Goal: Task Accomplishment & Management: Manage account settings

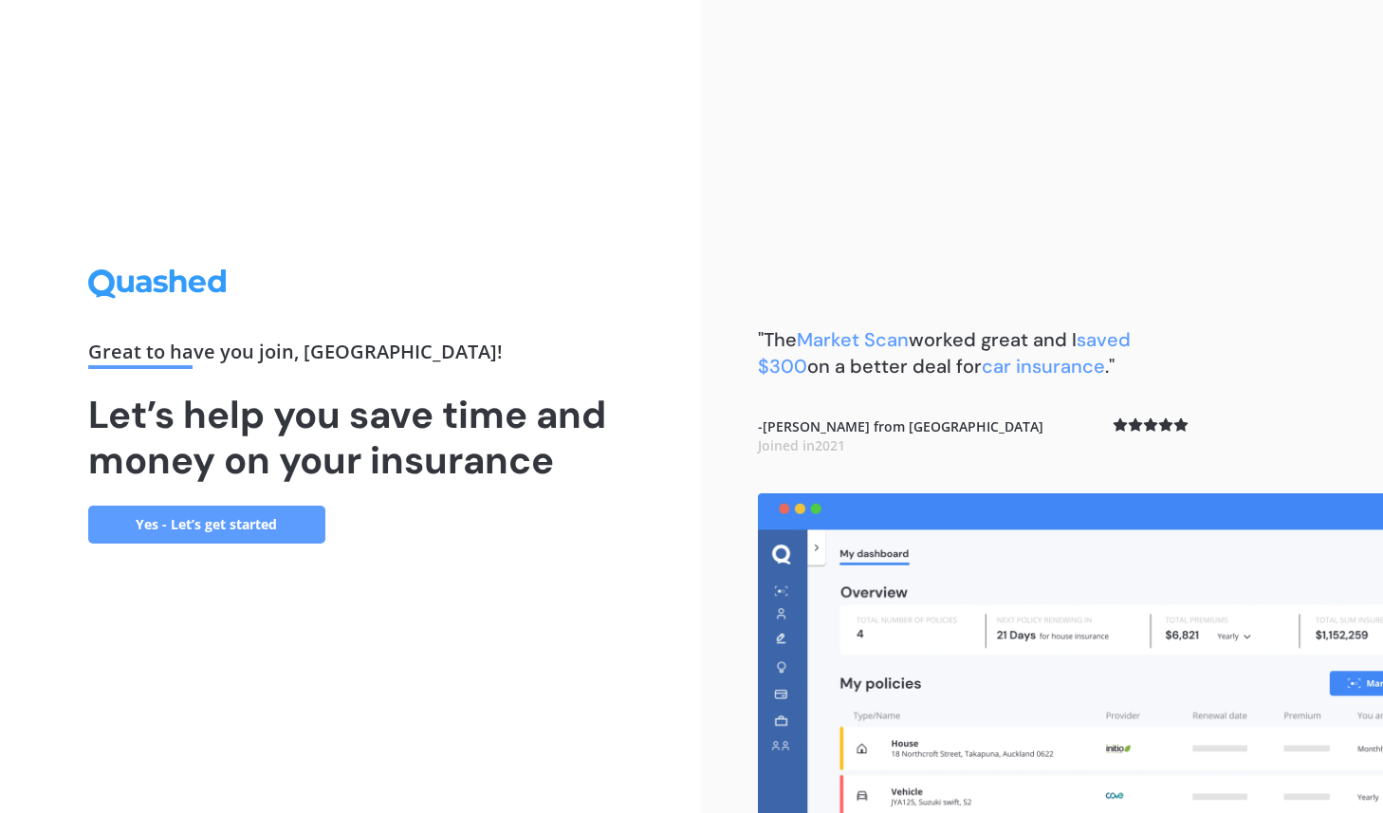
click at [261, 523] on link "Yes - Let’s get started" at bounding box center [206, 525] width 237 height 38
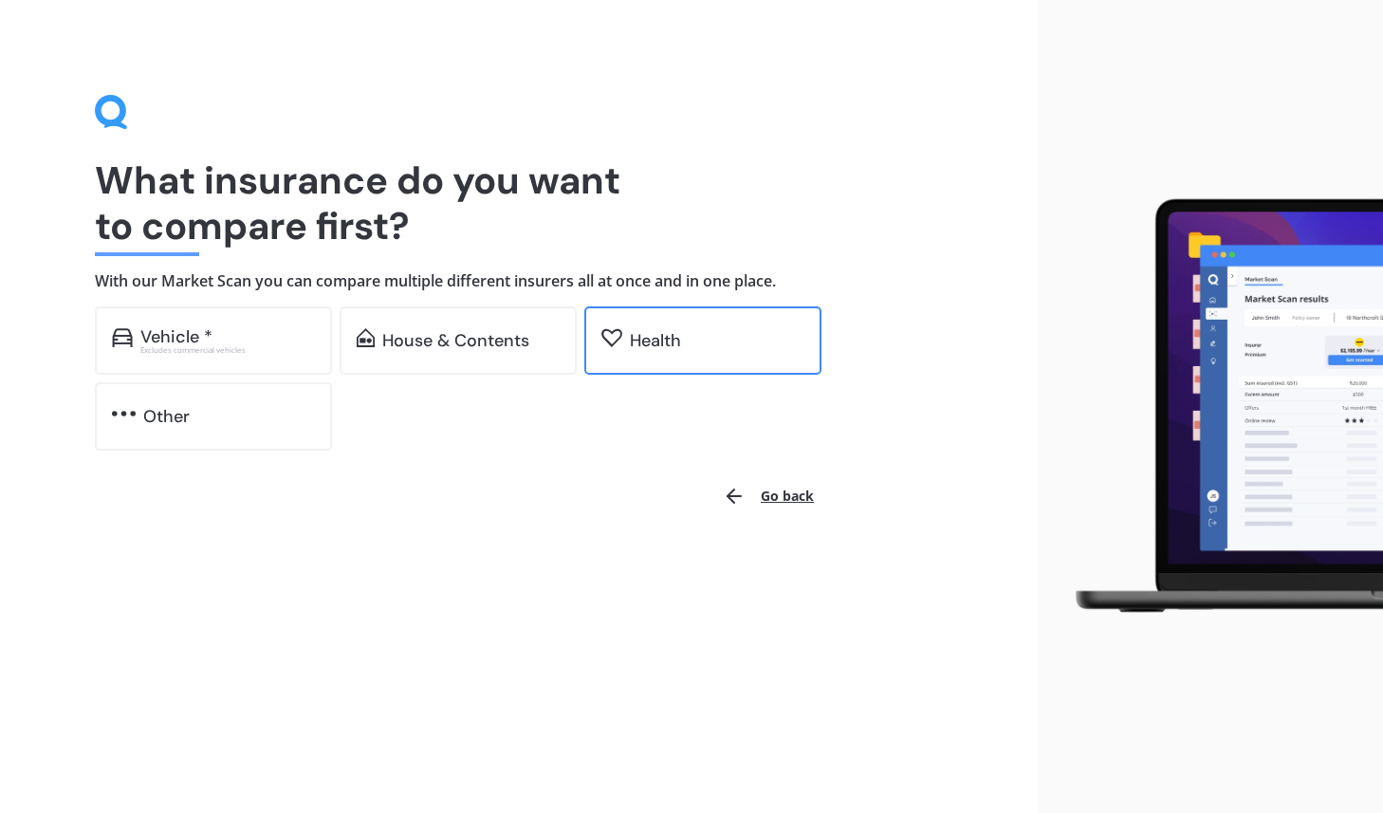
click at [680, 357] on div "Health" at bounding box center [702, 340] width 237 height 68
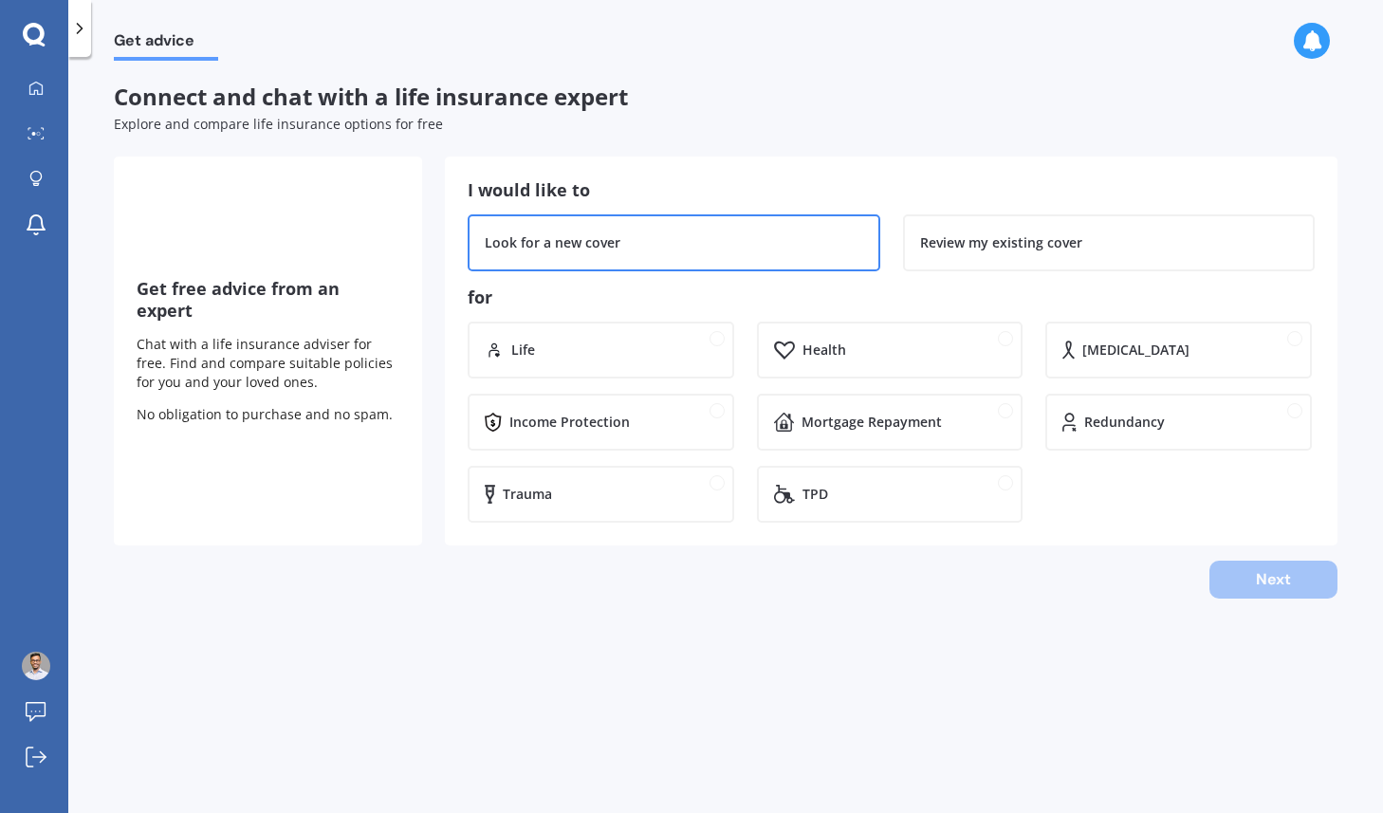
click at [687, 237] on div "Look for a new cover" at bounding box center [674, 242] width 378 height 19
click at [872, 369] on div "Health" at bounding box center [890, 350] width 267 height 57
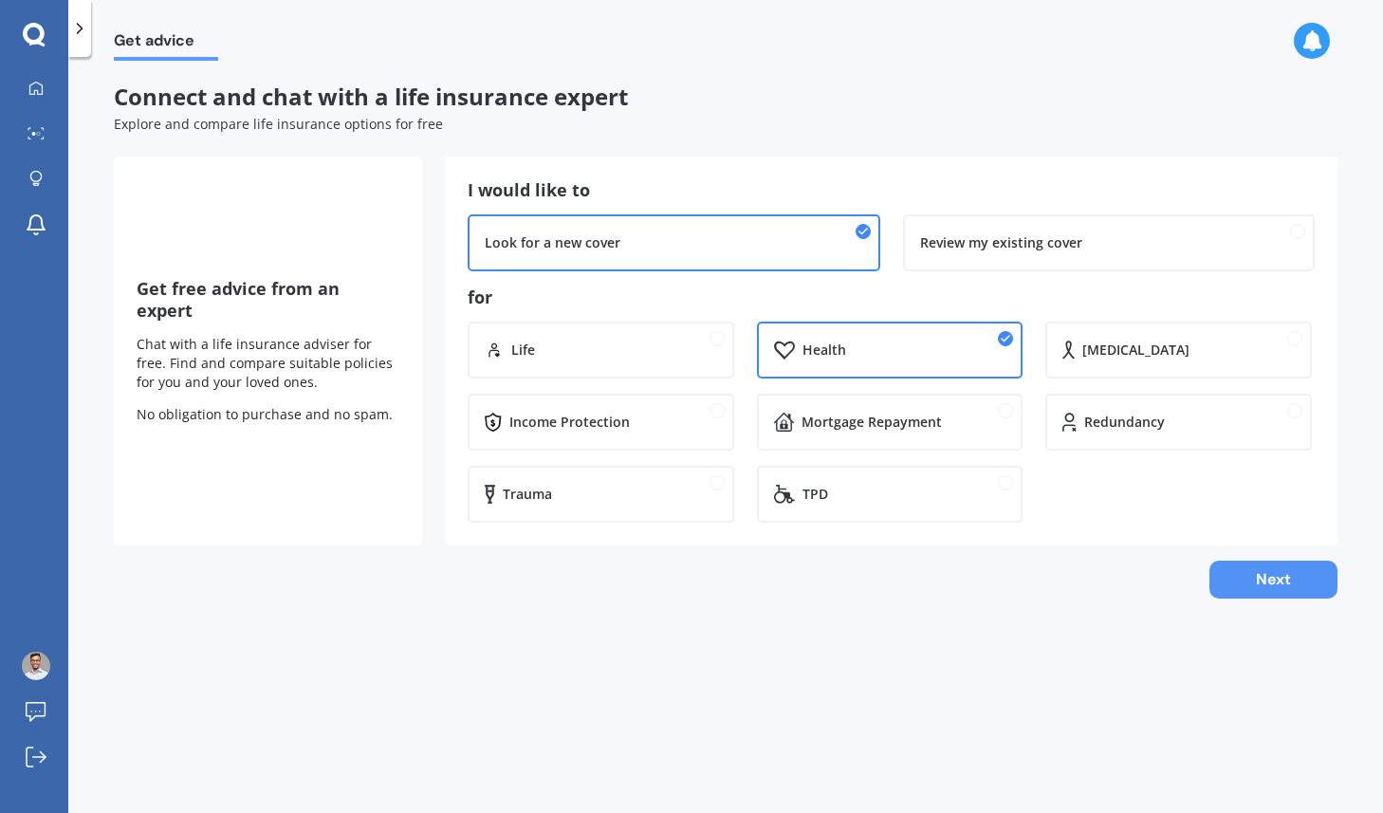
click at [1268, 593] on button "Next" at bounding box center [1273, 580] width 128 height 38
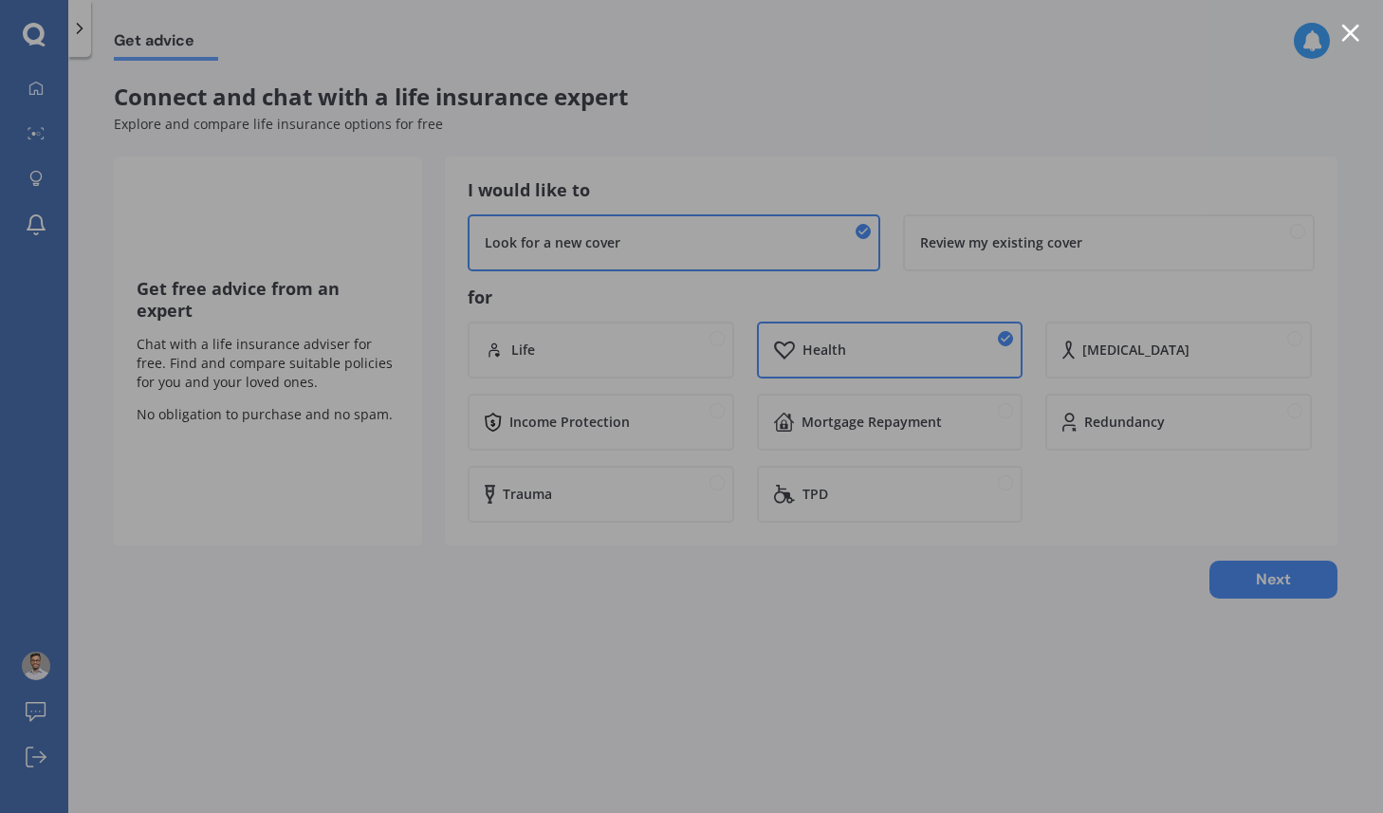
click at [1350, 46] on div at bounding box center [691, 406] width 1383 height 813
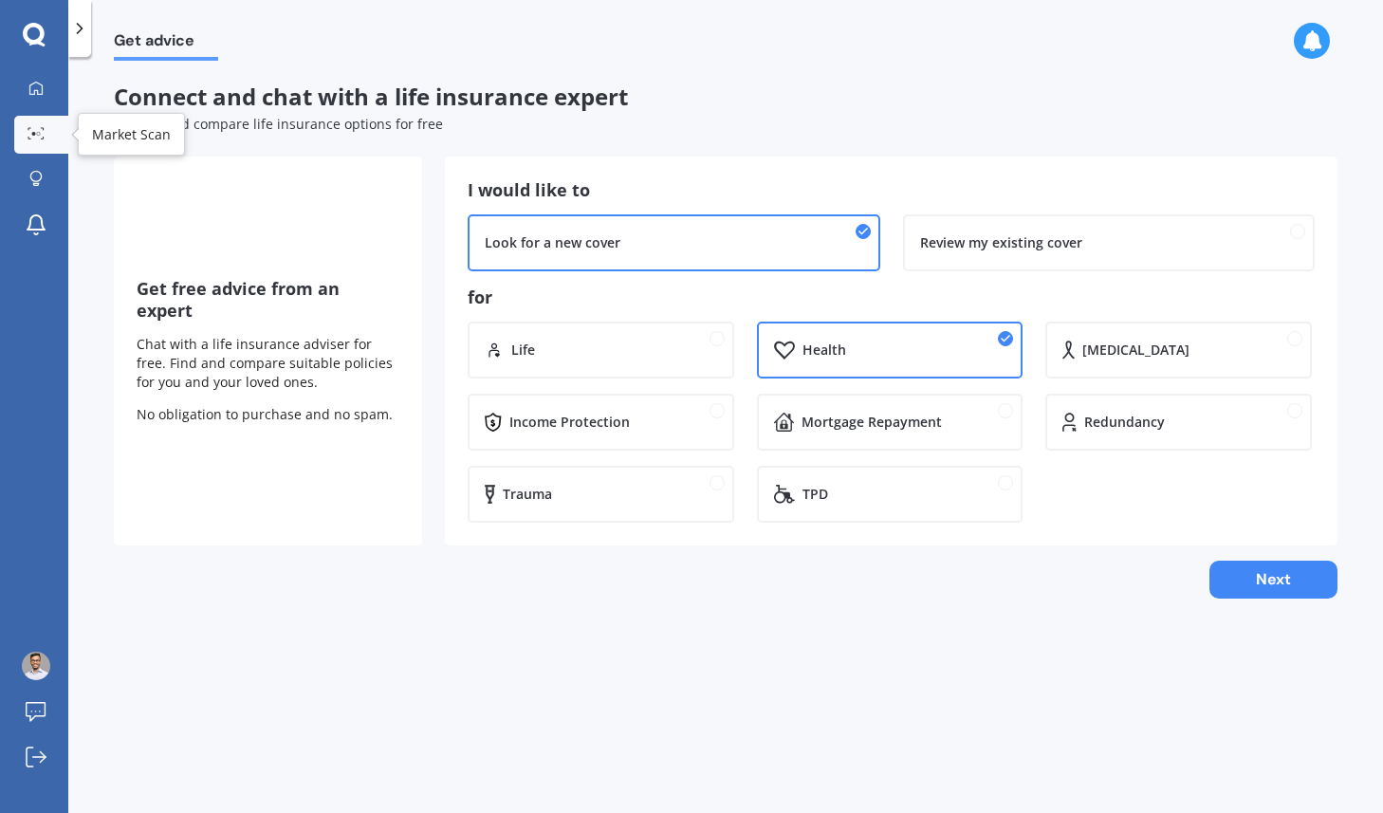
click at [46, 125] on link "Market Scan" at bounding box center [41, 135] width 54 height 38
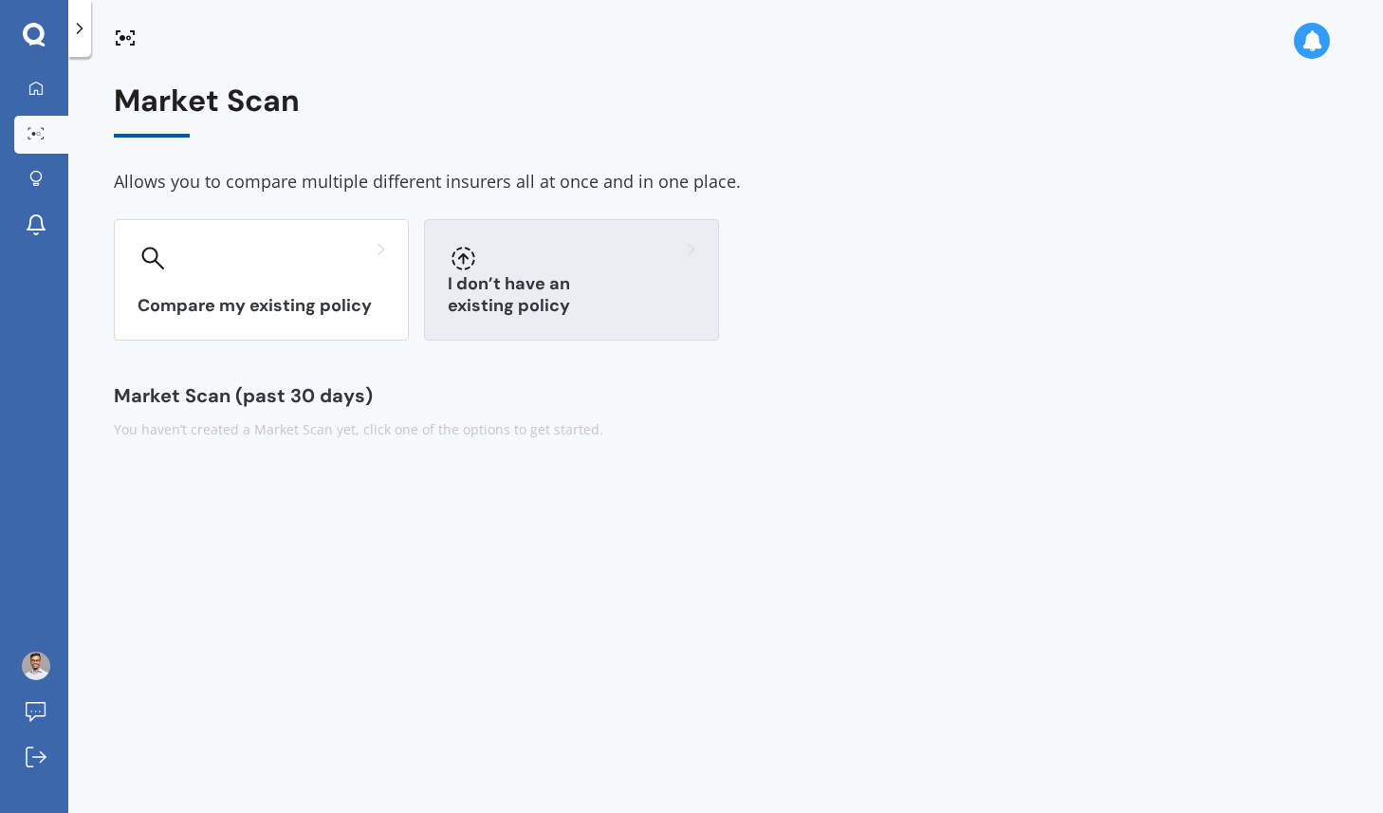
click at [518, 289] on div "I don’t have an existing policy" at bounding box center [571, 279] width 295 height 121
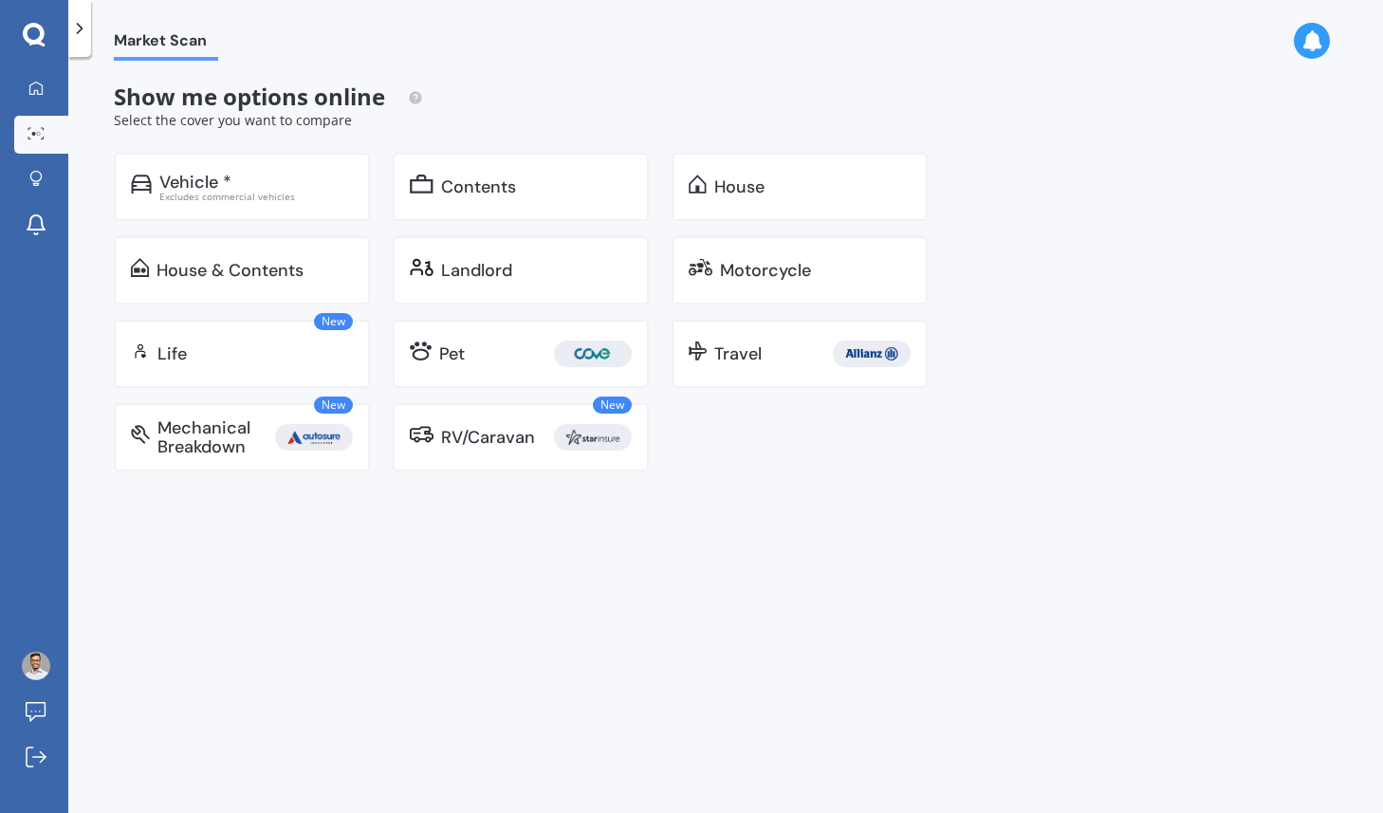
click at [78, 28] on icon at bounding box center [79, 28] width 19 height 19
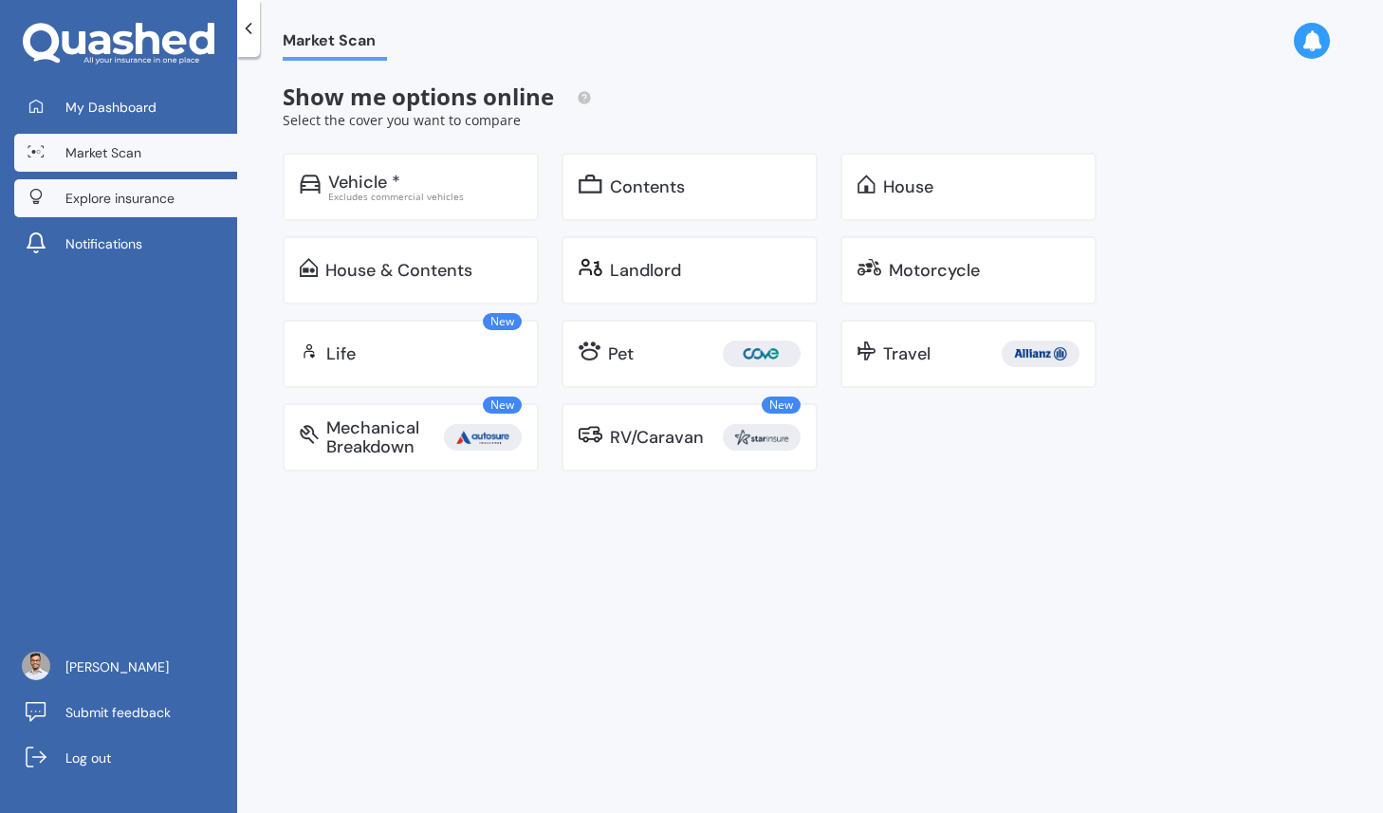
click at [132, 190] on span "Explore insurance" at bounding box center [119, 198] width 109 height 19
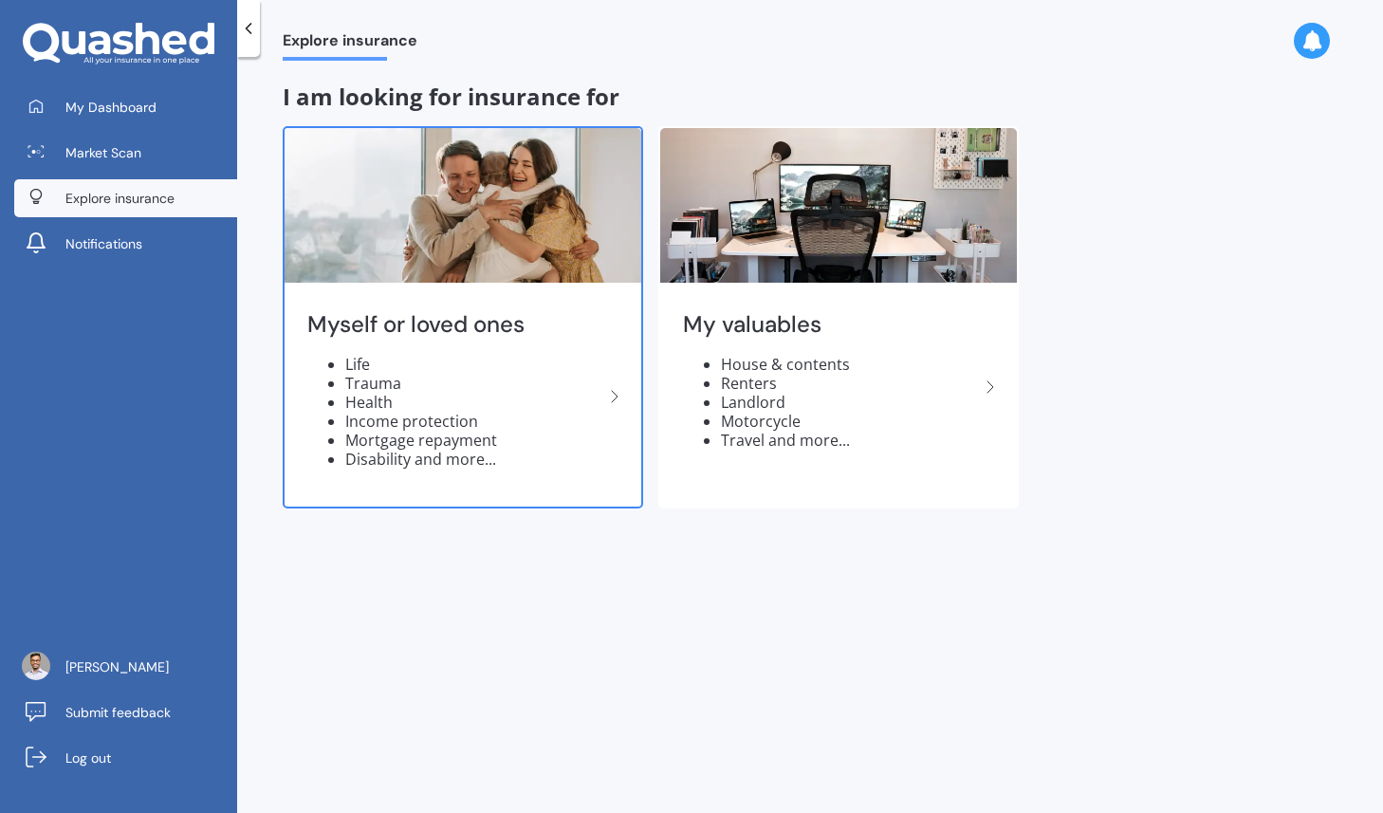
click at [373, 225] on img at bounding box center [463, 205] width 357 height 155
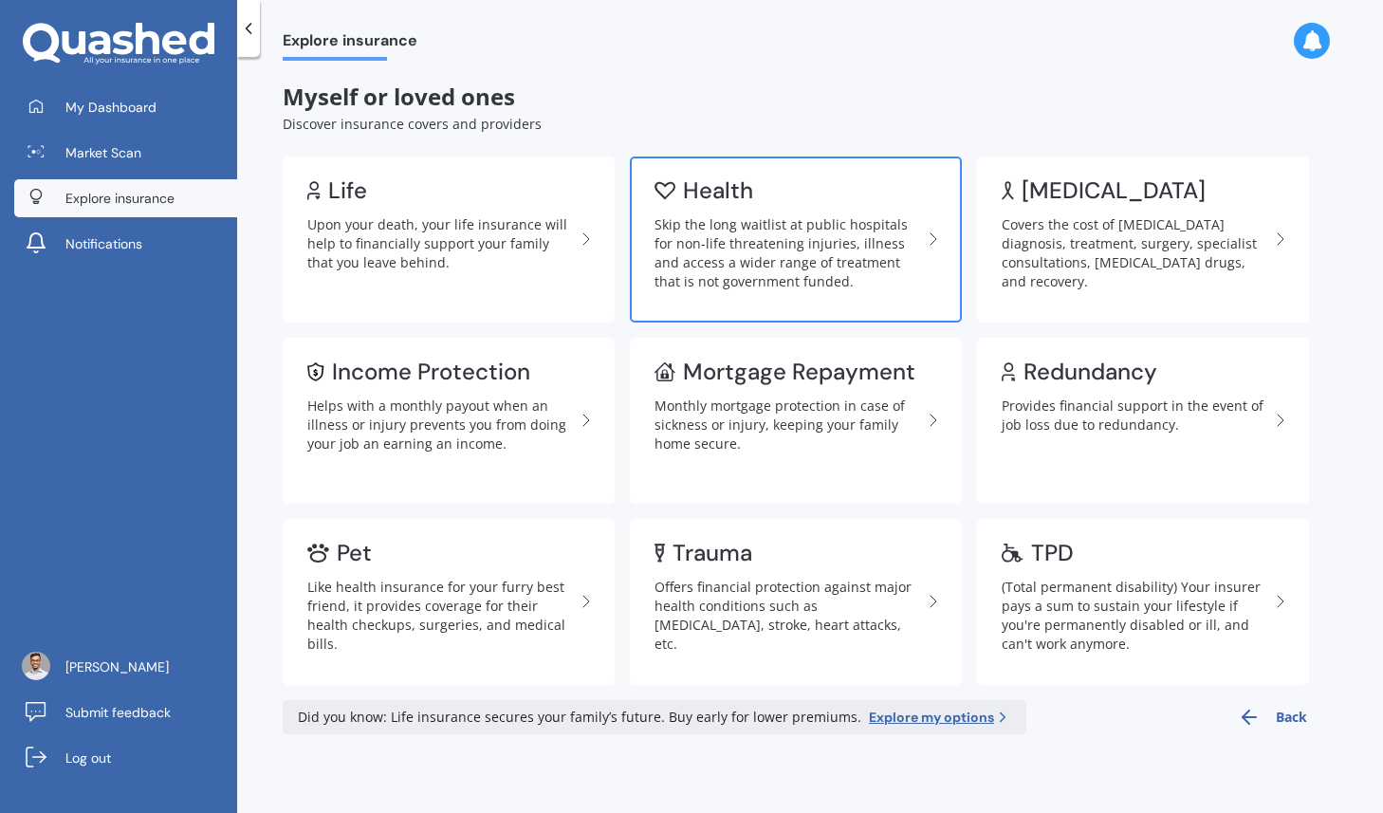
click at [764, 250] on div "Skip the long waitlist at public hospitals for non-life threatening injuries, i…" at bounding box center [787, 253] width 267 height 76
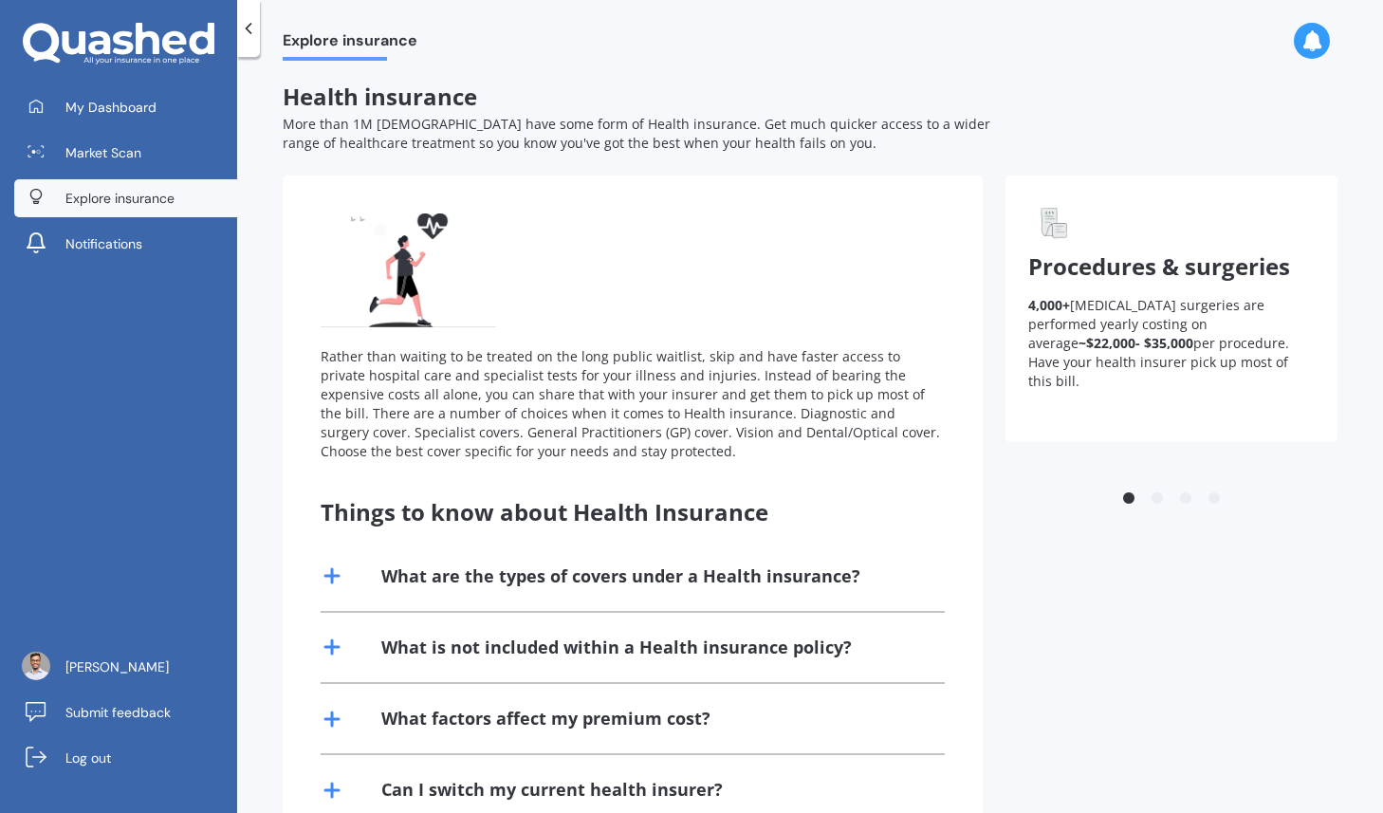
scroll to position [132, 0]
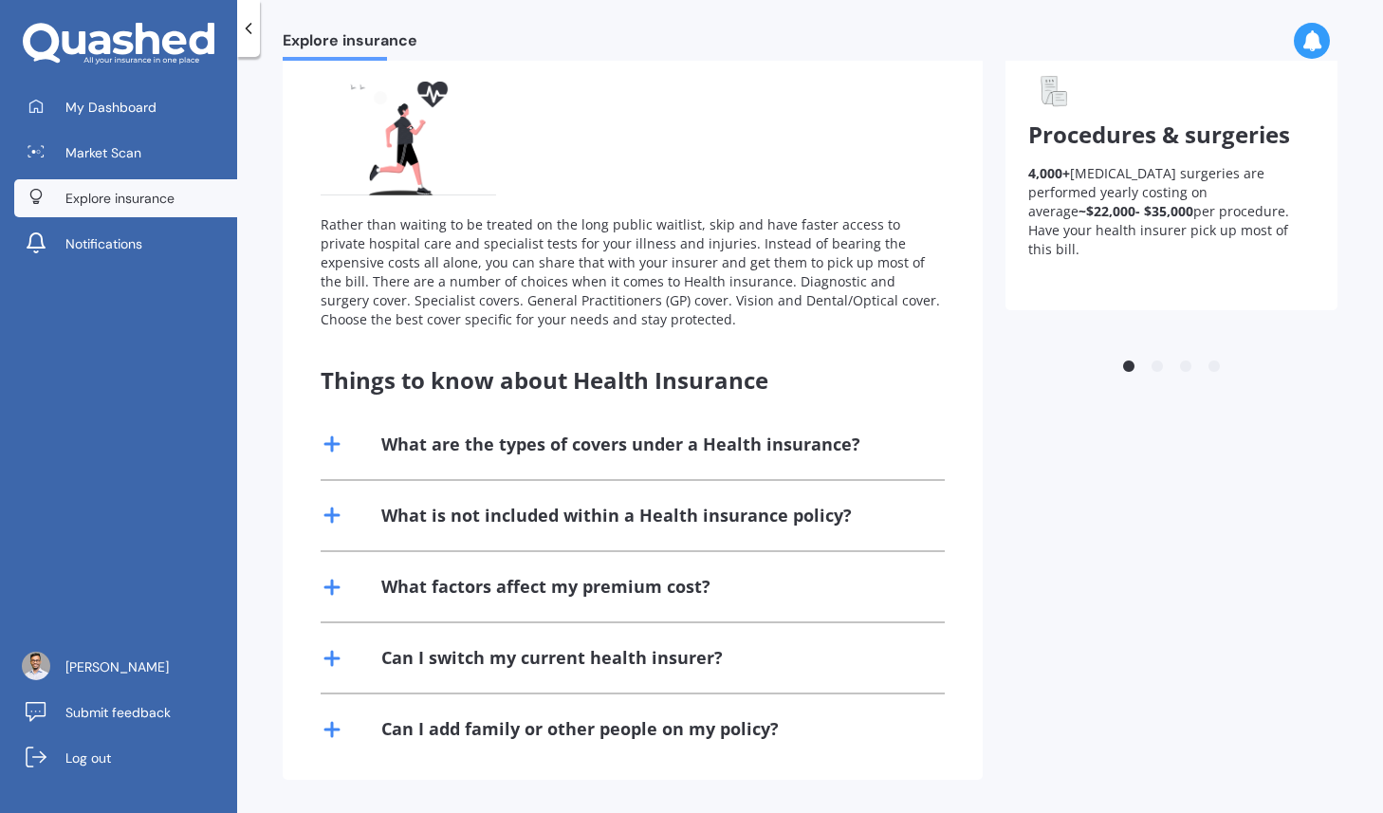
click at [613, 451] on div "What are the types of covers under a Health insurance?" at bounding box center [620, 445] width 479 height 24
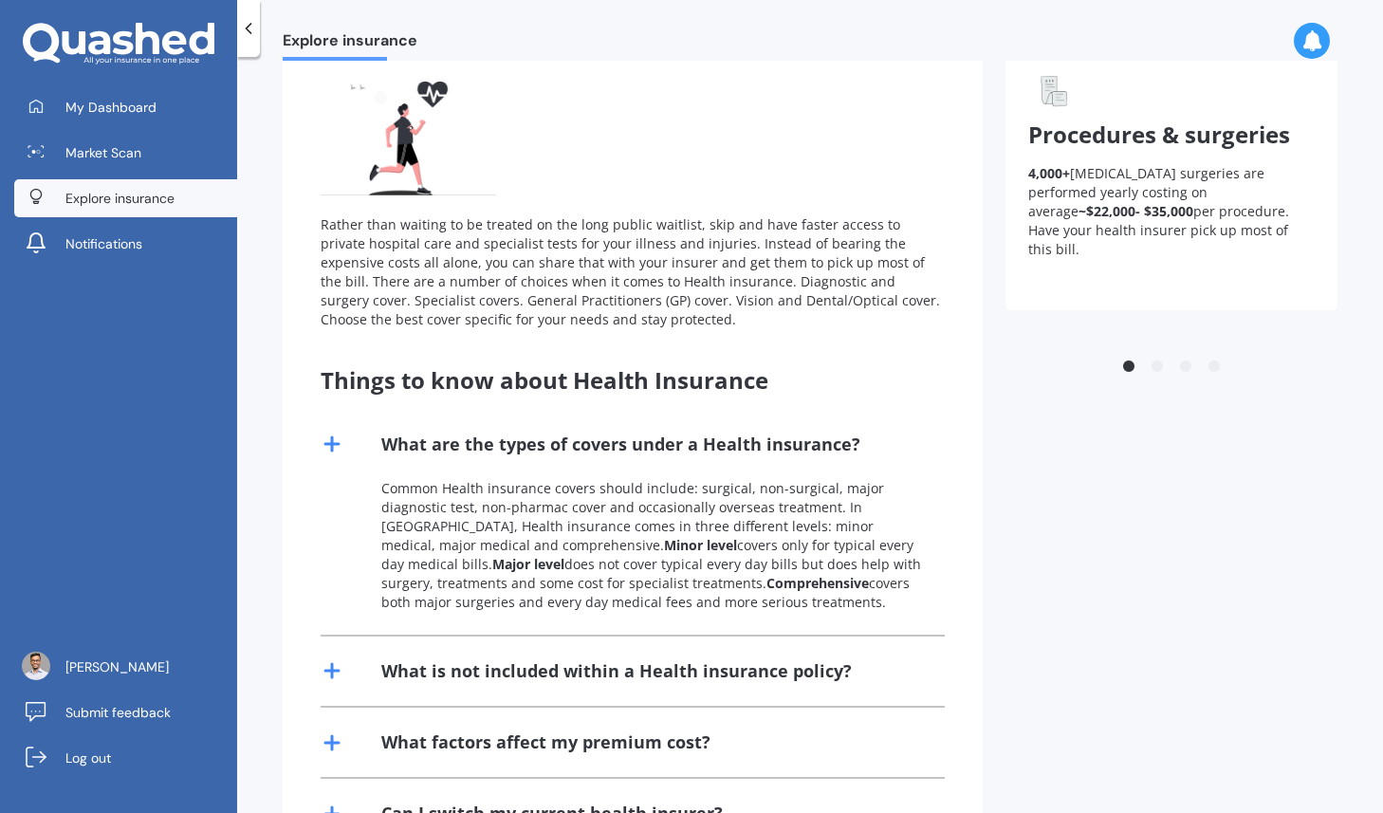
click at [663, 672] on div "What is not included within a Health insurance policy?" at bounding box center [616, 671] width 470 height 24
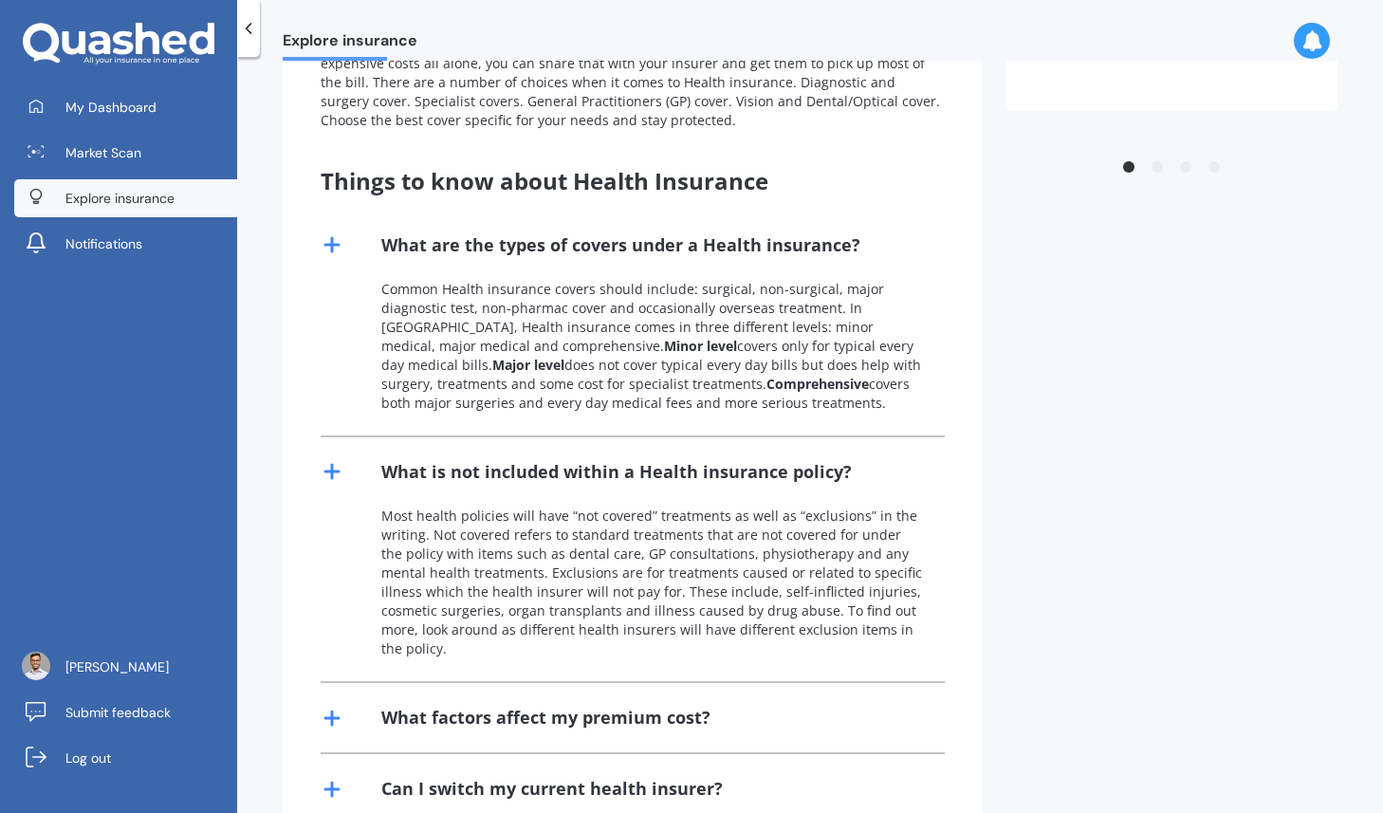
scroll to position [462, 0]
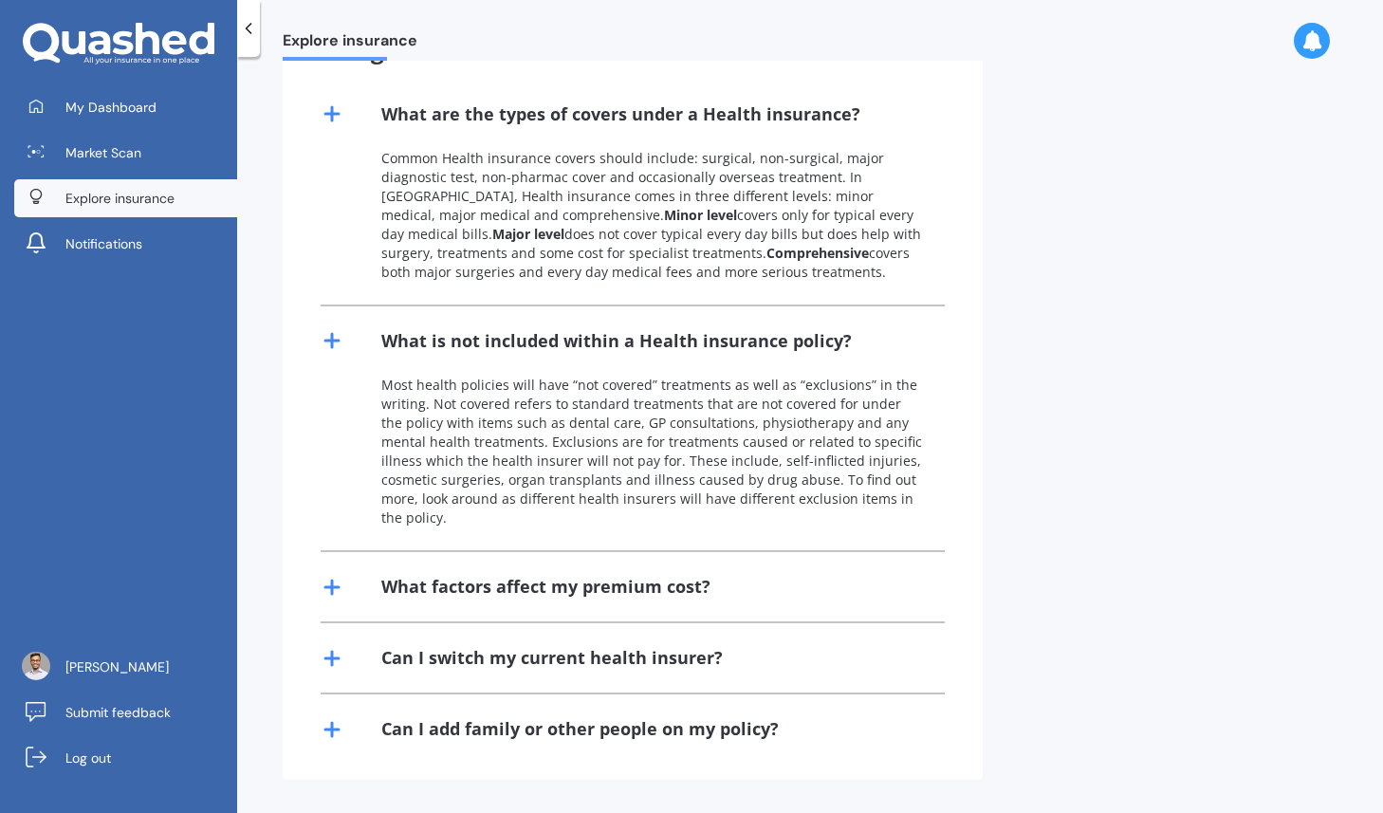
click at [605, 600] on div "What factors affect my premium cost?" at bounding box center [633, 586] width 624 height 69
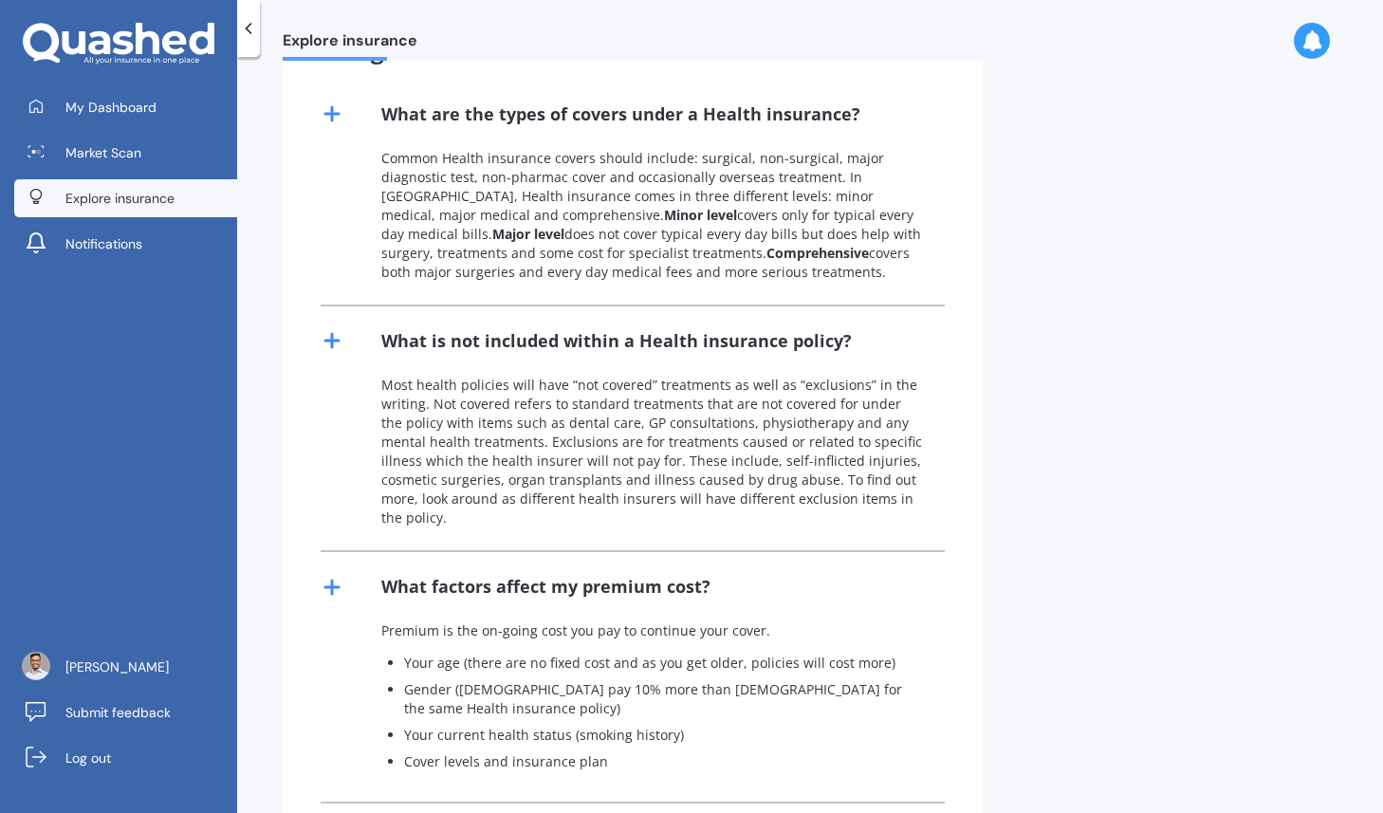
scroll to position [623, 0]
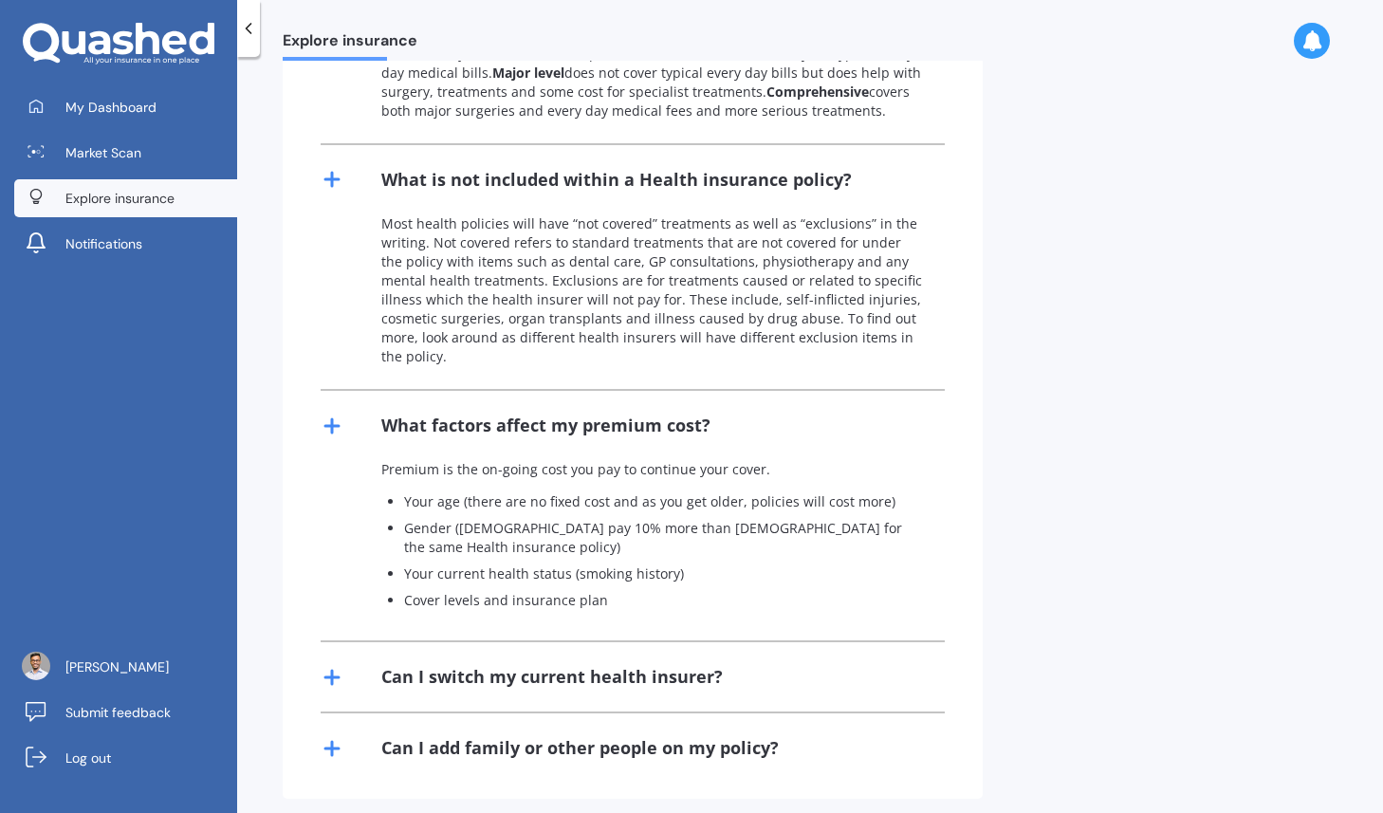
click at [619, 665] on div "Can I switch my current health insurer?" at bounding box center [551, 677] width 341 height 24
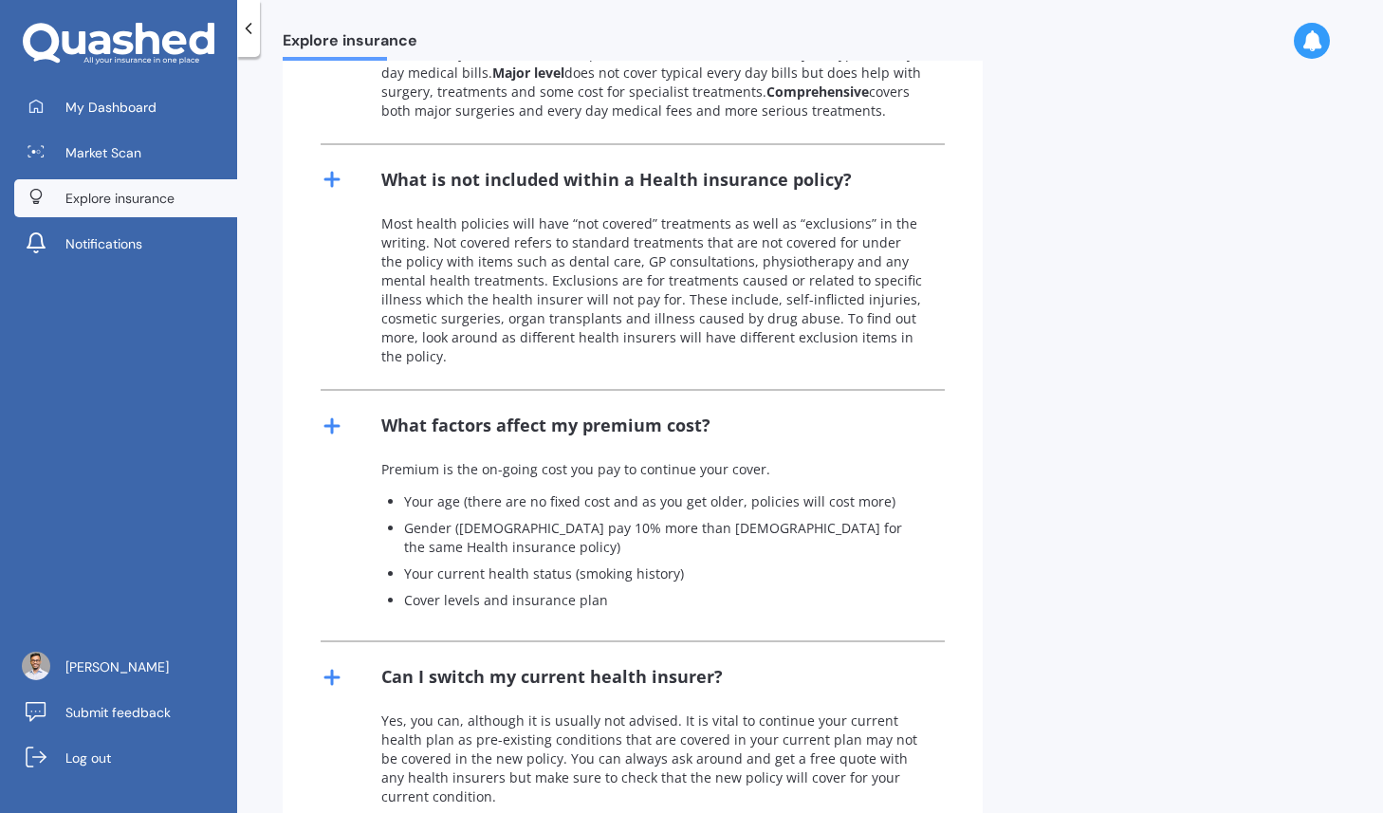
scroll to position [741, 0]
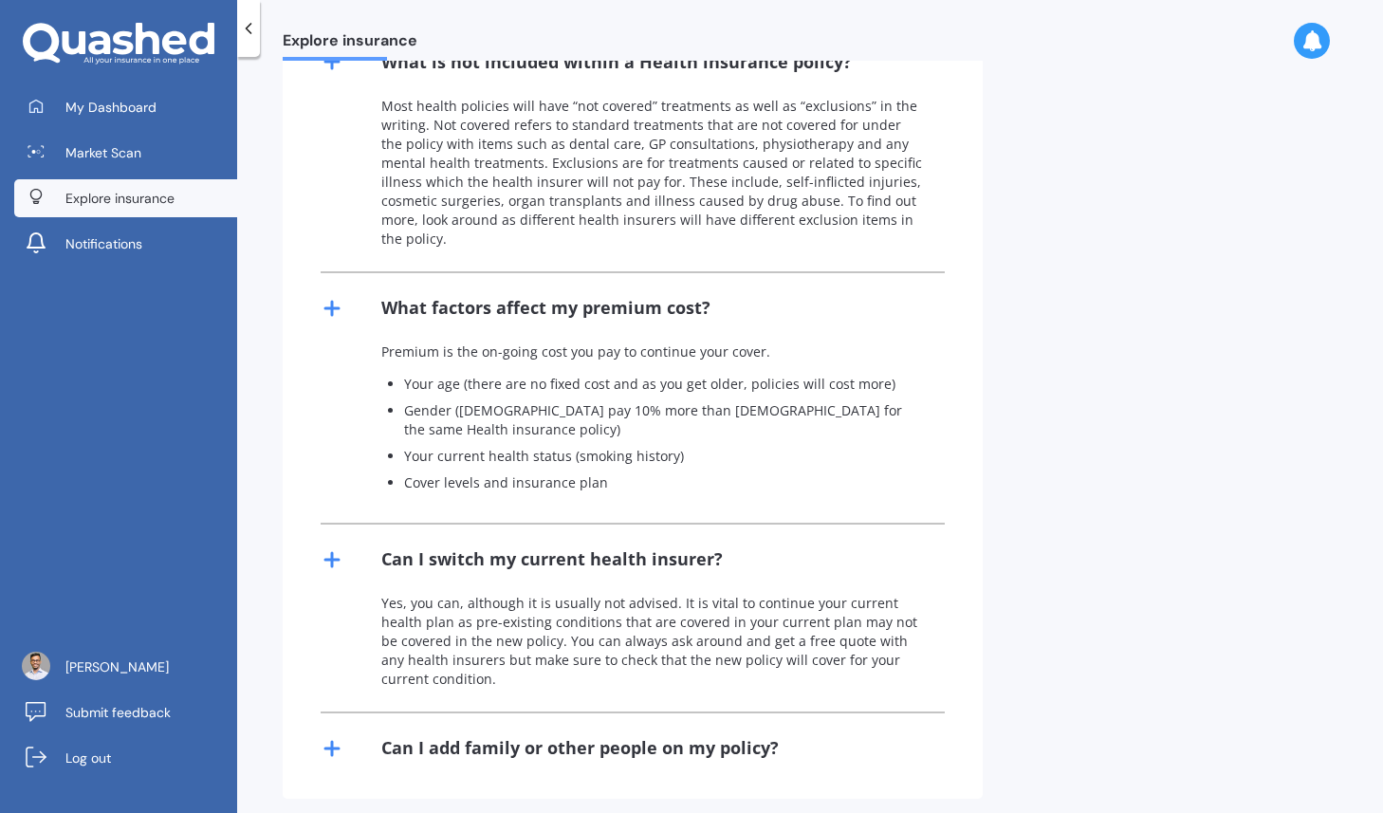
click at [638, 736] on div "Can I add family or other people on my policy?" at bounding box center [579, 748] width 397 height 24
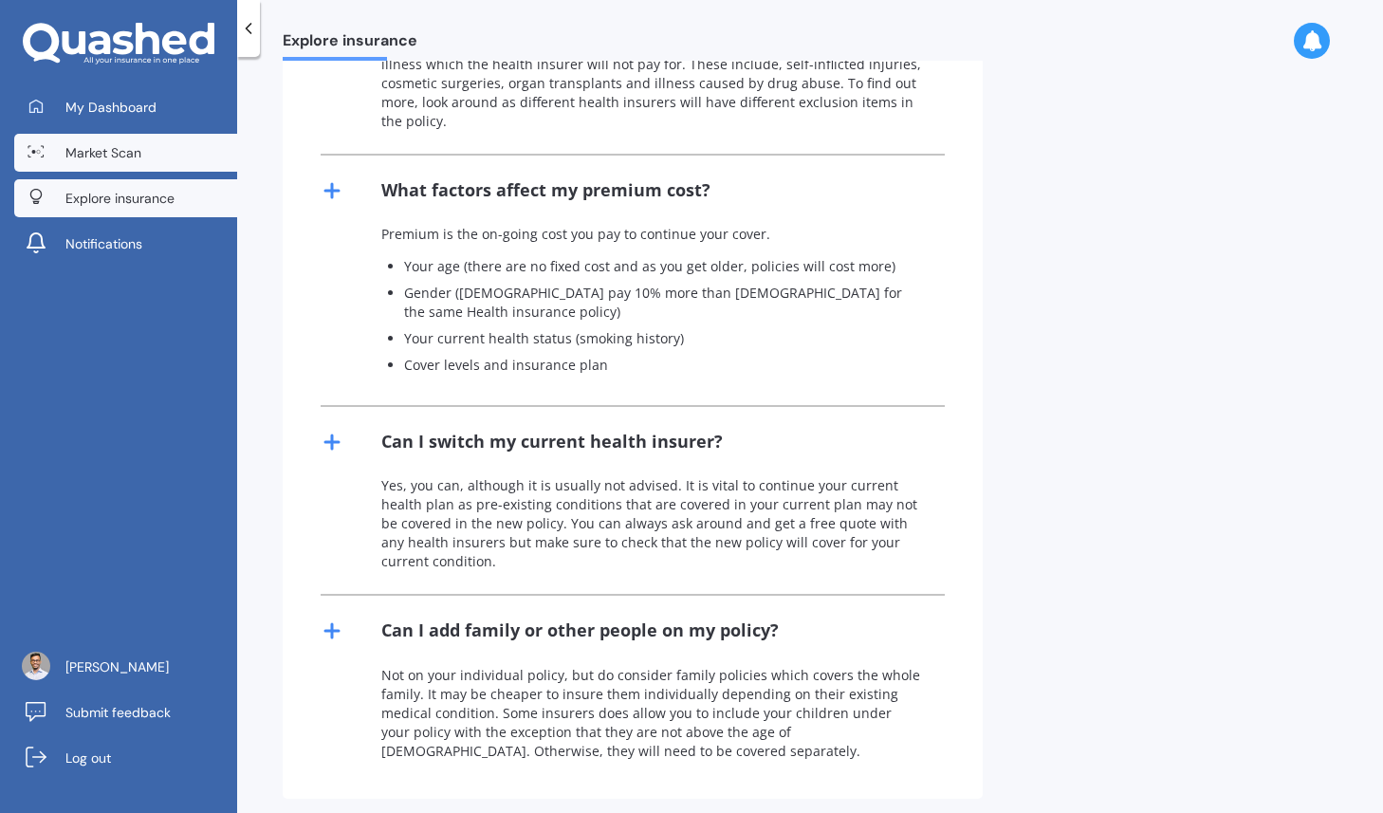
click at [133, 155] on span "Market Scan" at bounding box center [103, 152] width 76 height 19
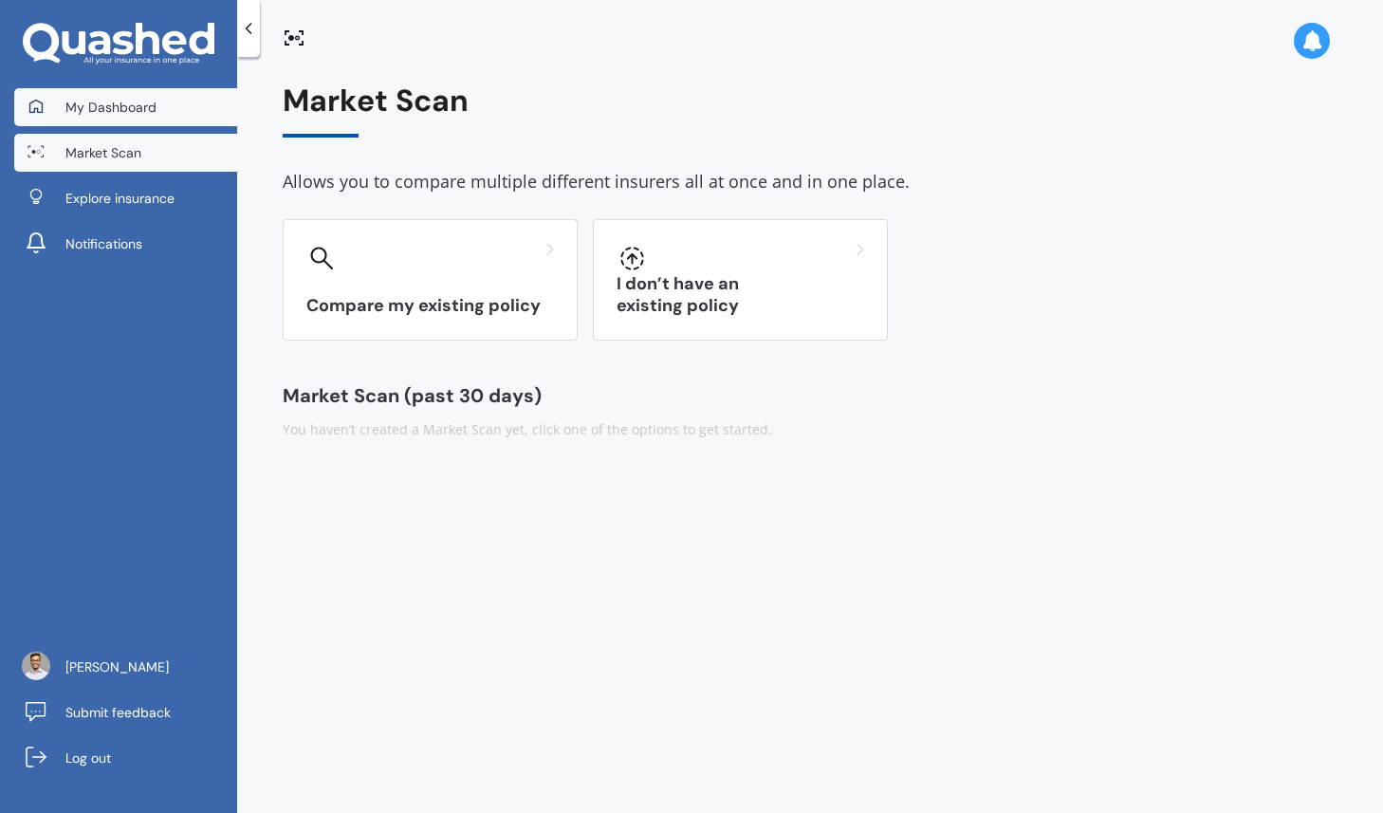
click at [144, 115] on span "My Dashboard" at bounding box center [110, 107] width 91 height 19
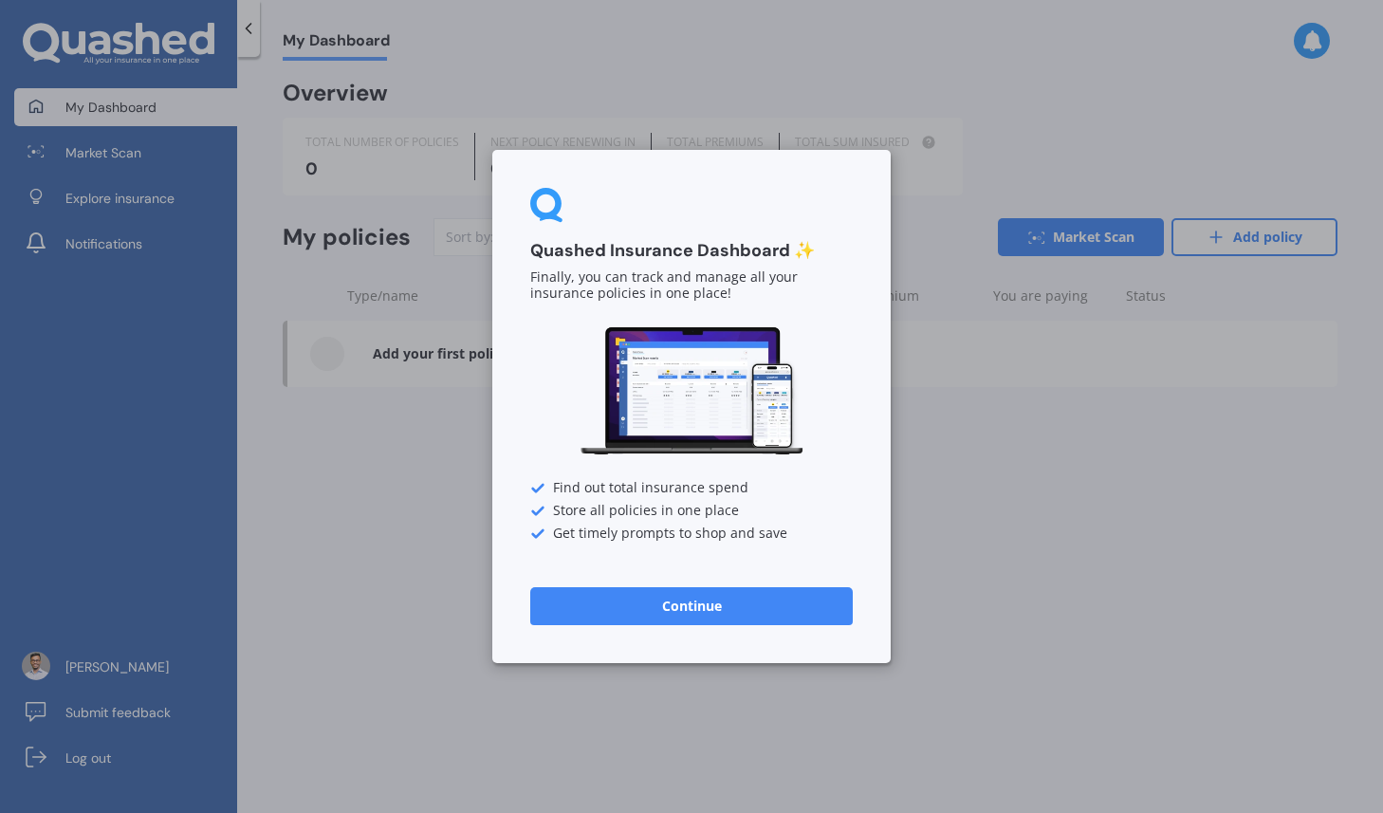
click at [754, 607] on button "Continue" at bounding box center [691, 606] width 322 height 38
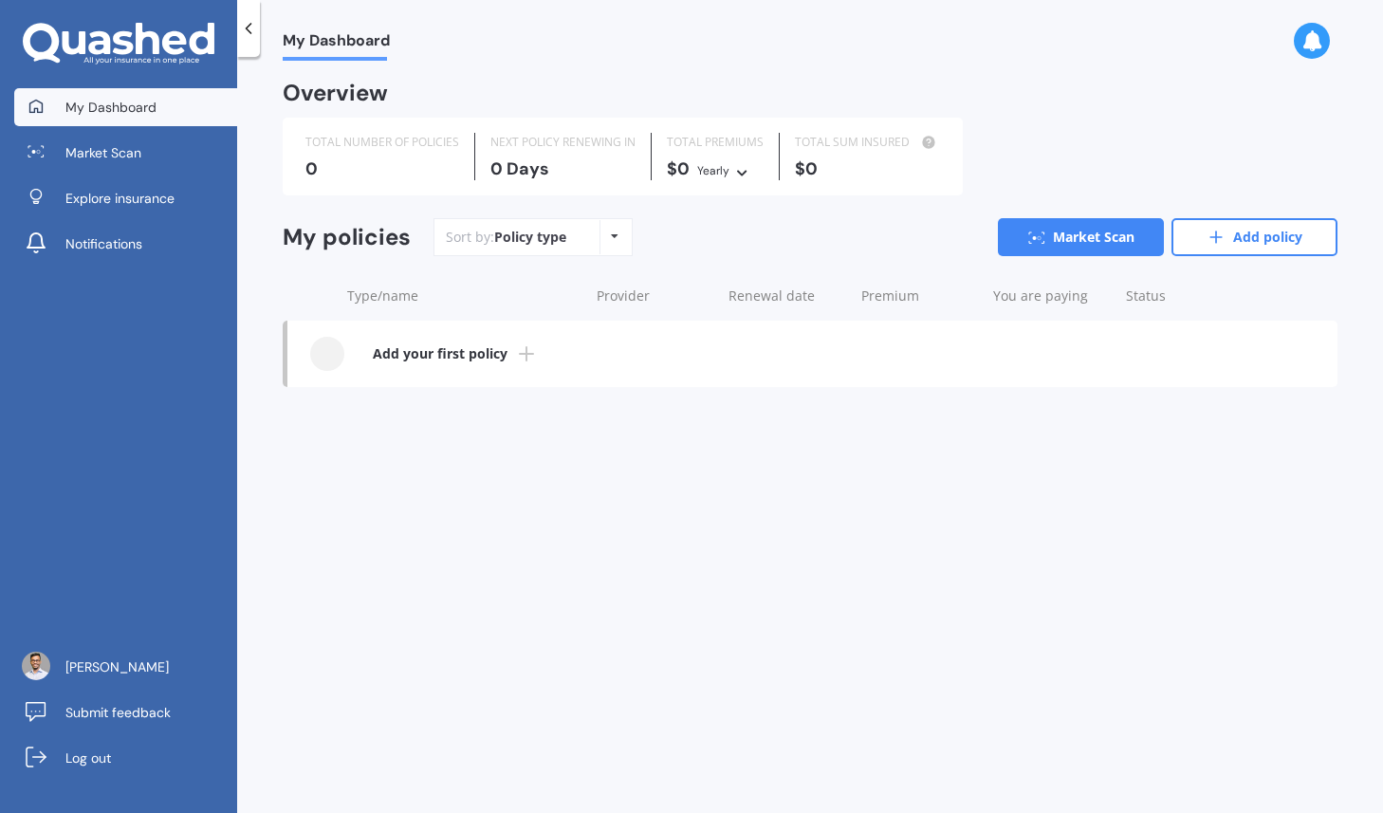
click at [141, 40] on icon at bounding box center [148, 38] width 24 height 31
click at [501, 366] on link "Add your first policy" at bounding box center [812, 354] width 1050 height 66
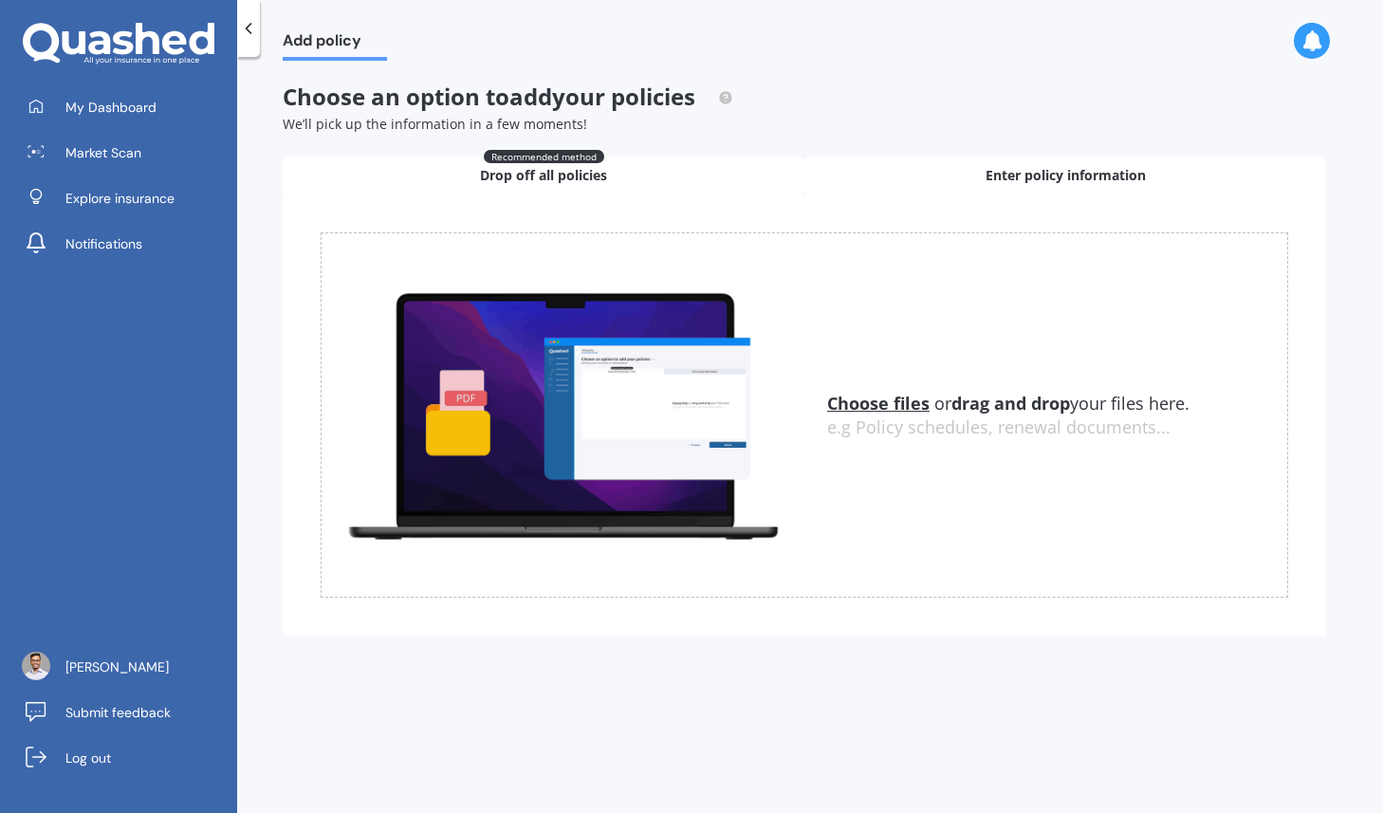
click at [1044, 193] on div "Enter policy information" at bounding box center [1065, 175] width 522 height 38
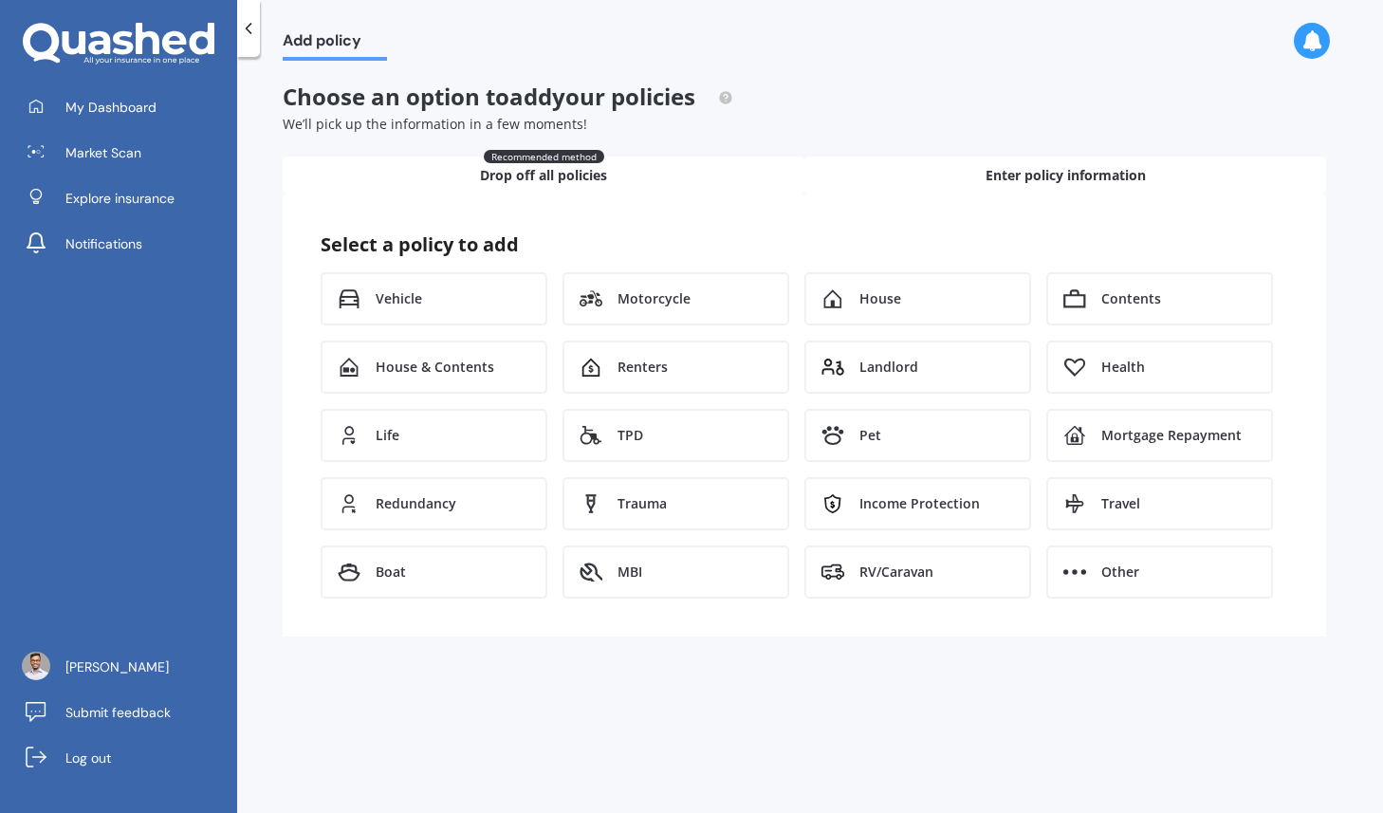
click at [567, 182] on span "Drop off all policies" at bounding box center [543, 175] width 127 height 19
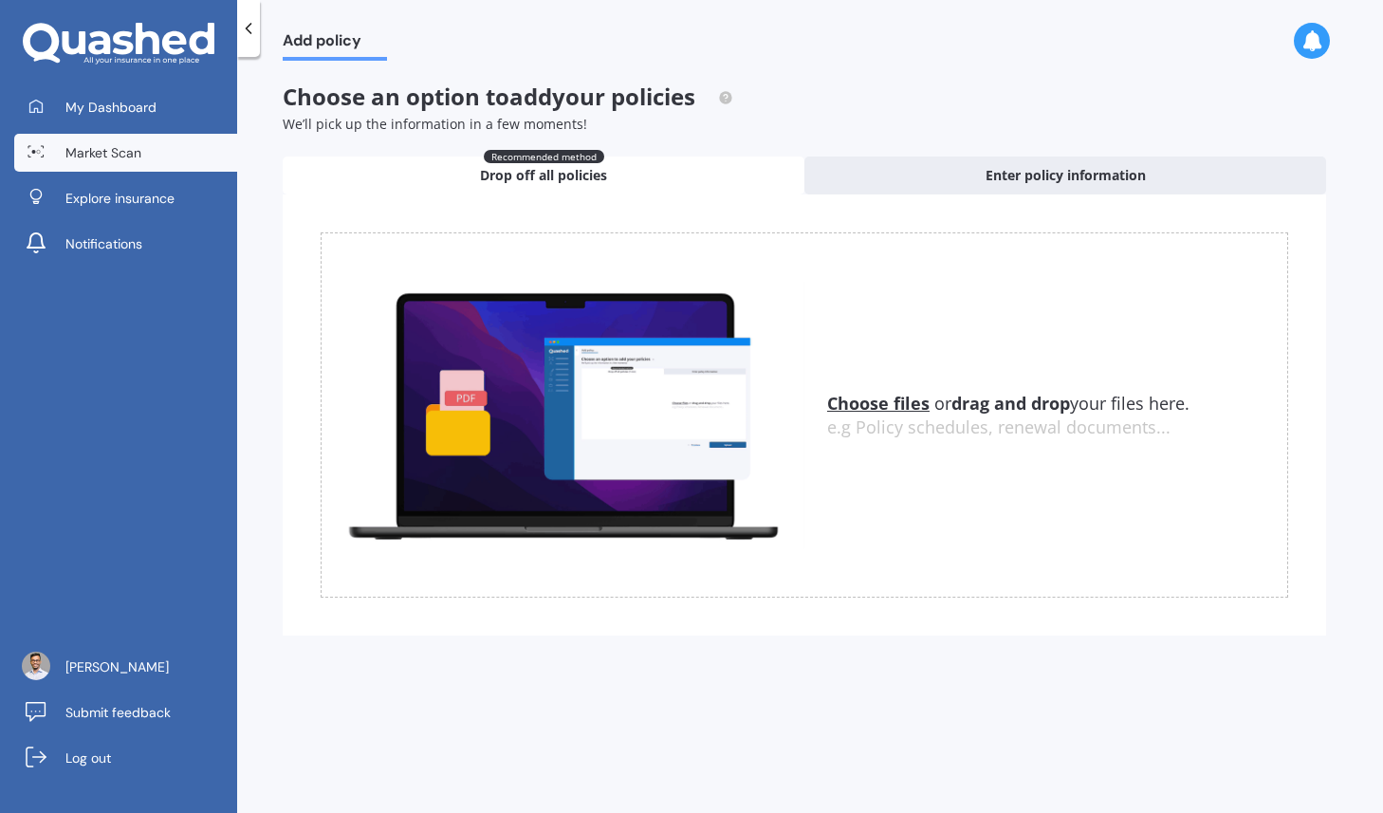
click at [165, 138] on link "Market Scan" at bounding box center [125, 153] width 223 height 38
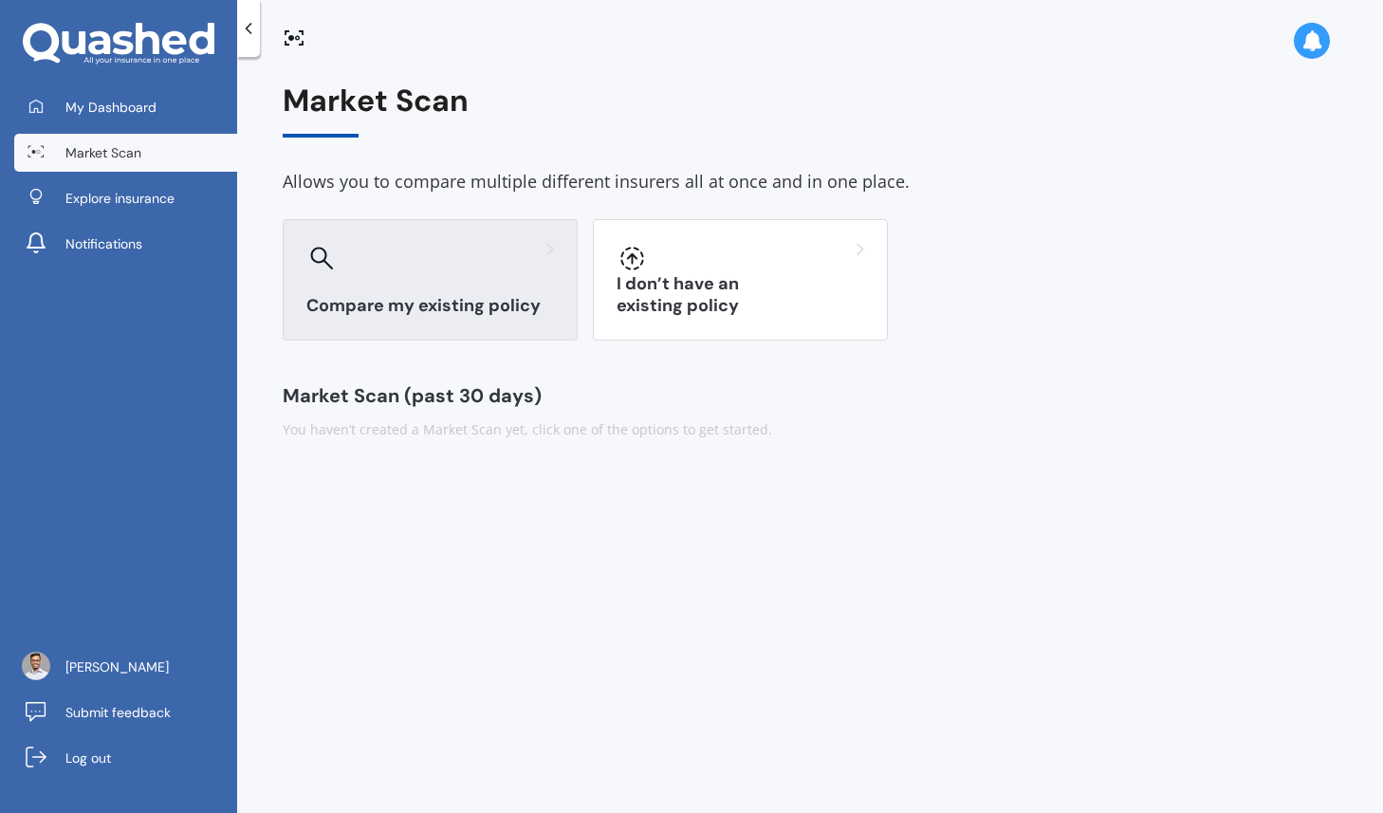
click at [496, 271] on div at bounding box center [430, 258] width 248 height 30
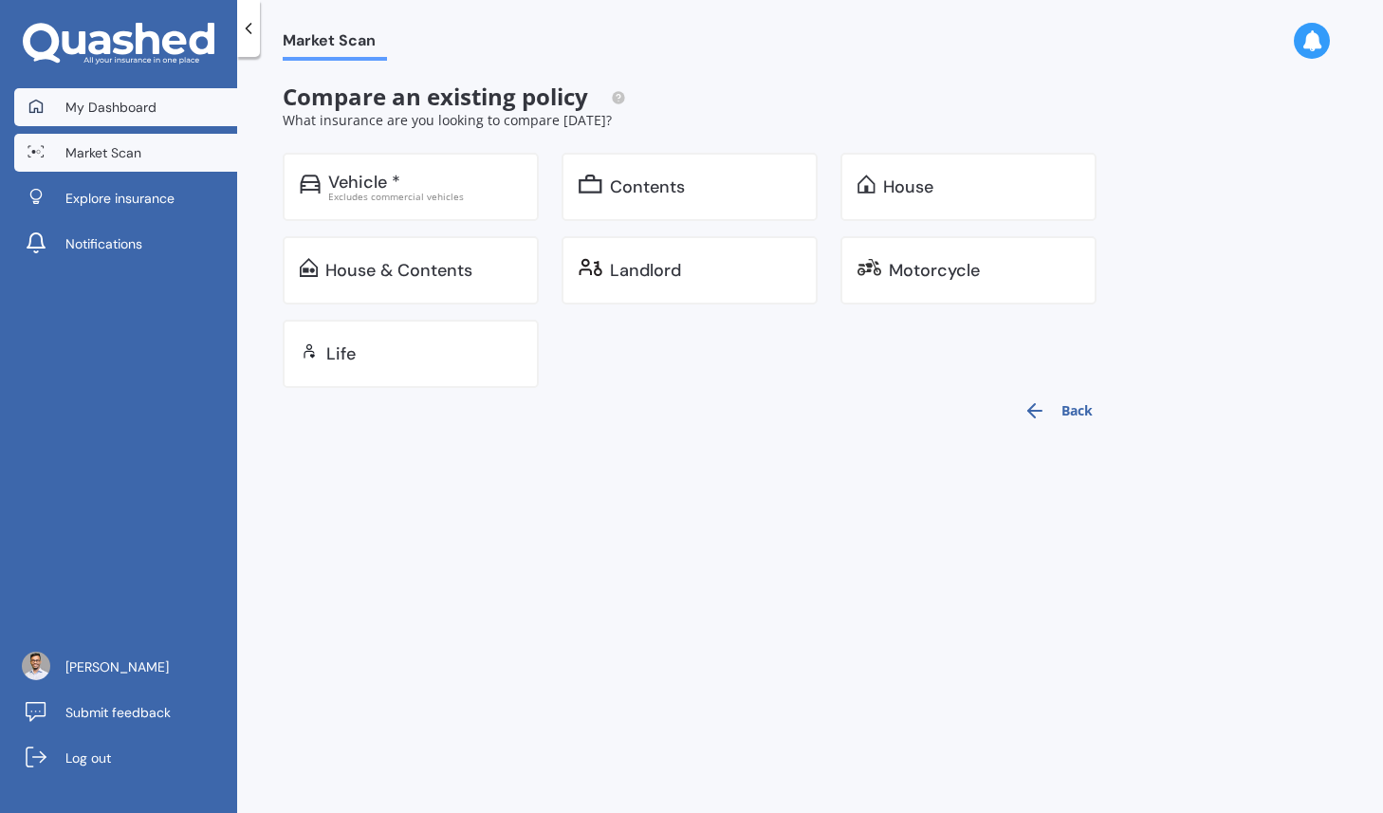
click at [118, 105] on span "My Dashboard" at bounding box center [110, 107] width 91 height 19
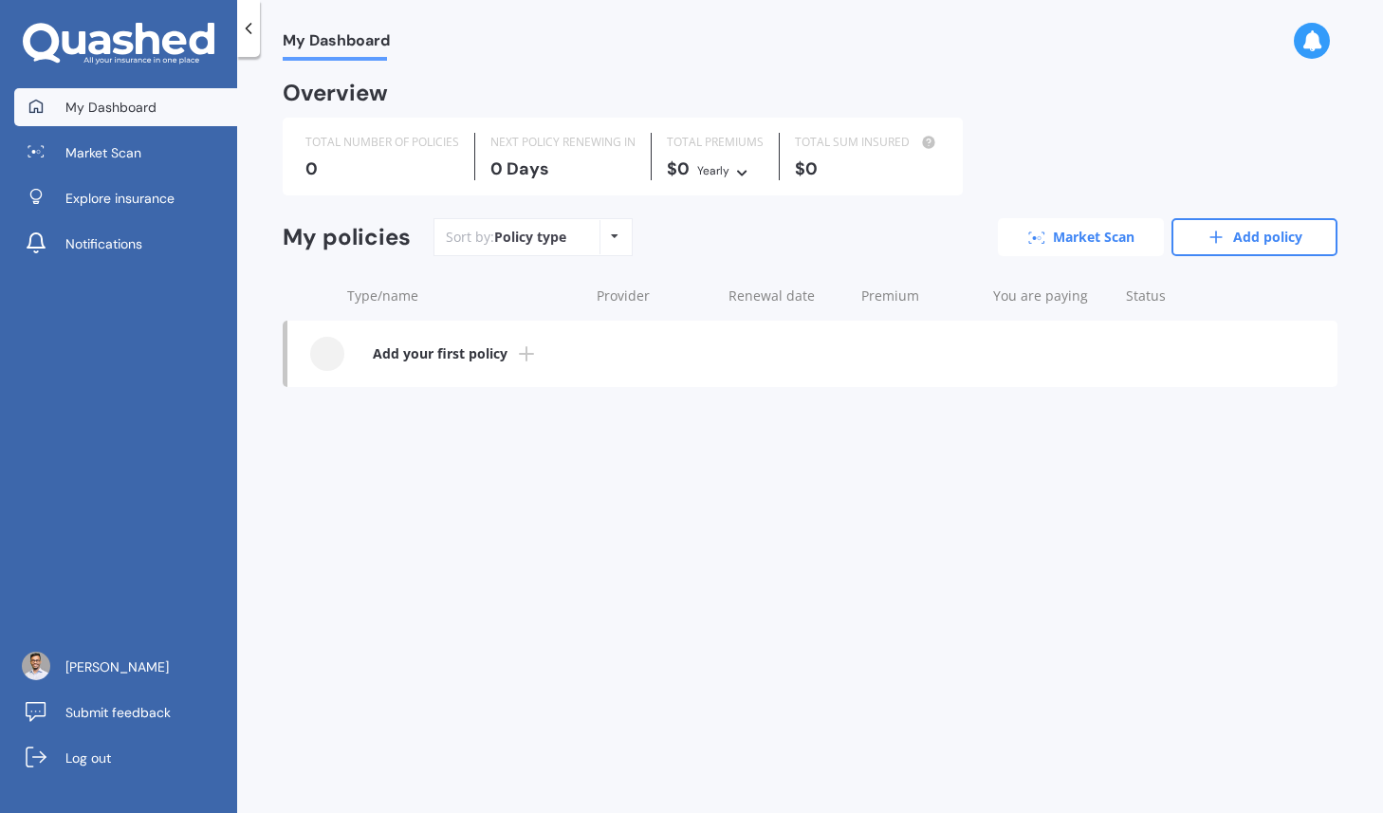
click at [1129, 238] on link "Market Scan" at bounding box center [1081, 237] width 166 height 38
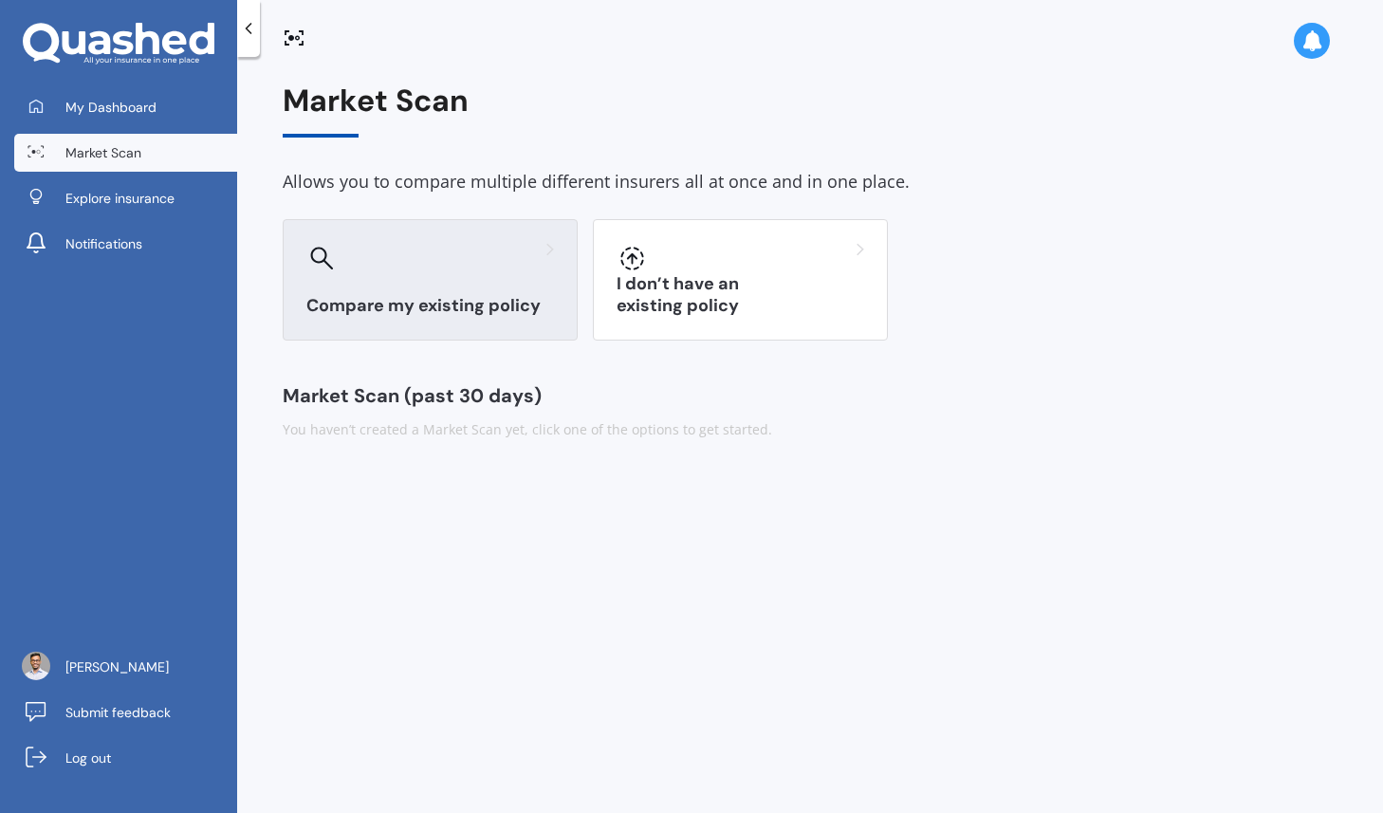
click at [421, 253] on div at bounding box center [430, 258] width 248 height 30
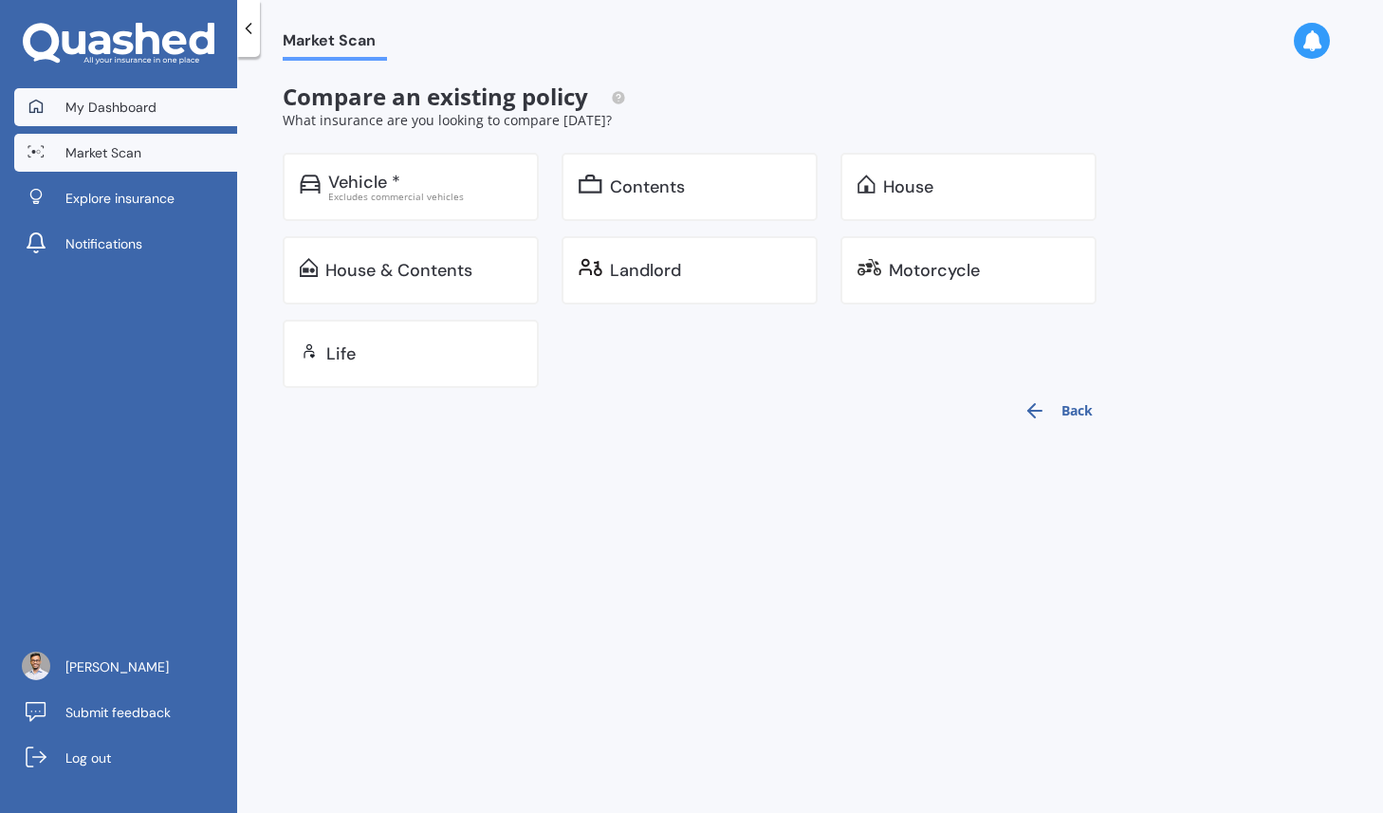
click at [140, 99] on span "My Dashboard" at bounding box center [110, 107] width 91 height 19
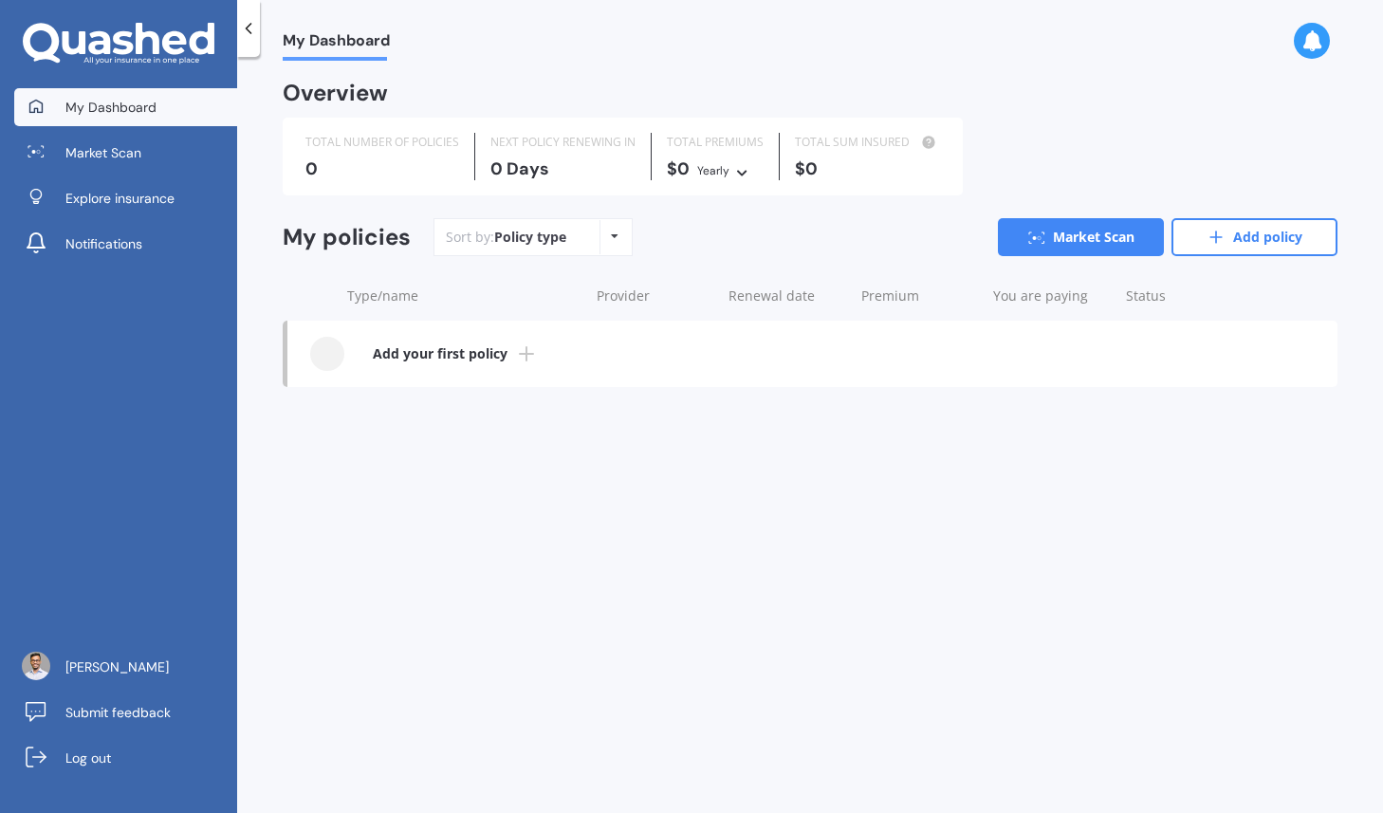
click at [509, 359] on link "Add your first policy" at bounding box center [812, 354] width 1050 height 66
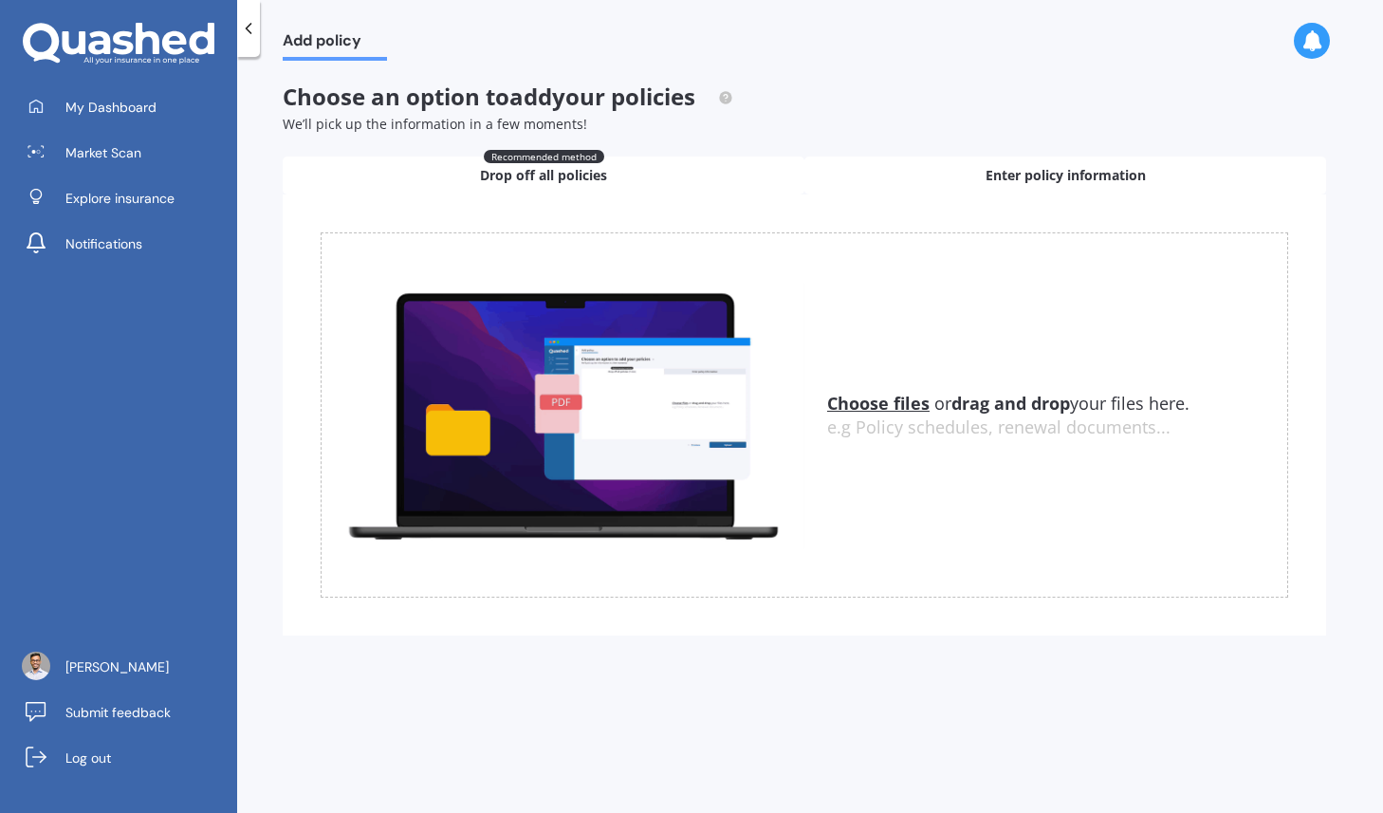
click at [1023, 188] on div "Enter policy information" at bounding box center [1065, 175] width 522 height 38
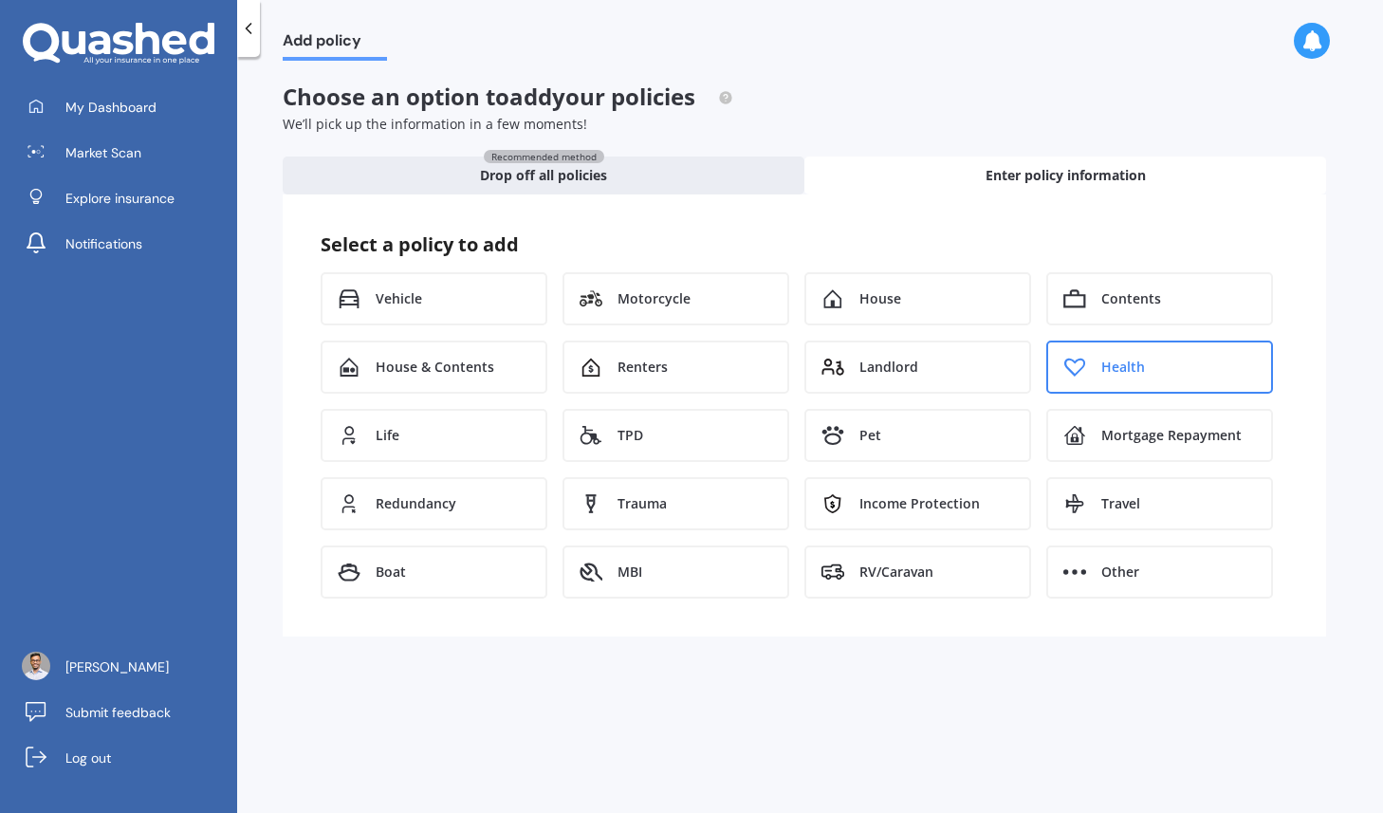
click at [1102, 355] on div "Health" at bounding box center [1159, 366] width 227 height 53
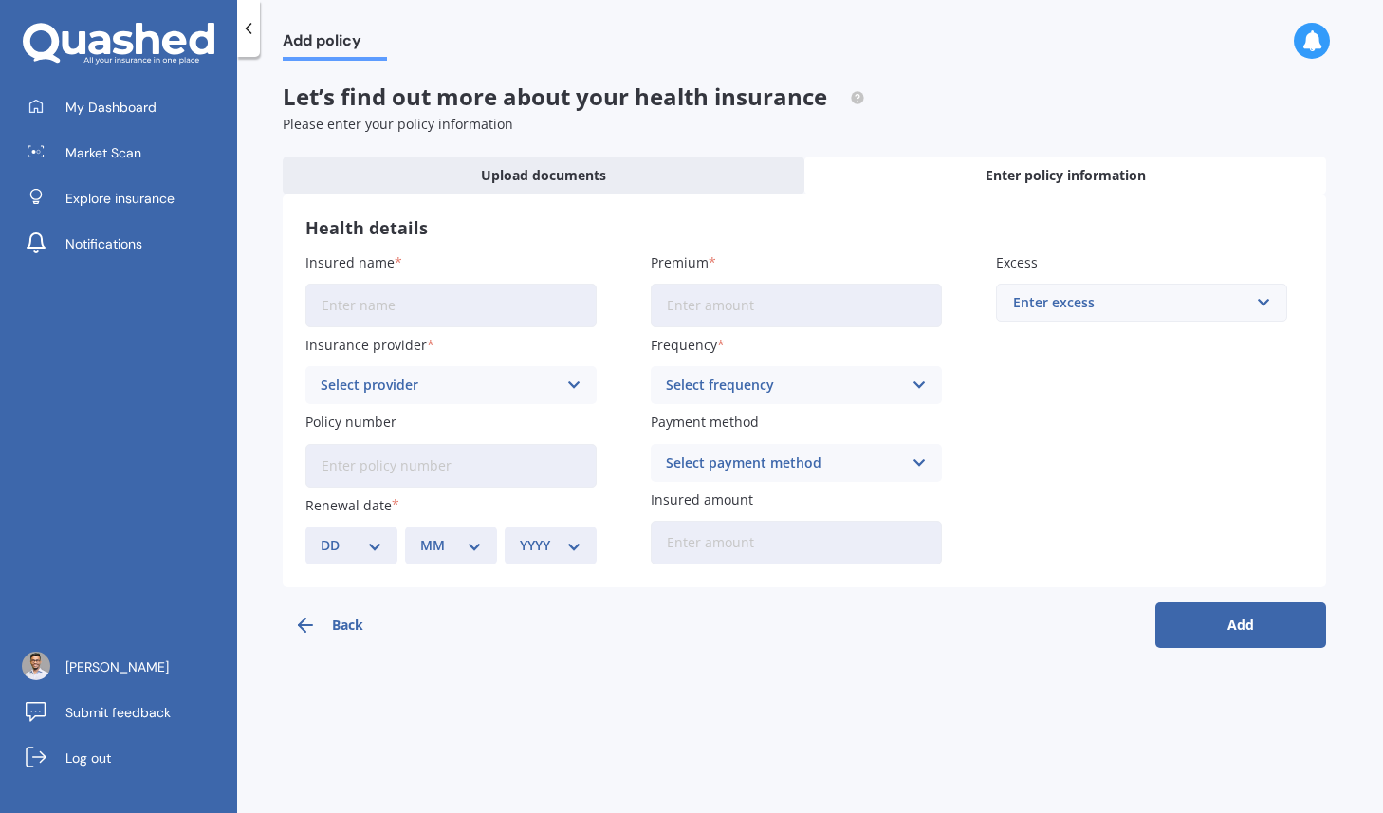
click at [419, 292] on input "Insured name" at bounding box center [450, 306] width 291 height 44
type input "Purabii"
type input "Uni-care"
click at [419, 382] on div "Select provider" at bounding box center [439, 385] width 236 height 21
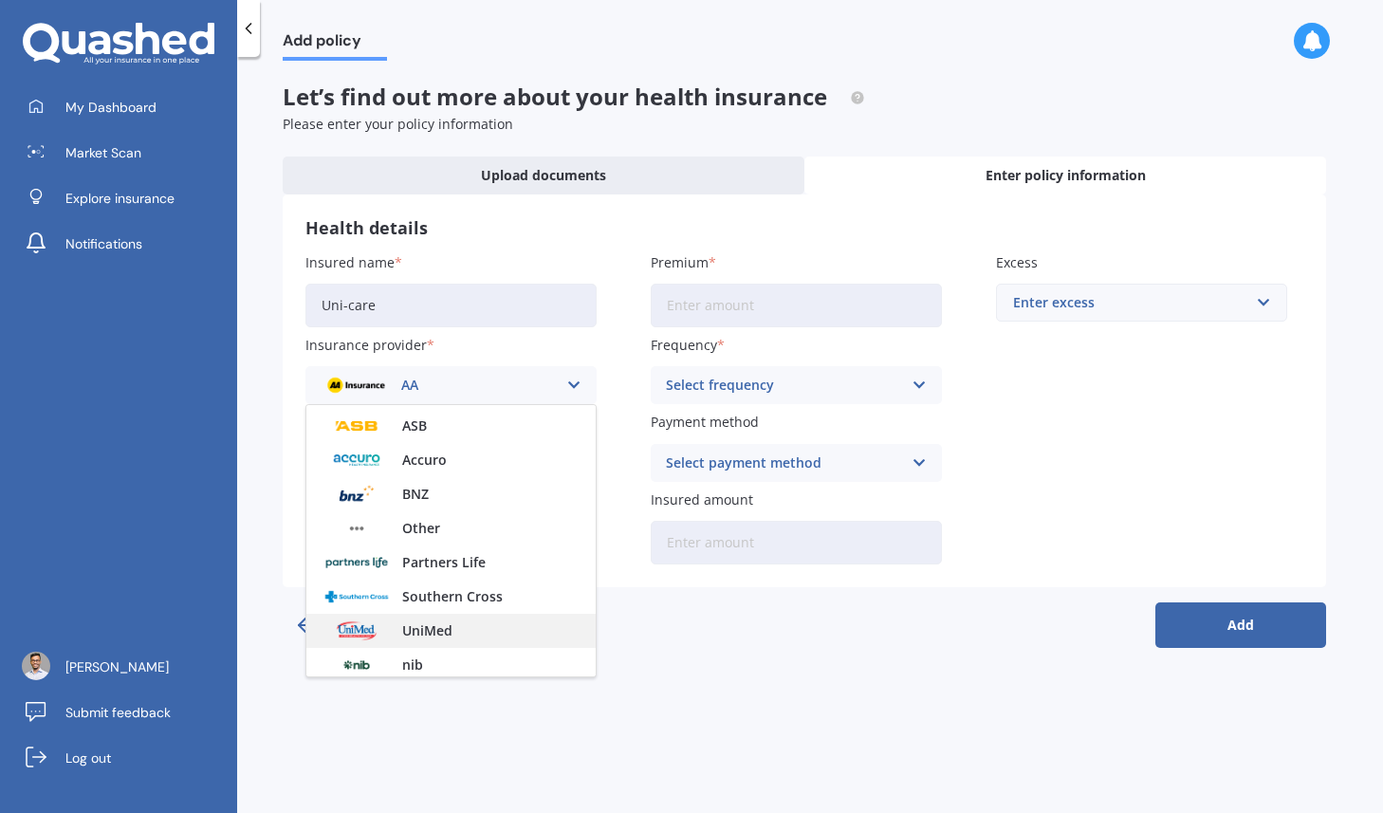
scroll to position [104, 0]
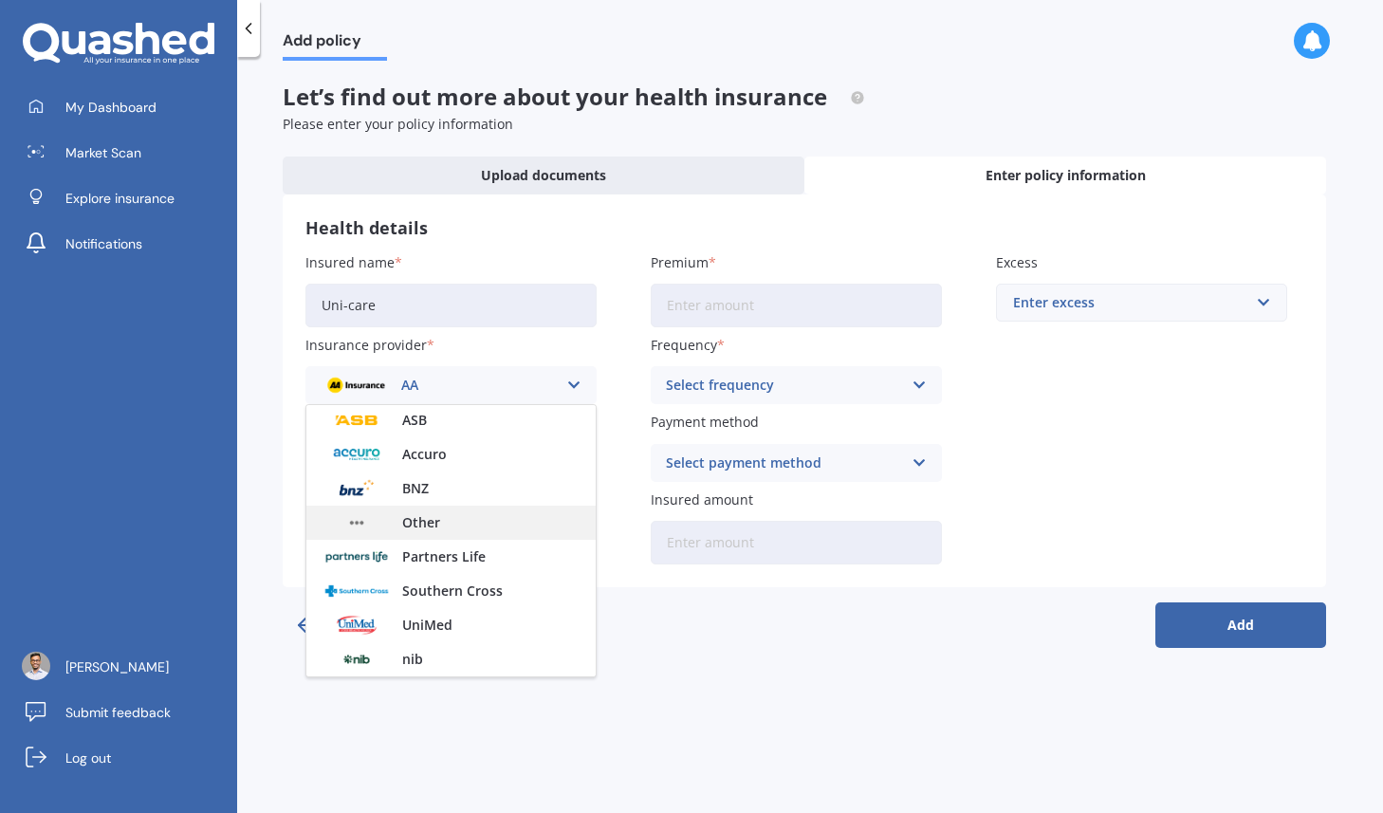
click at [437, 527] on span "Other" at bounding box center [421, 522] width 38 height 13
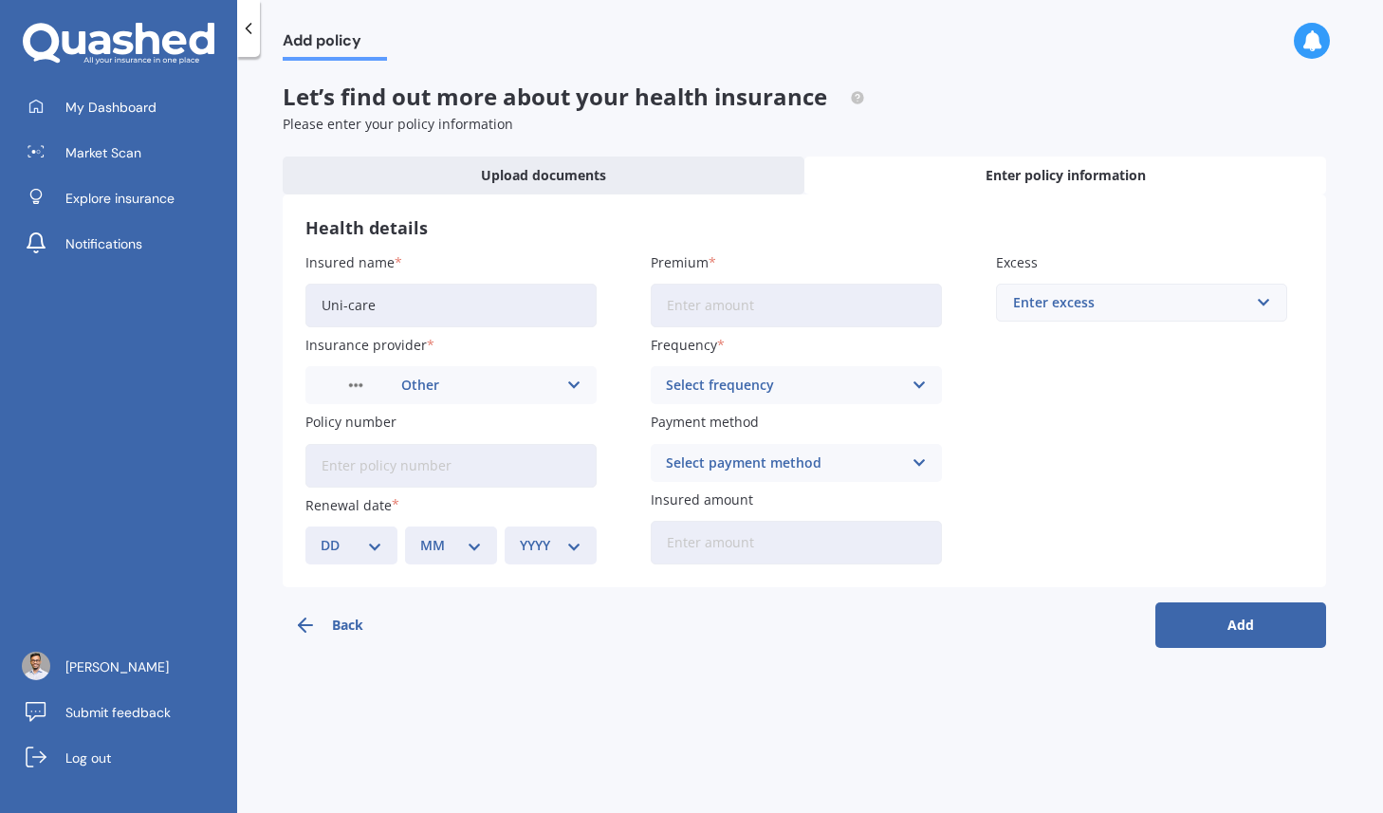
click at [741, 393] on div "Select frequency" at bounding box center [784, 385] width 236 height 21
click at [554, 728] on div "Add policy Let’s find out more about your health insurance Please enter your po…" at bounding box center [810, 439] width 1146 height 756
click at [512, 167] on span "Upload documents" at bounding box center [543, 175] width 125 height 19
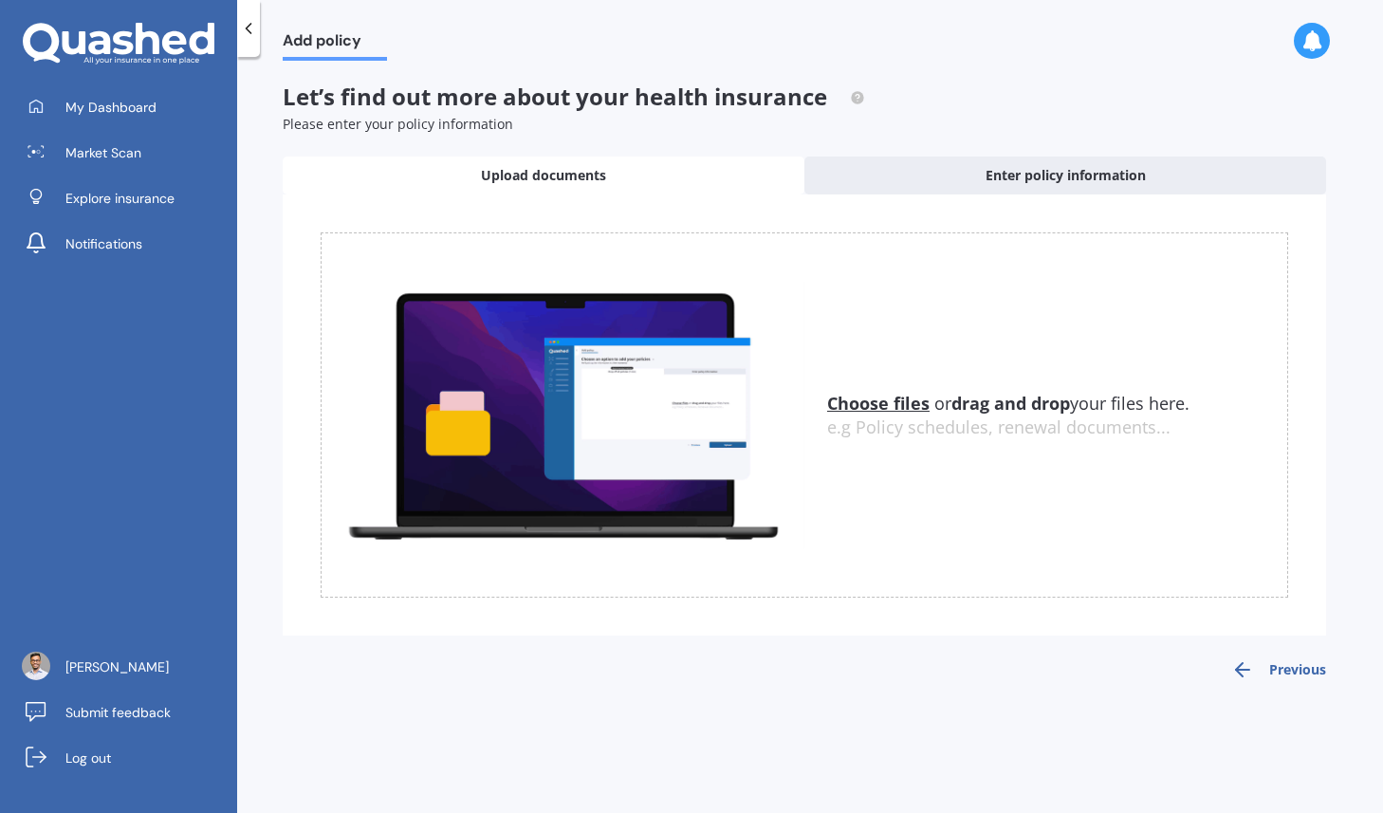
click at [530, 175] on span "Upload documents" at bounding box center [543, 175] width 125 height 19
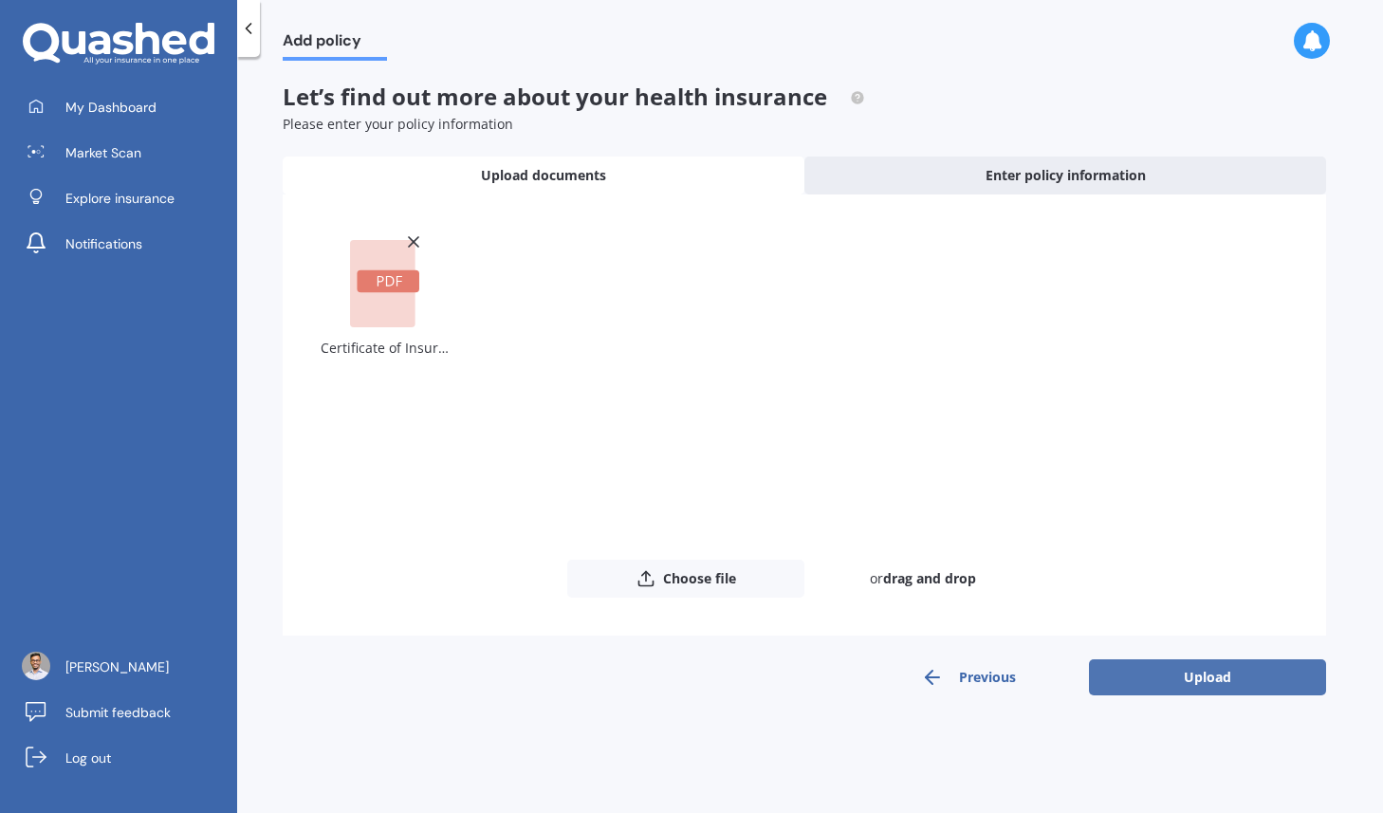
click at [1132, 672] on button "Upload" at bounding box center [1207, 677] width 237 height 36
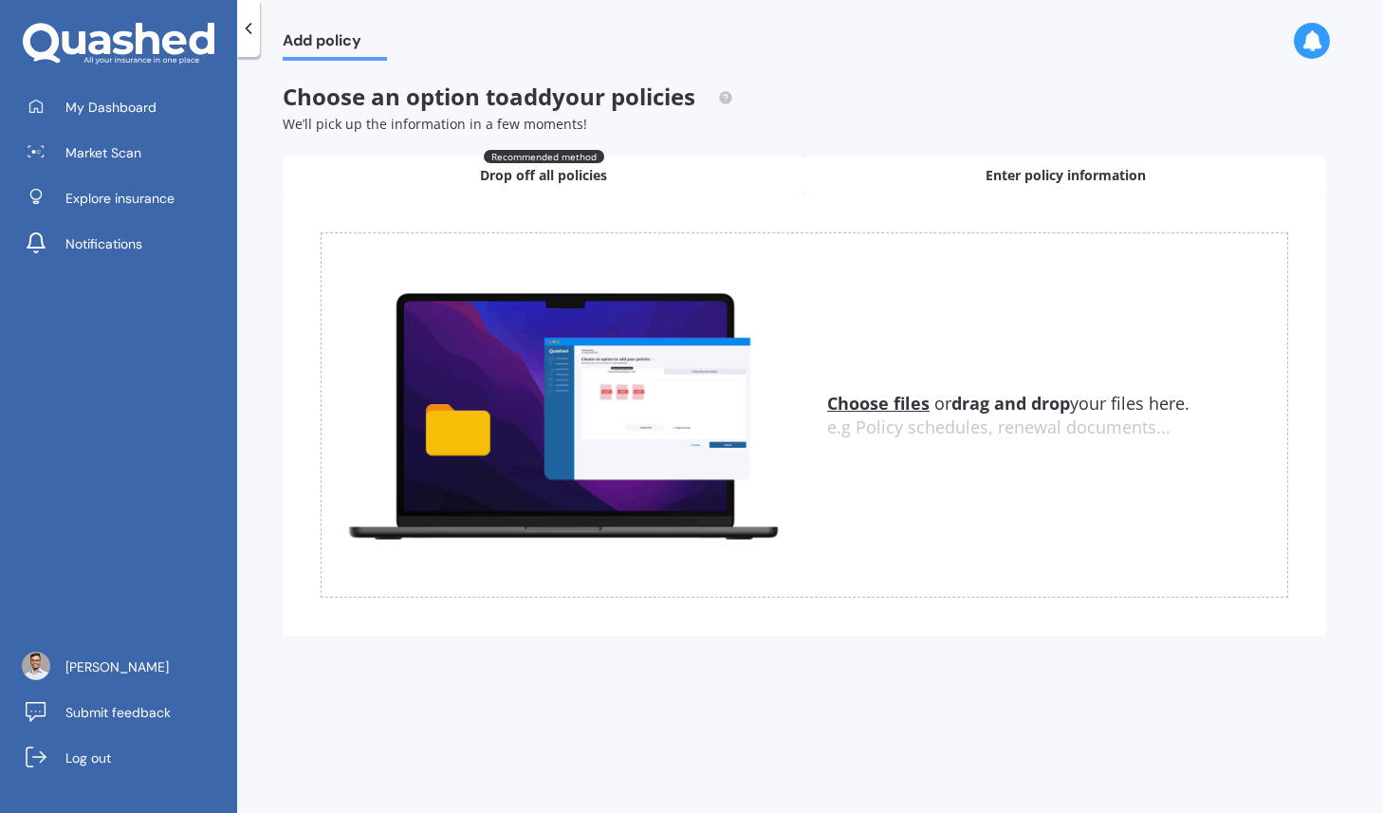
click at [925, 172] on div "Enter policy information" at bounding box center [1065, 175] width 522 height 38
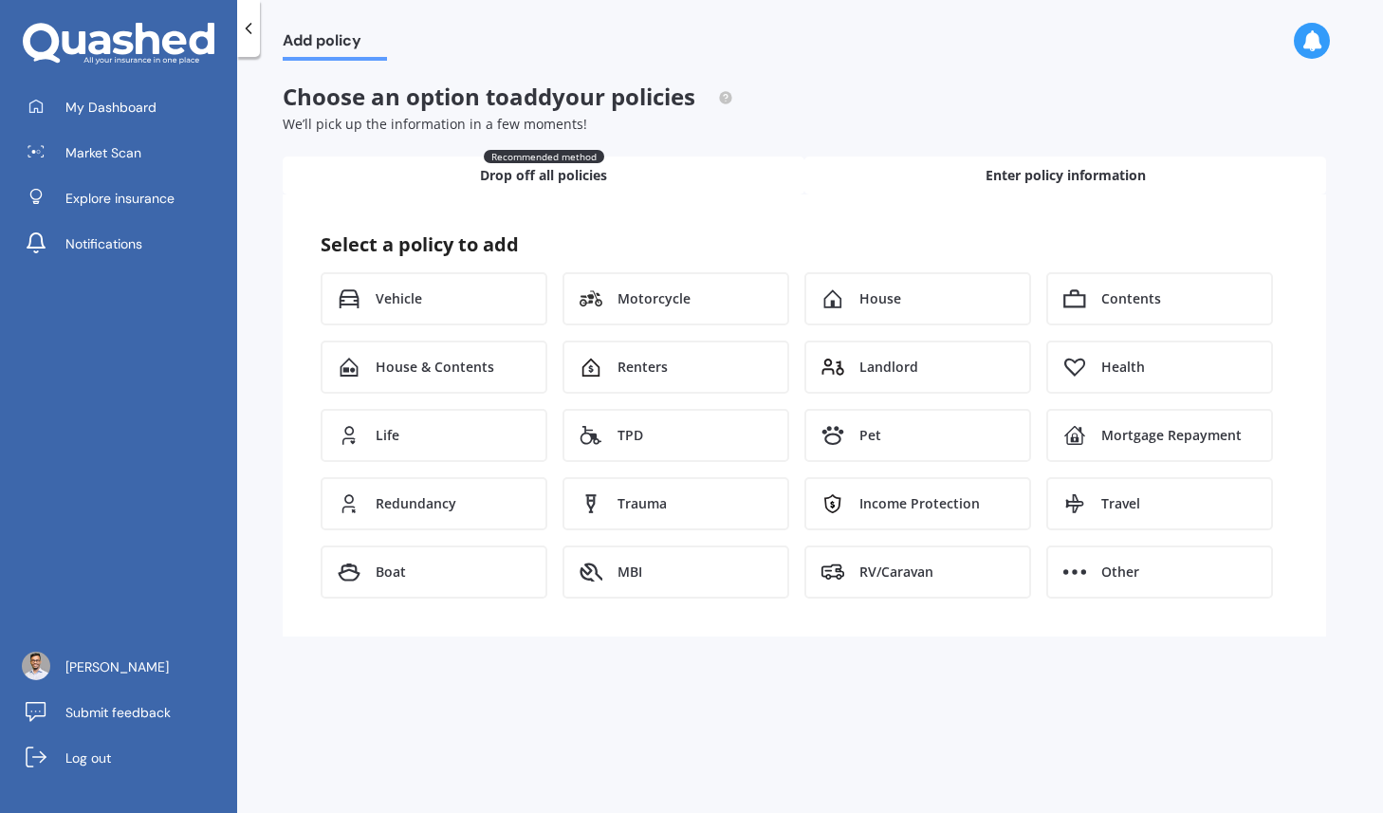
click at [726, 189] on div "Recommended method Drop off all policies" at bounding box center [544, 175] width 522 height 38
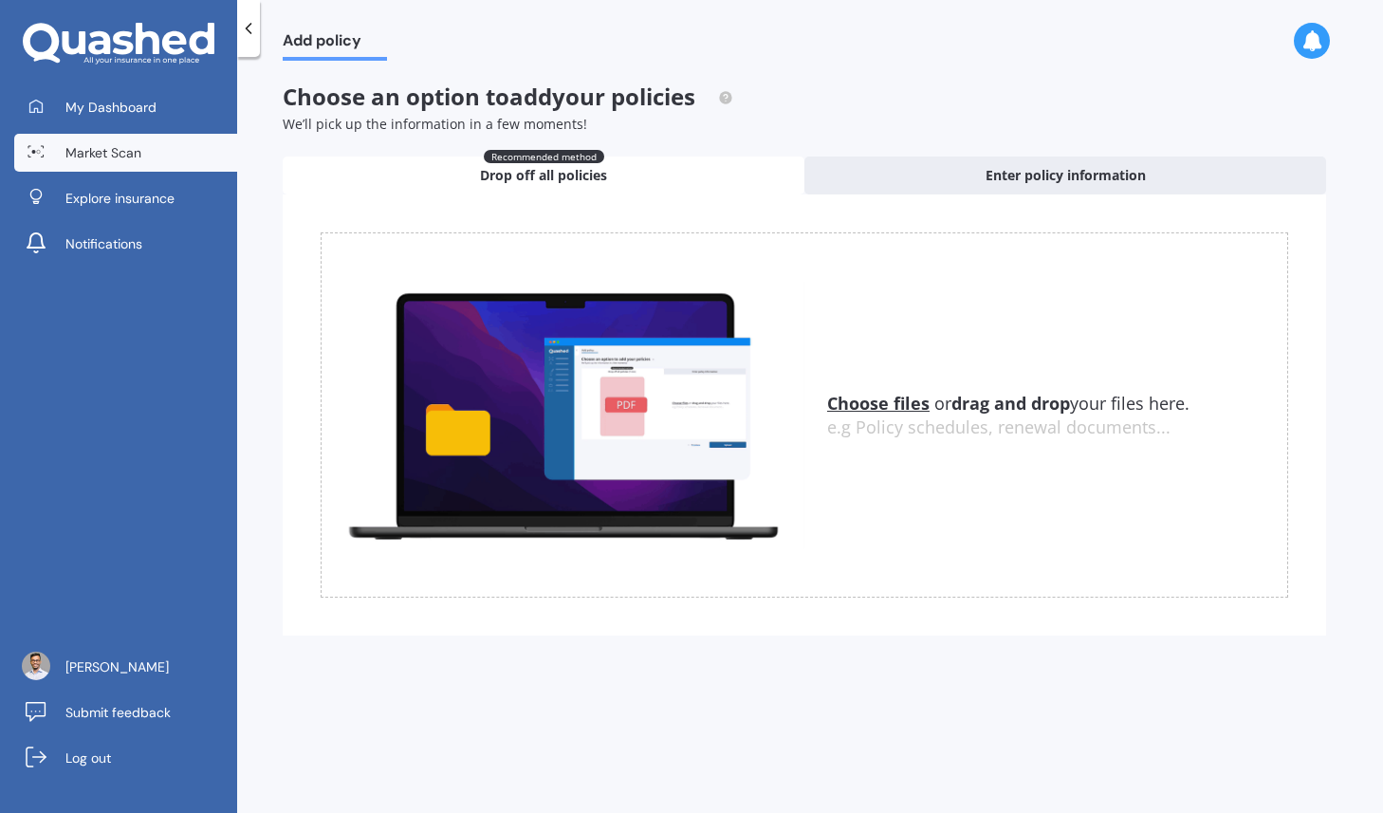
click at [123, 152] on span "Market Scan" at bounding box center [103, 152] width 76 height 19
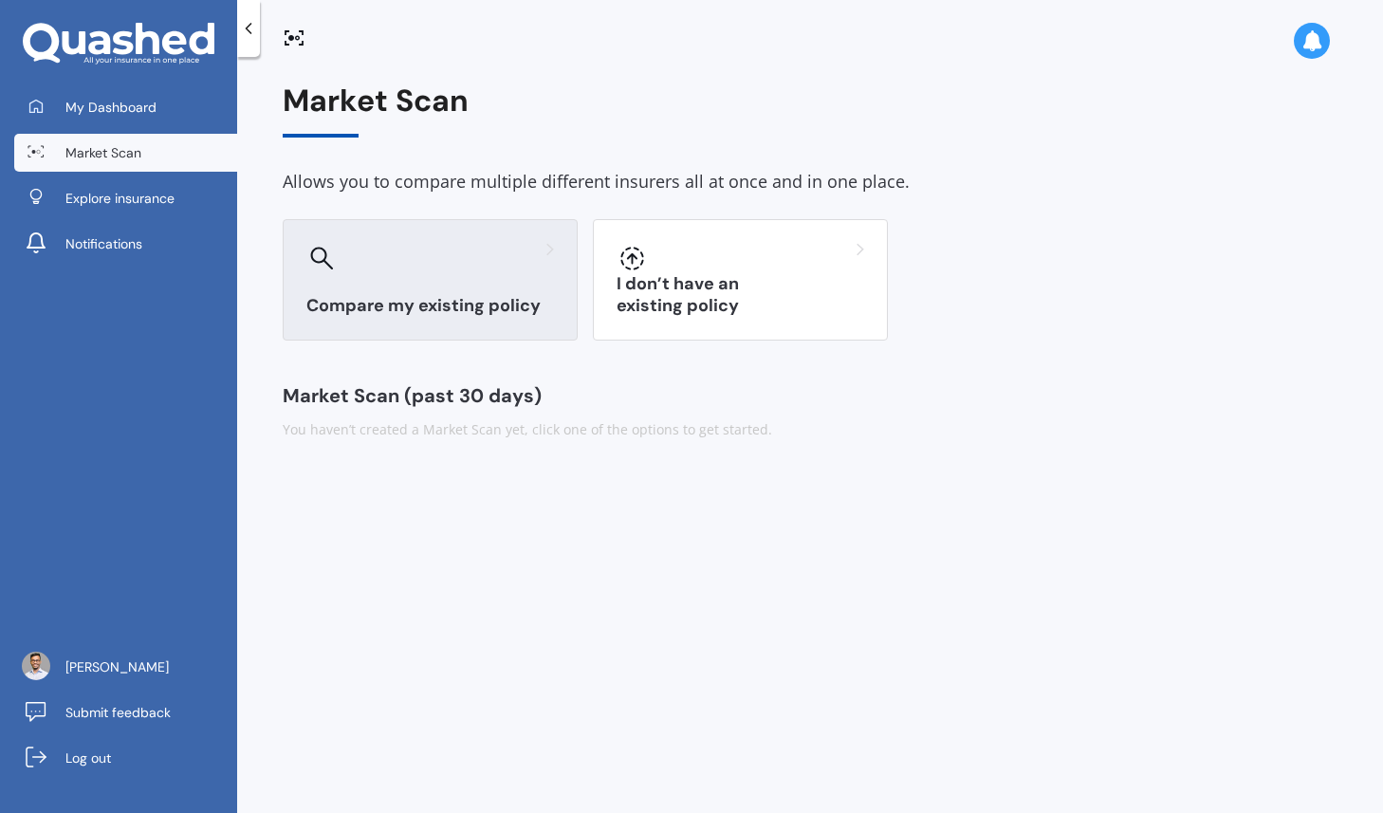
click at [513, 306] on h3 "Compare my existing policy" at bounding box center [430, 306] width 248 height 22
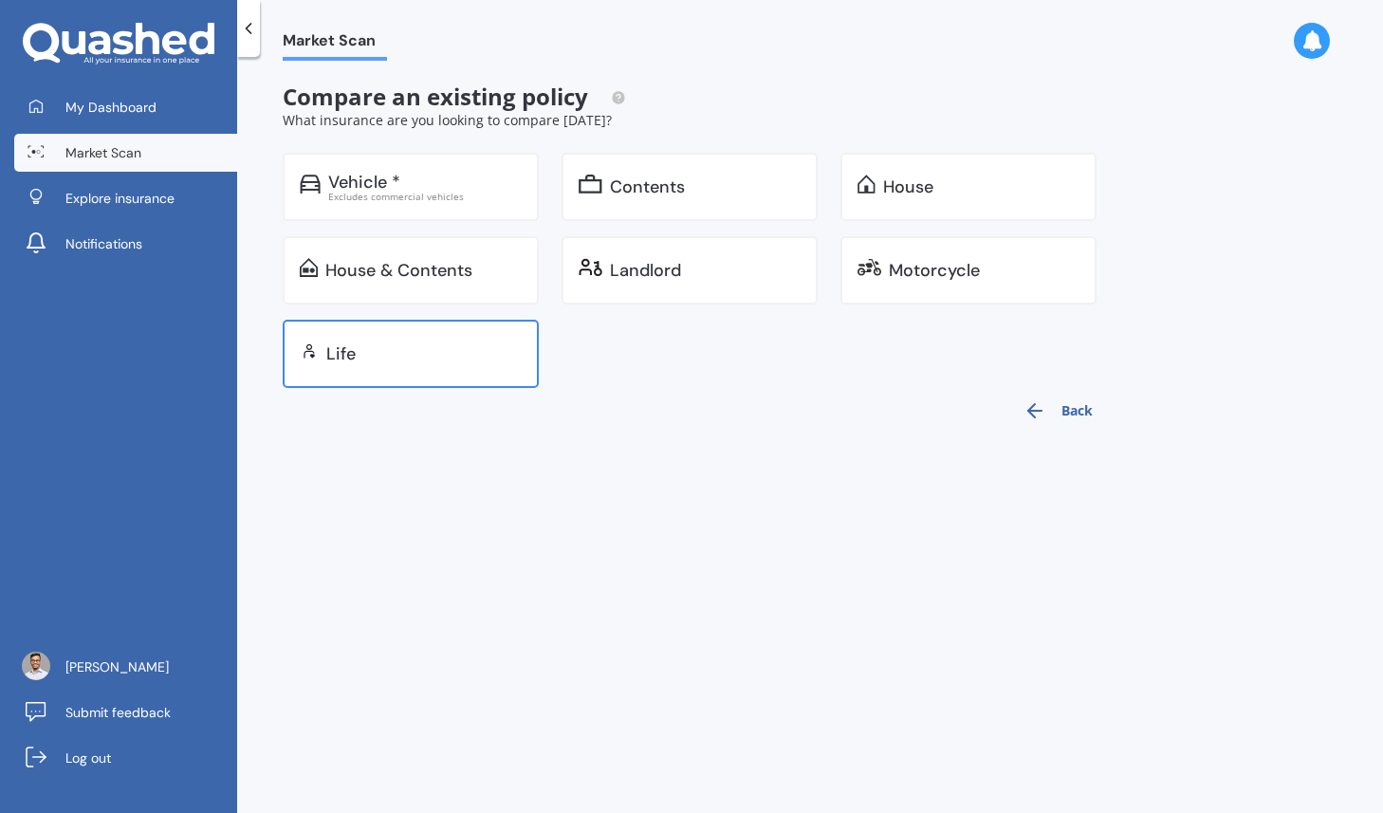
click at [461, 348] on div "Life" at bounding box center [423, 353] width 195 height 19
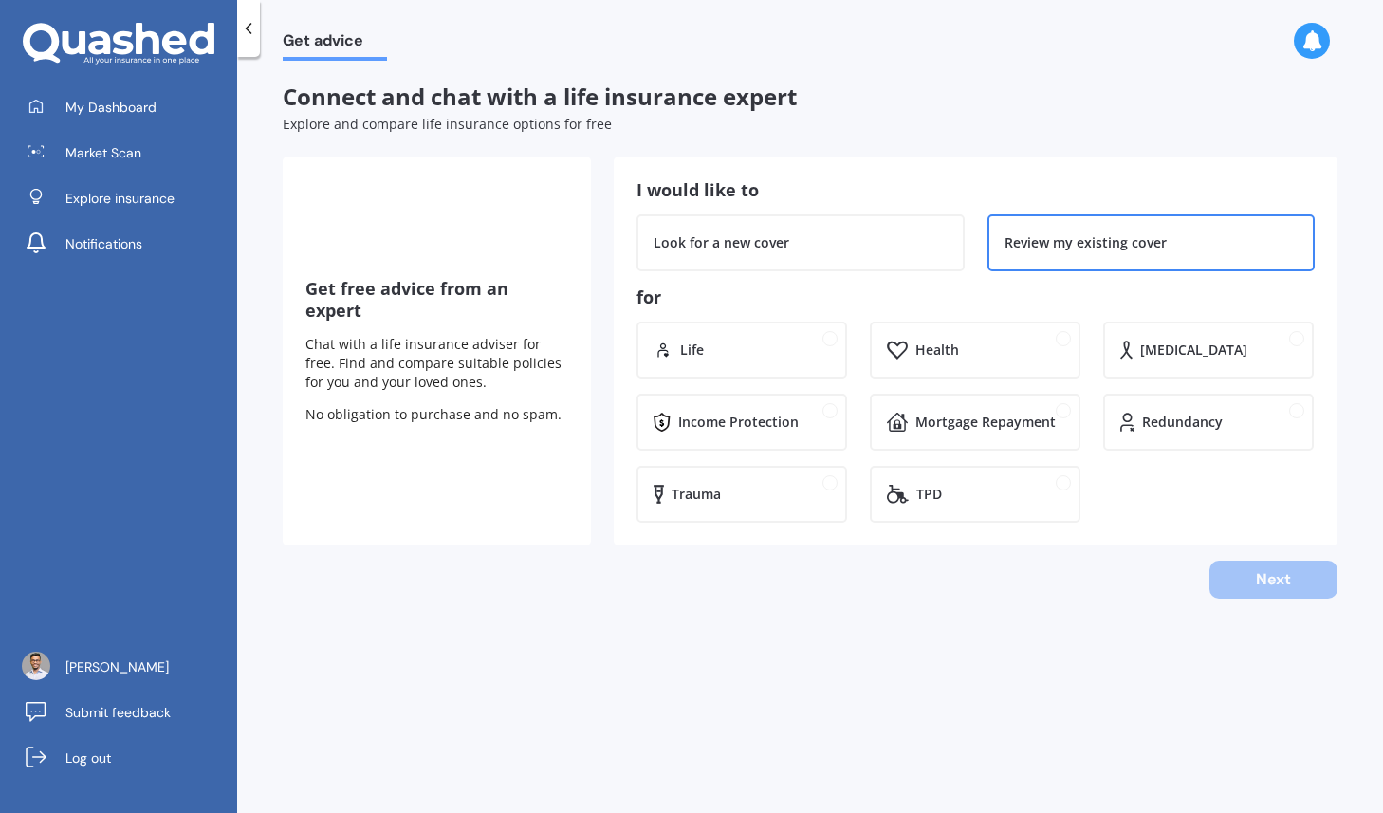
click at [1194, 251] on div "Review my existing cover" at bounding box center [1151, 242] width 328 height 57
click at [1072, 364] on div "Health" at bounding box center [975, 350] width 211 height 57
click at [1285, 578] on button "Next" at bounding box center [1273, 580] width 128 height 38
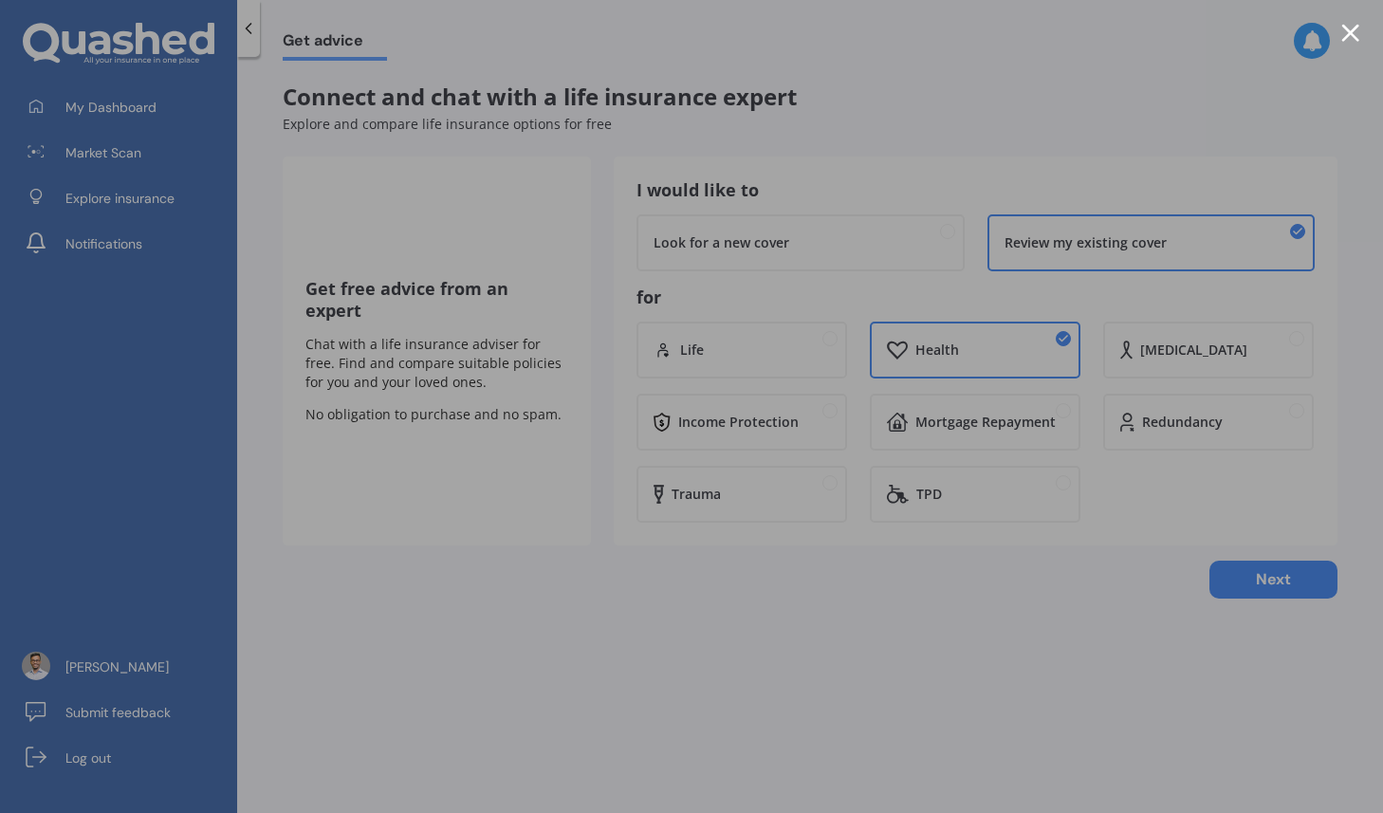
click at [1181, 510] on div at bounding box center [691, 406] width 1383 height 813
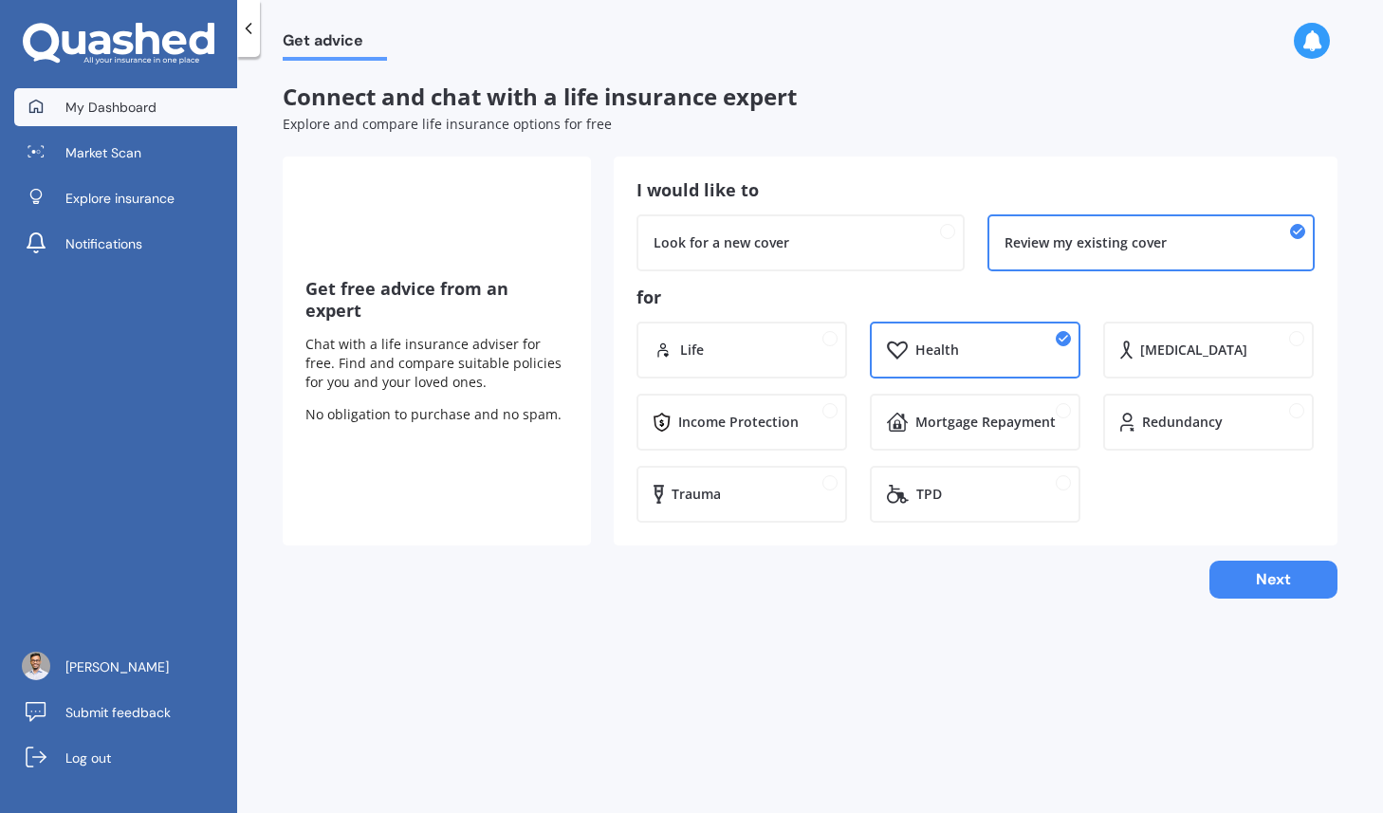
click at [135, 99] on span "My Dashboard" at bounding box center [110, 107] width 91 height 19
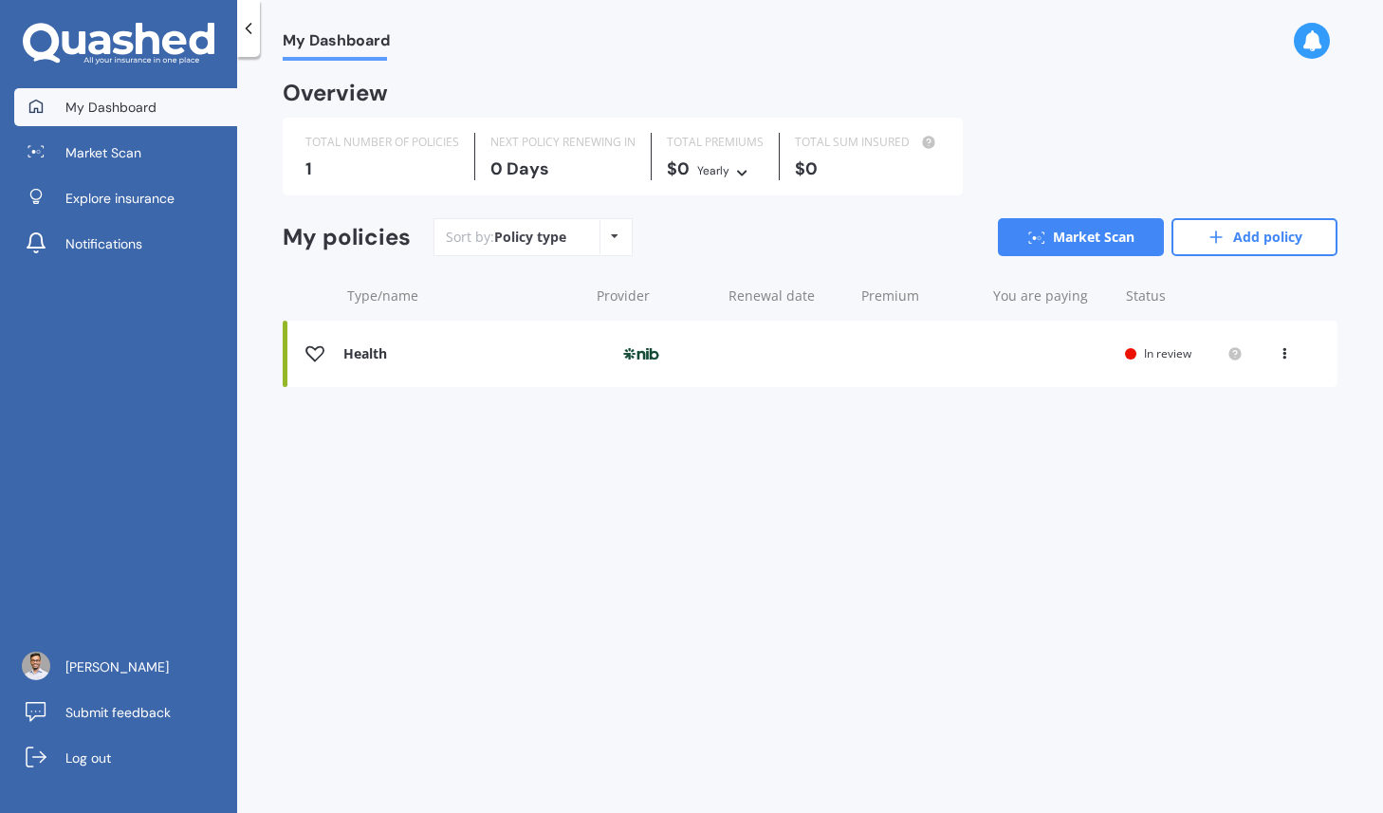
click at [478, 346] on div "Health" at bounding box center [460, 354] width 235 height 16
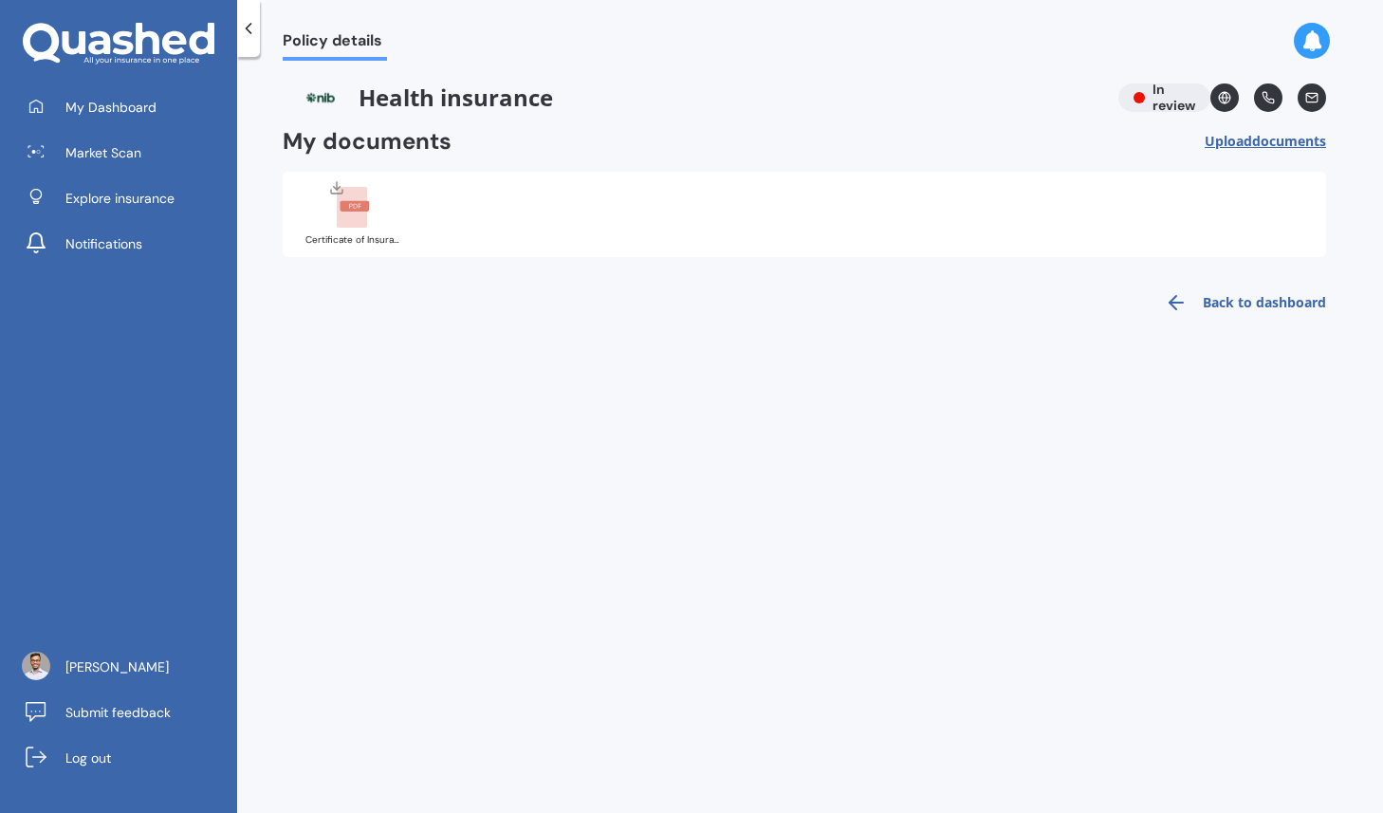
click at [451, 234] on div "Certificate of Insurance - 3162442817.pdf" at bounding box center [804, 214] width 1043 height 85
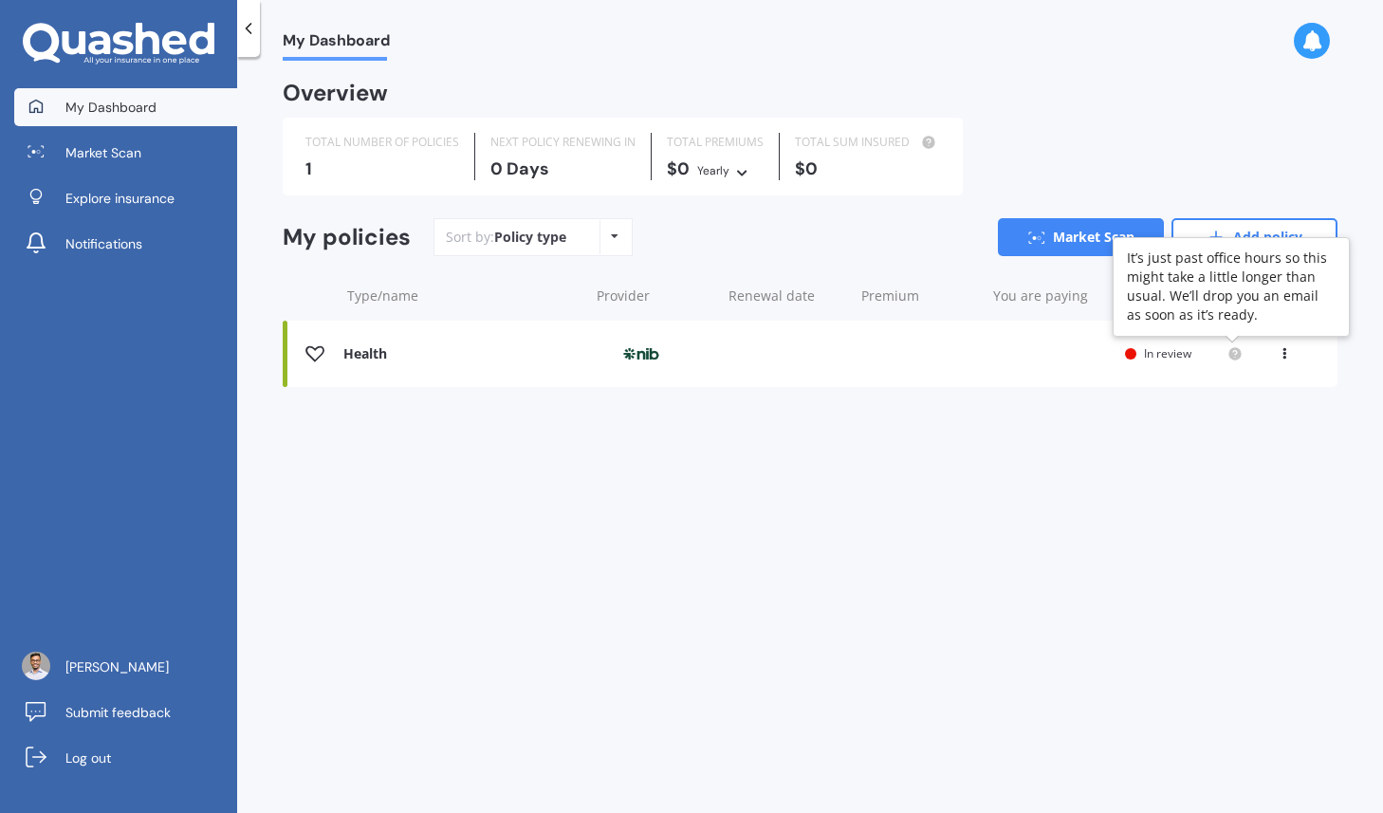
click at [1238, 348] on circle at bounding box center [1234, 353] width 12 height 12
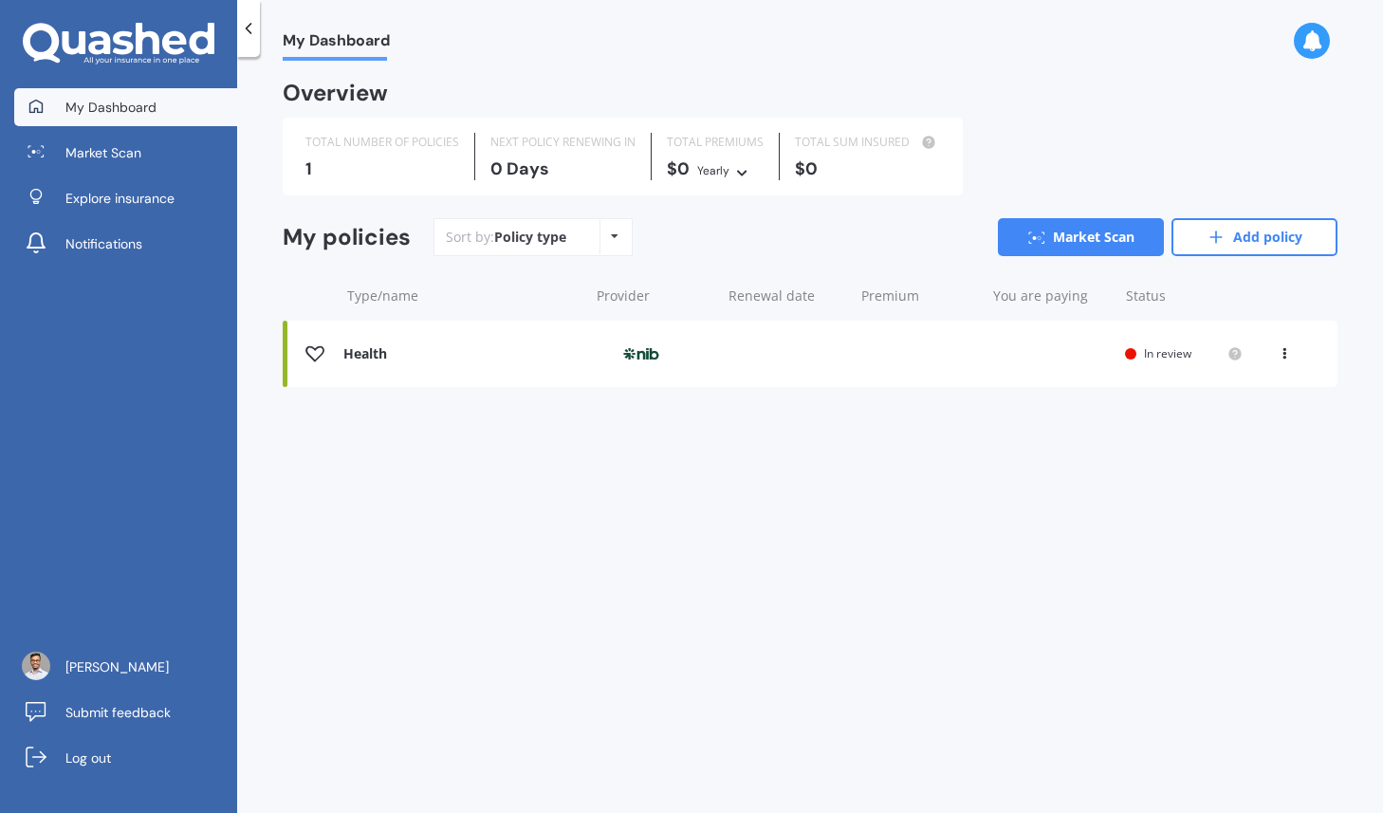
click at [639, 348] on img at bounding box center [641, 354] width 95 height 36
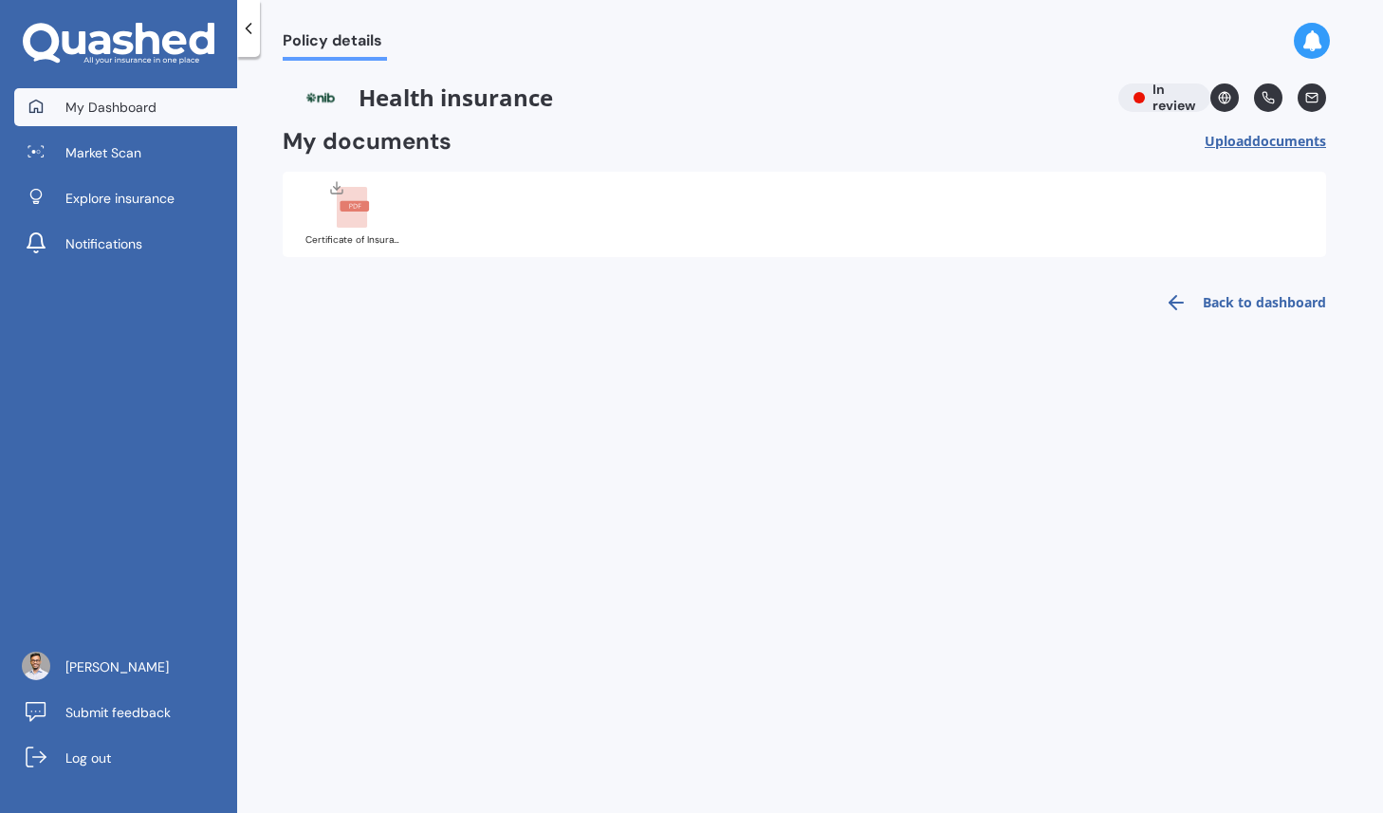
click at [104, 101] on span "My Dashboard" at bounding box center [110, 107] width 91 height 19
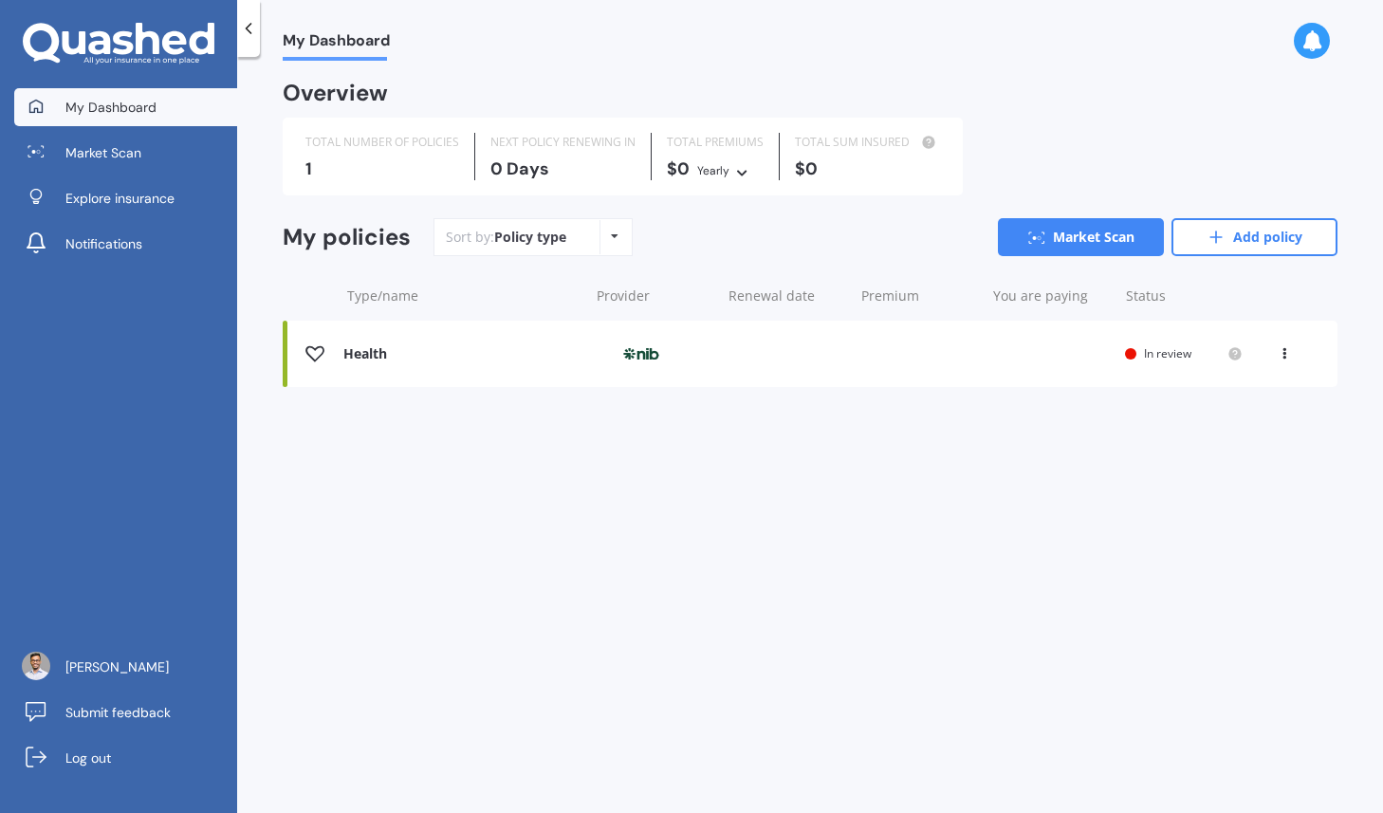
click at [642, 349] on img at bounding box center [641, 354] width 95 height 36
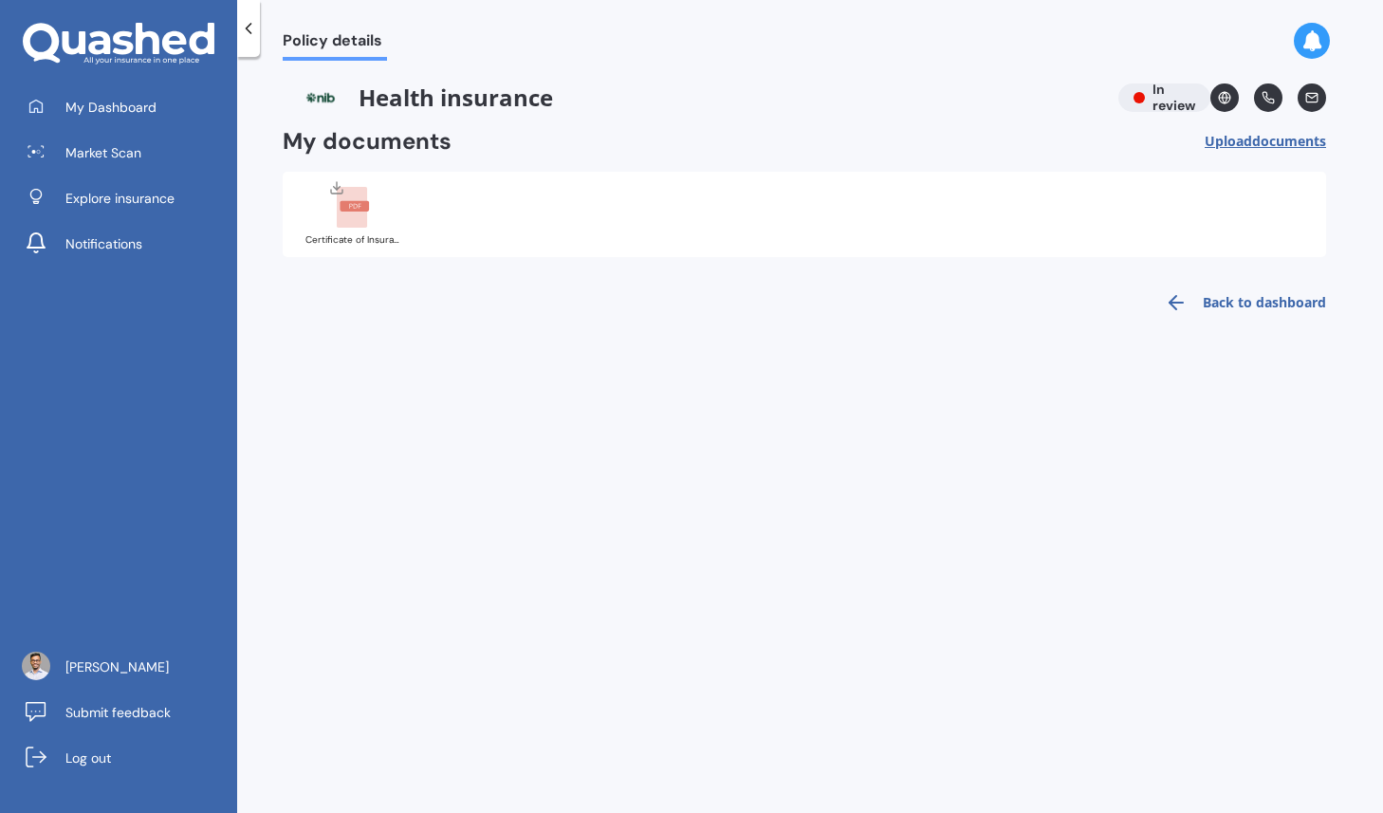
click at [647, 189] on div "Certificate of Insurance - 3162442817.pdf" at bounding box center [804, 214] width 1043 height 85
click at [163, 121] on link "My Dashboard" at bounding box center [125, 107] width 223 height 38
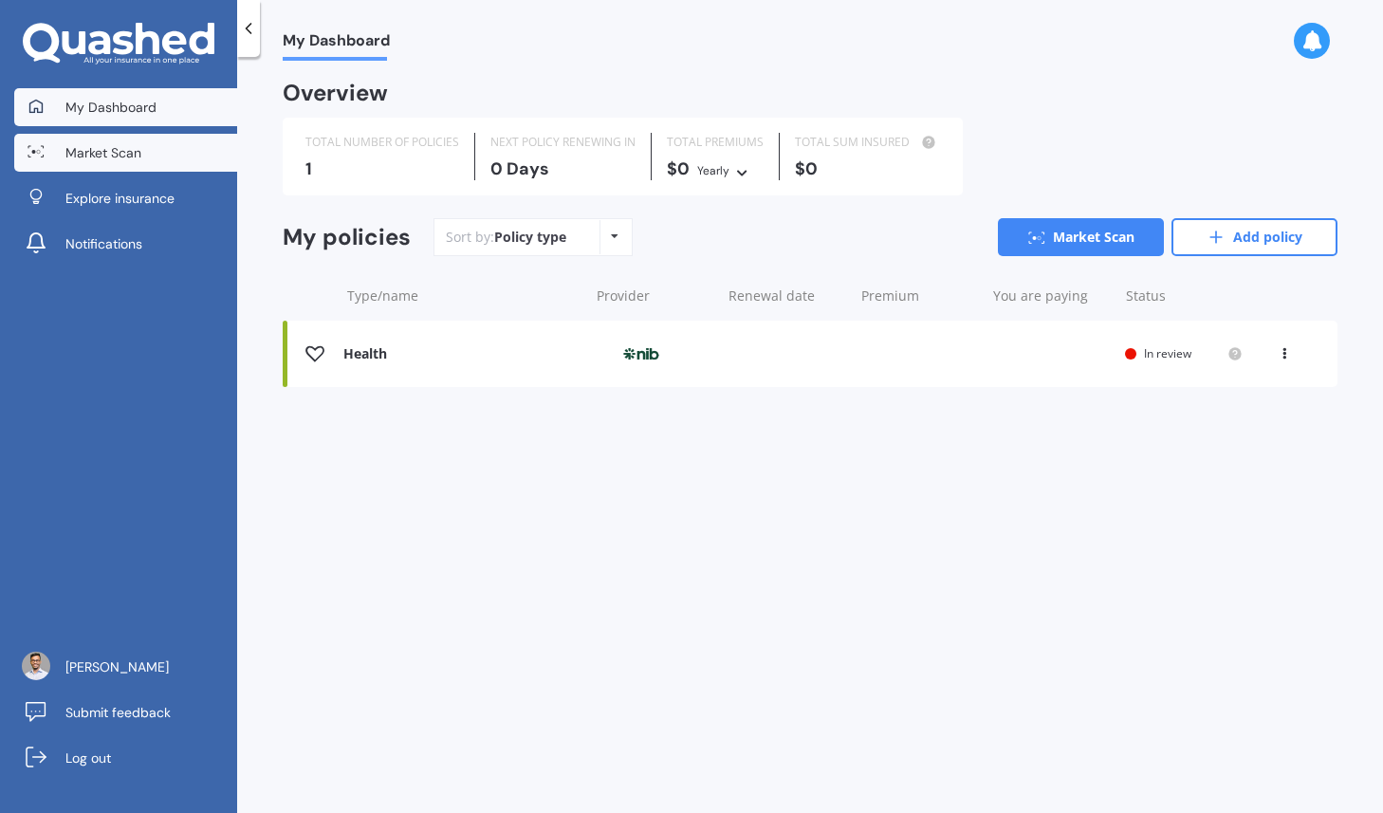
click at [131, 139] on link "Market Scan" at bounding box center [125, 153] width 223 height 38
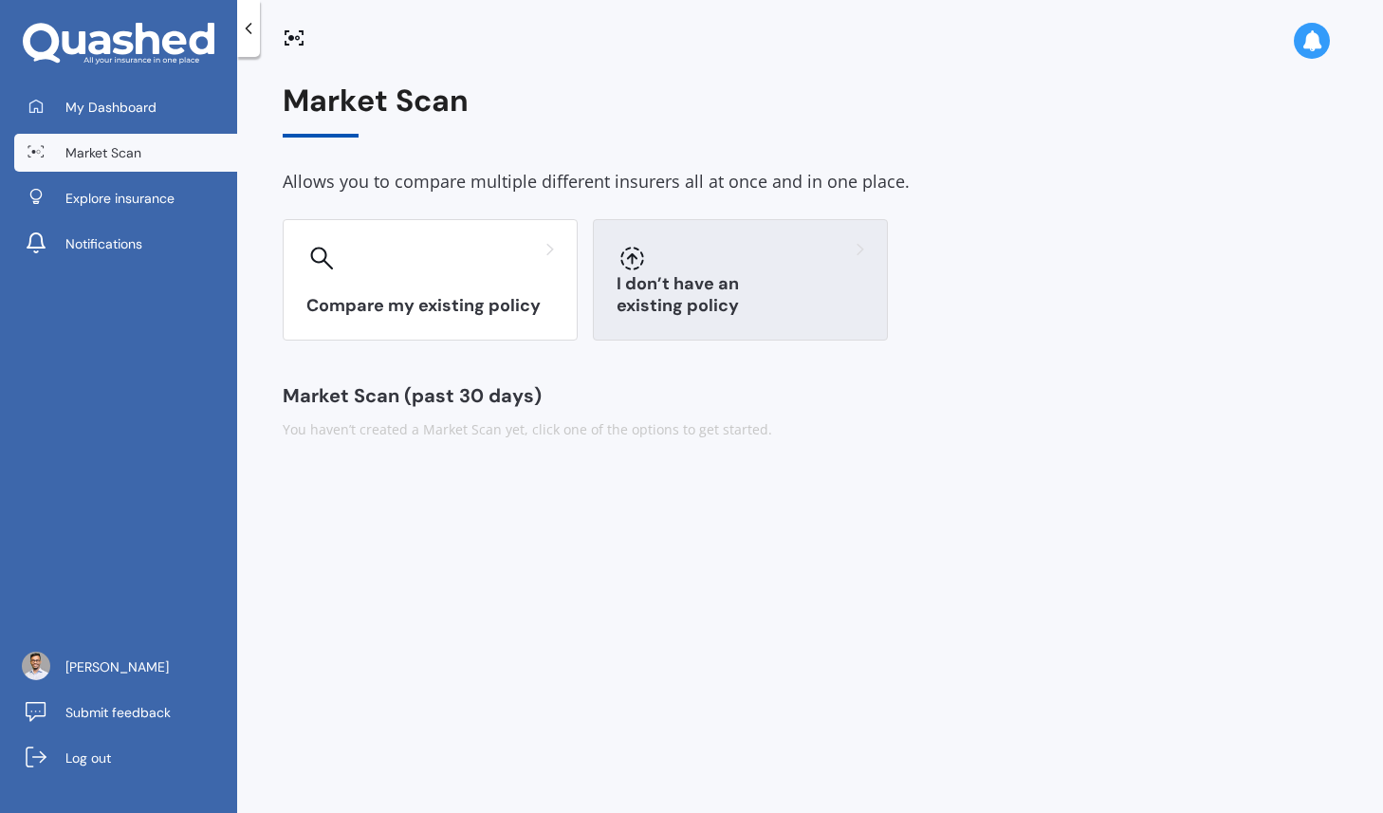
click at [720, 257] on div at bounding box center [741, 258] width 248 height 30
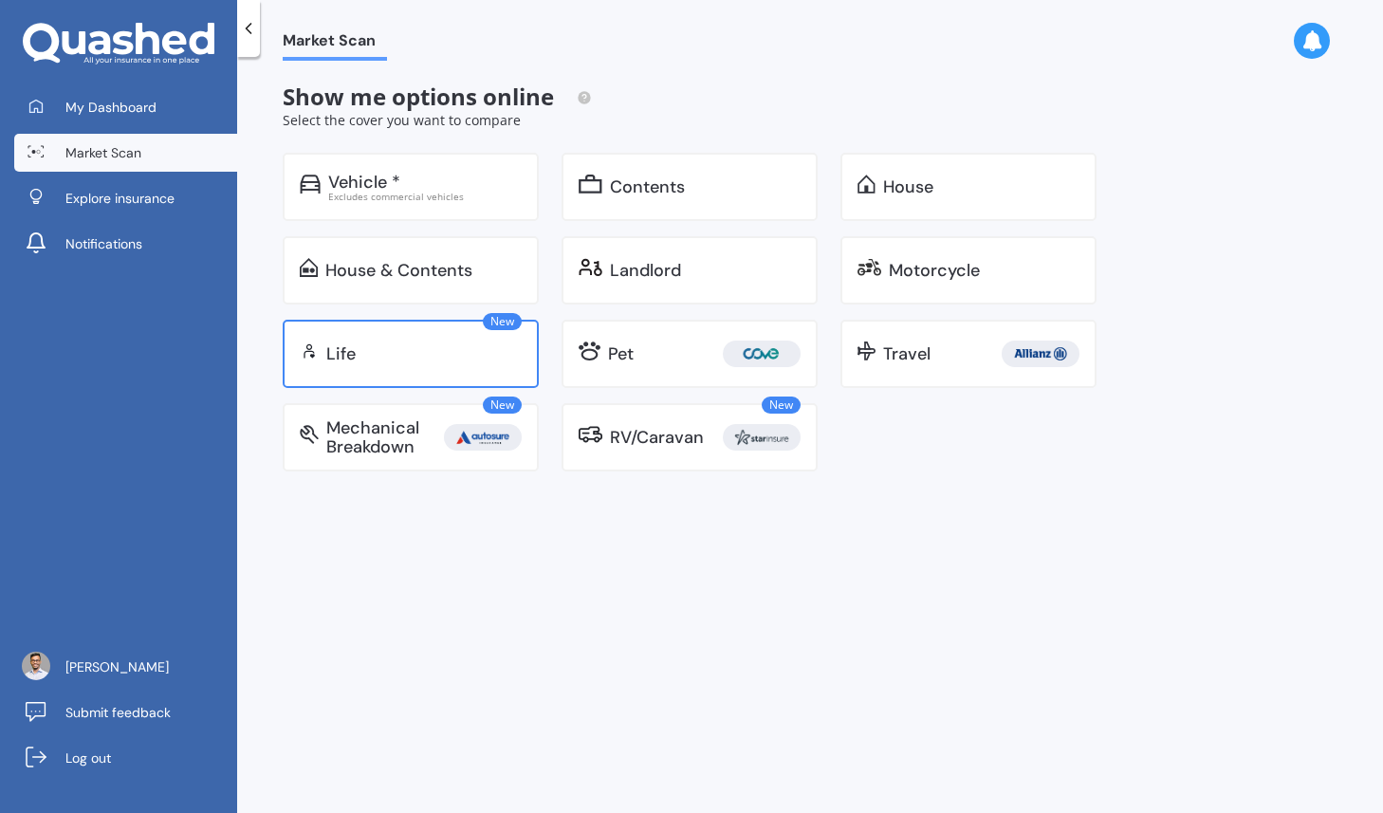
click at [434, 362] on div "Life" at bounding box center [423, 353] width 195 height 19
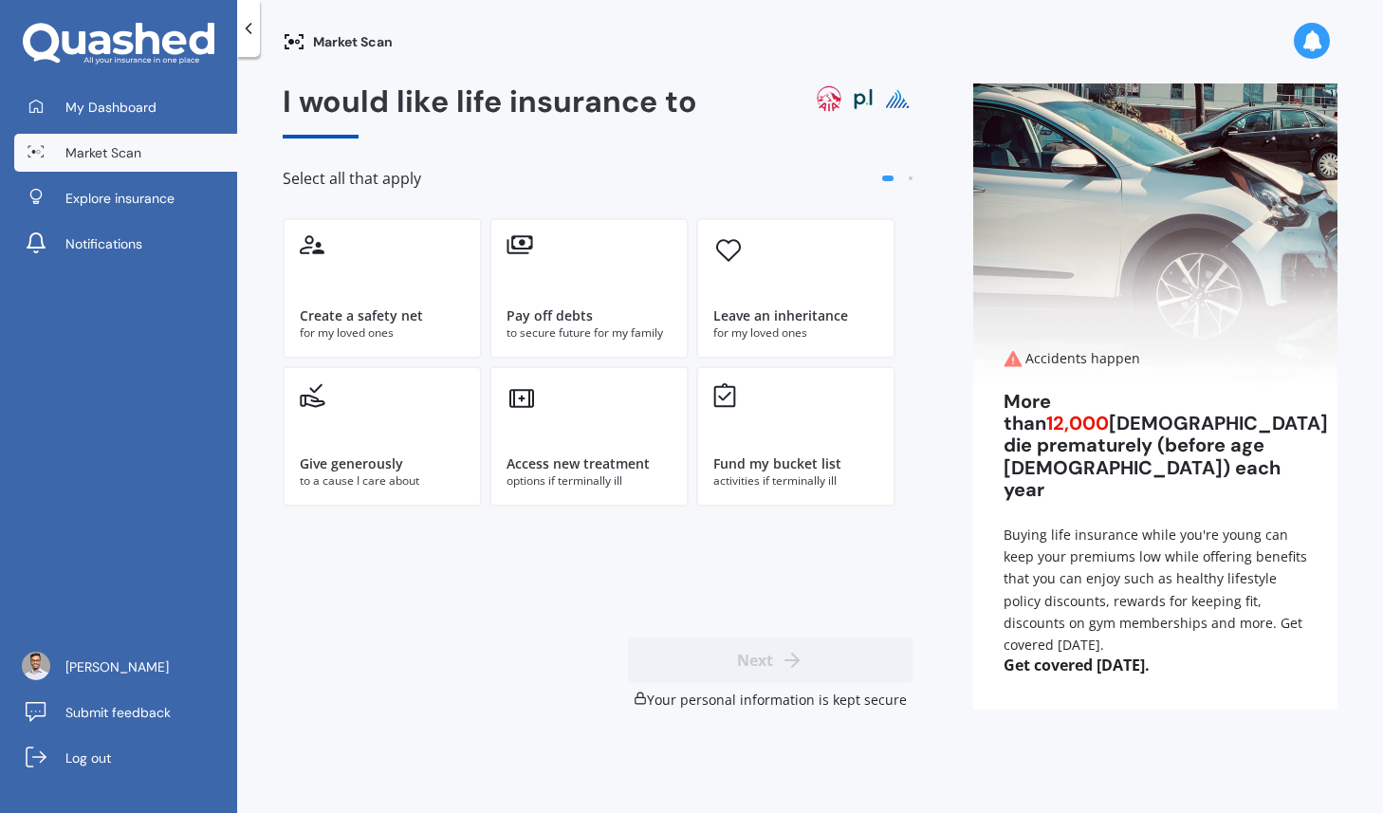
click at [165, 162] on link "Market Scan" at bounding box center [125, 153] width 223 height 38
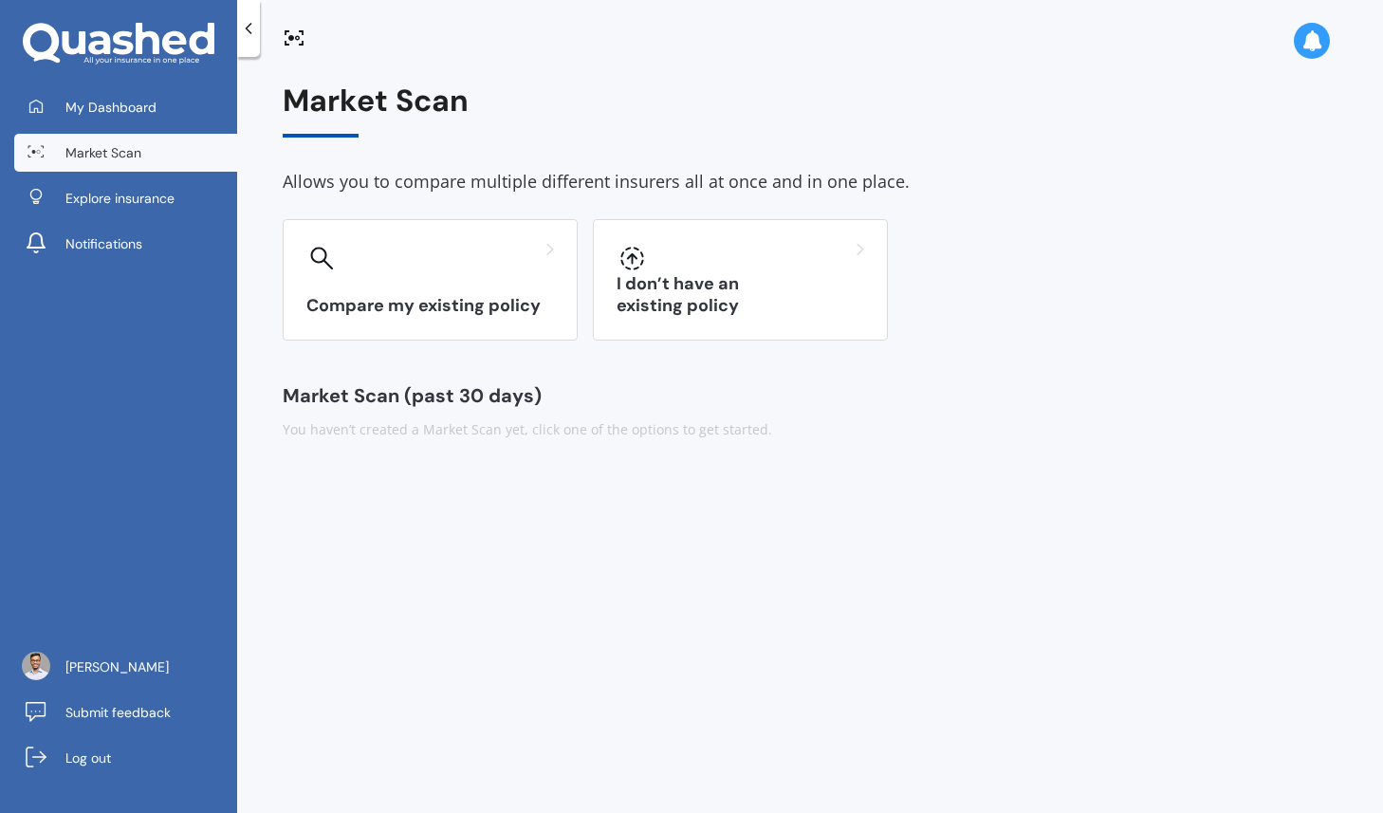
click at [165, 162] on link "Market Scan" at bounding box center [125, 153] width 223 height 38
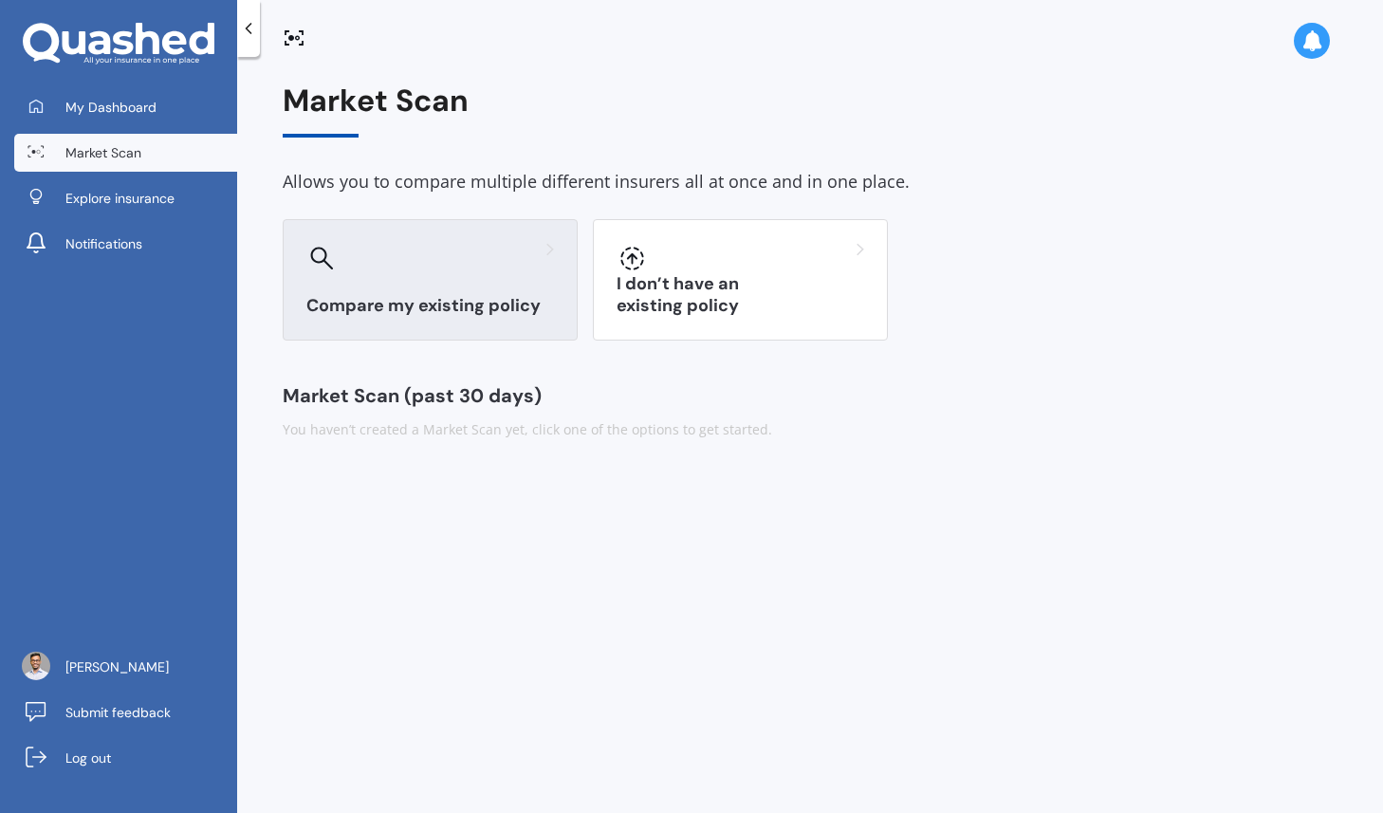
click at [454, 288] on div "Compare my existing policy" at bounding box center [430, 279] width 295 height 121
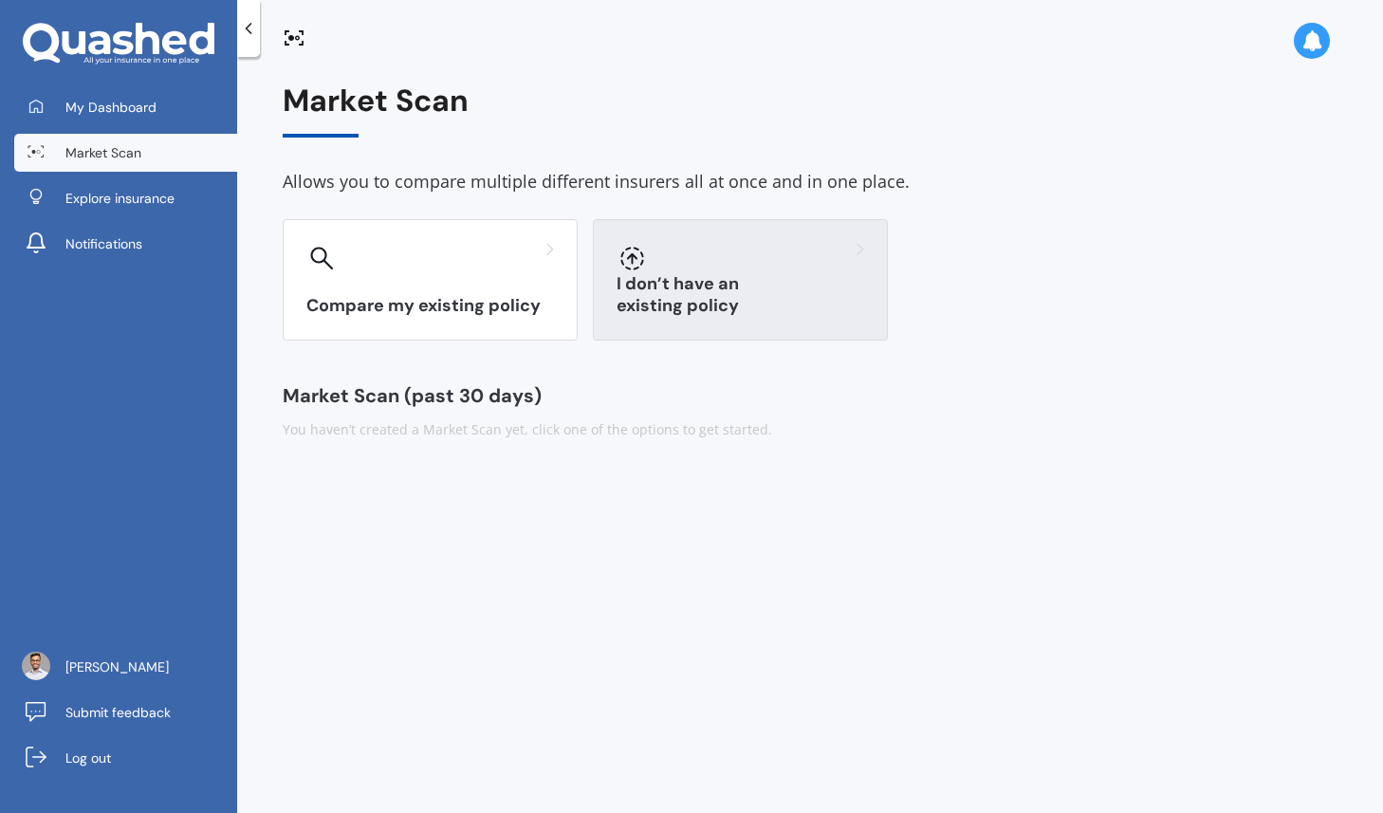
click at [713, 296] on h3 "I don’t have an existing policy" at bounding box center [741, 295] width 248 height 44
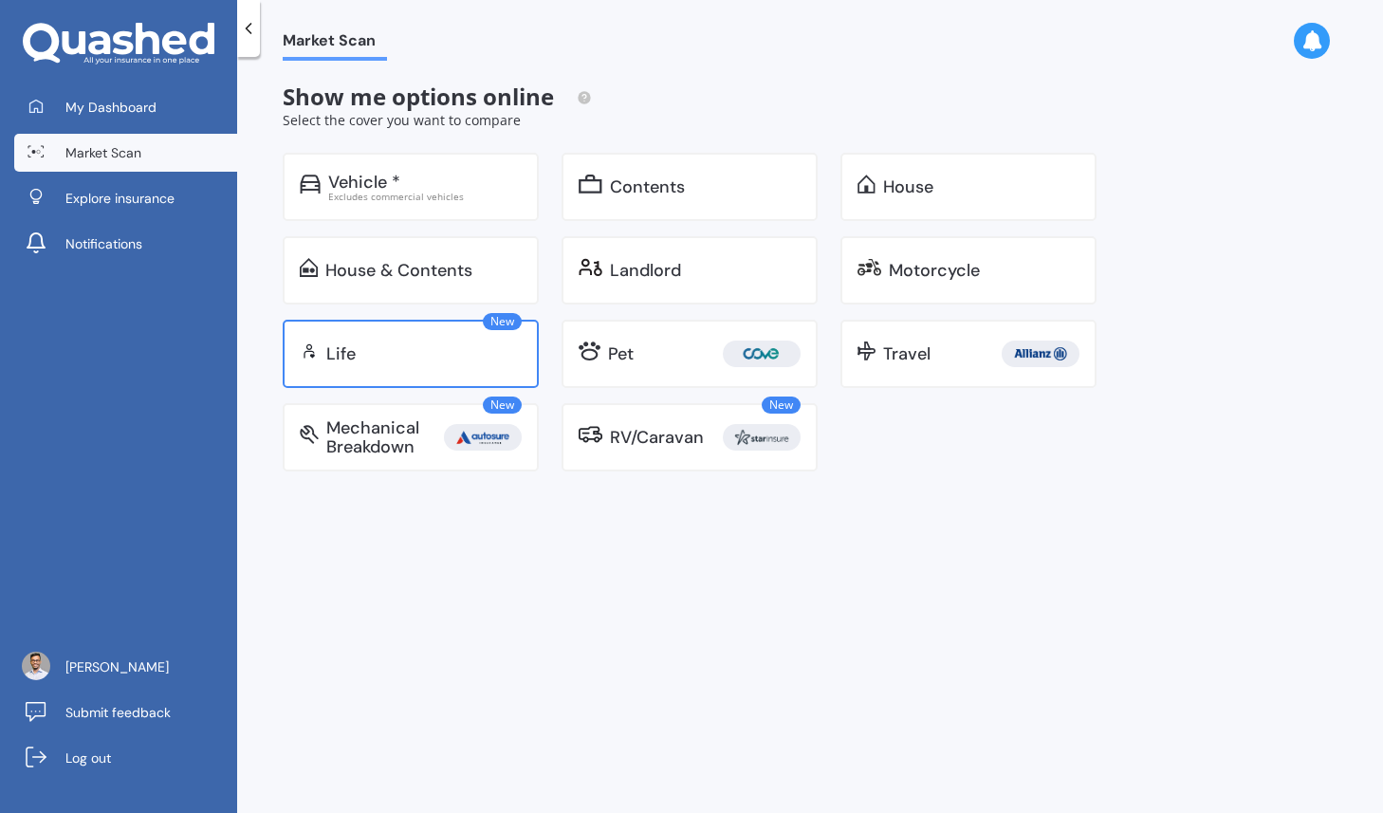
click at [433, 354] on div "Life" at bounding box center [423, 353] width 195 height 19
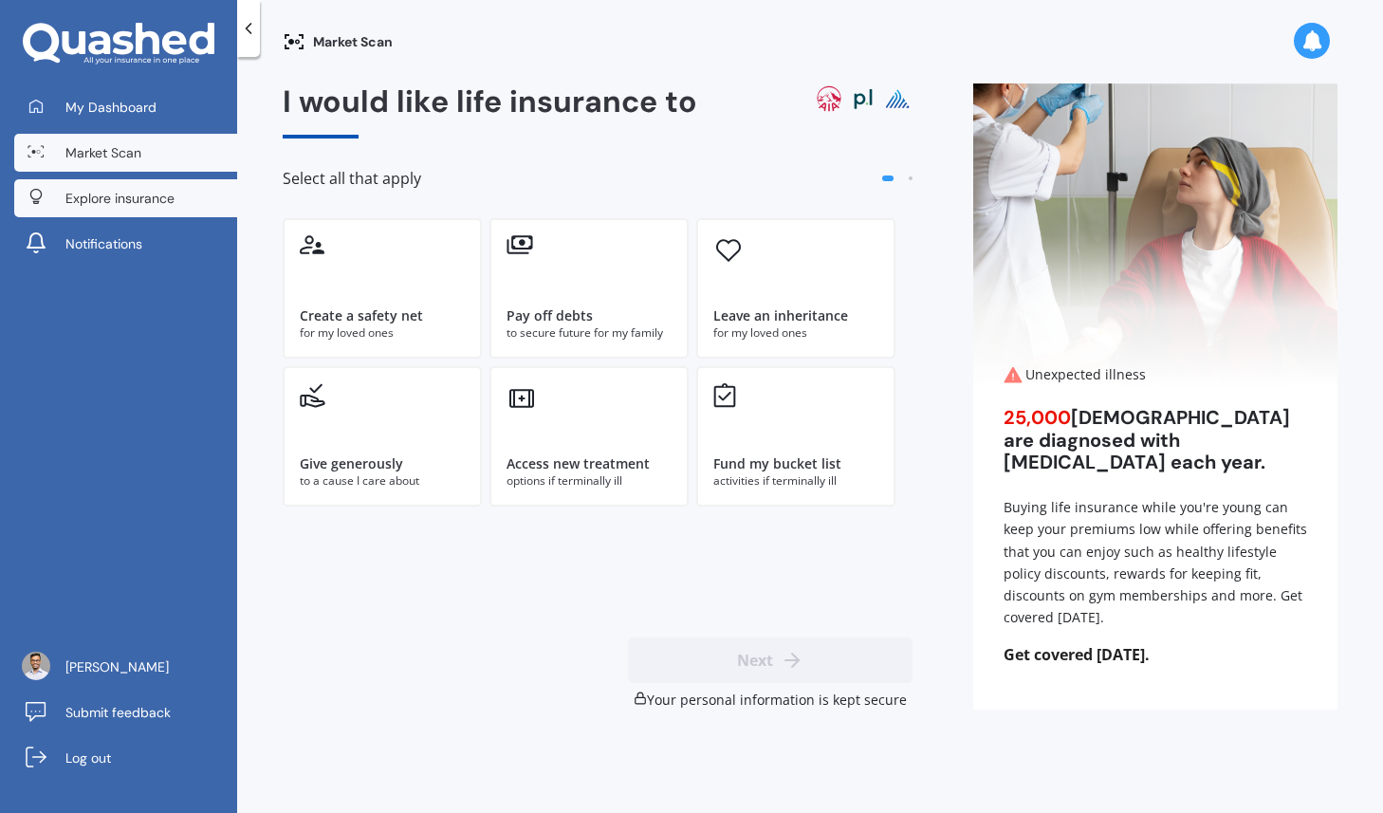
click at [129, 186] on link "Explore insurance" at bounding box center [125, 198] width 223 height 38
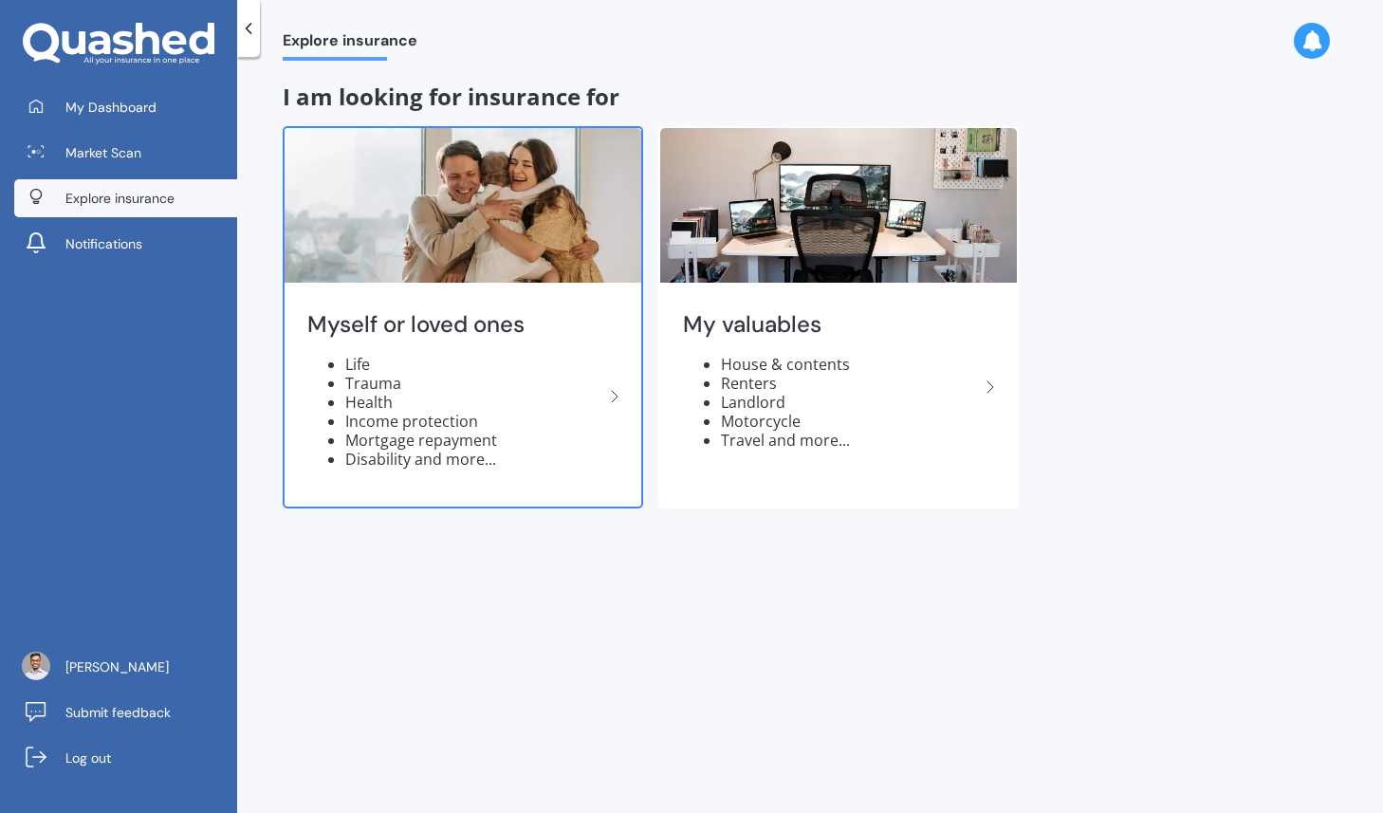
click at [352, 216] on img at bounding box center [463, 205] width 357 height 155
click at [387, 228] on img at bounding box center [463, 205] width 357 height 155
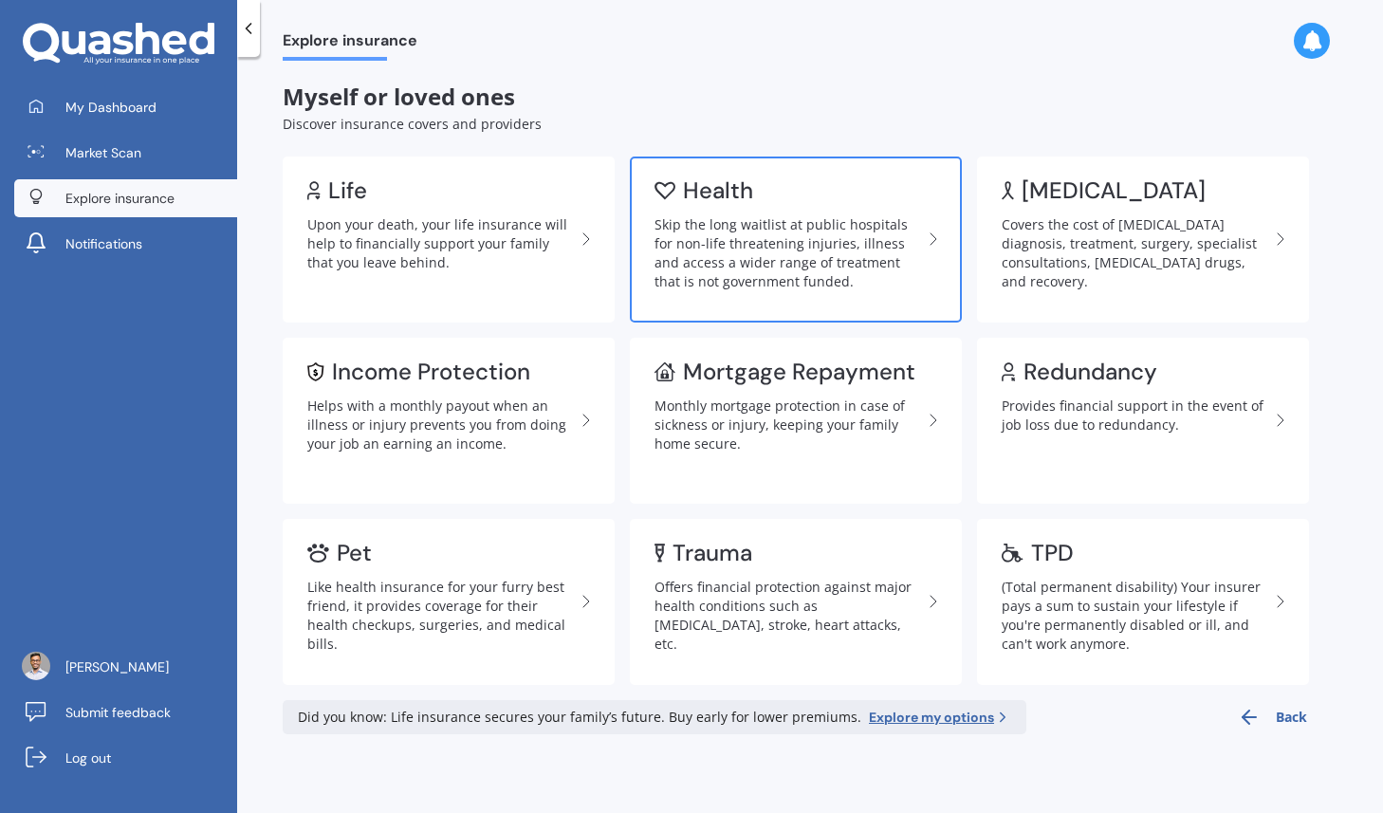
click at [679, 261] on div "Skip the long waitlist at public hospitals for non-life threatening injuries, i…" at bounding box center [787, 253] width 267 height 76
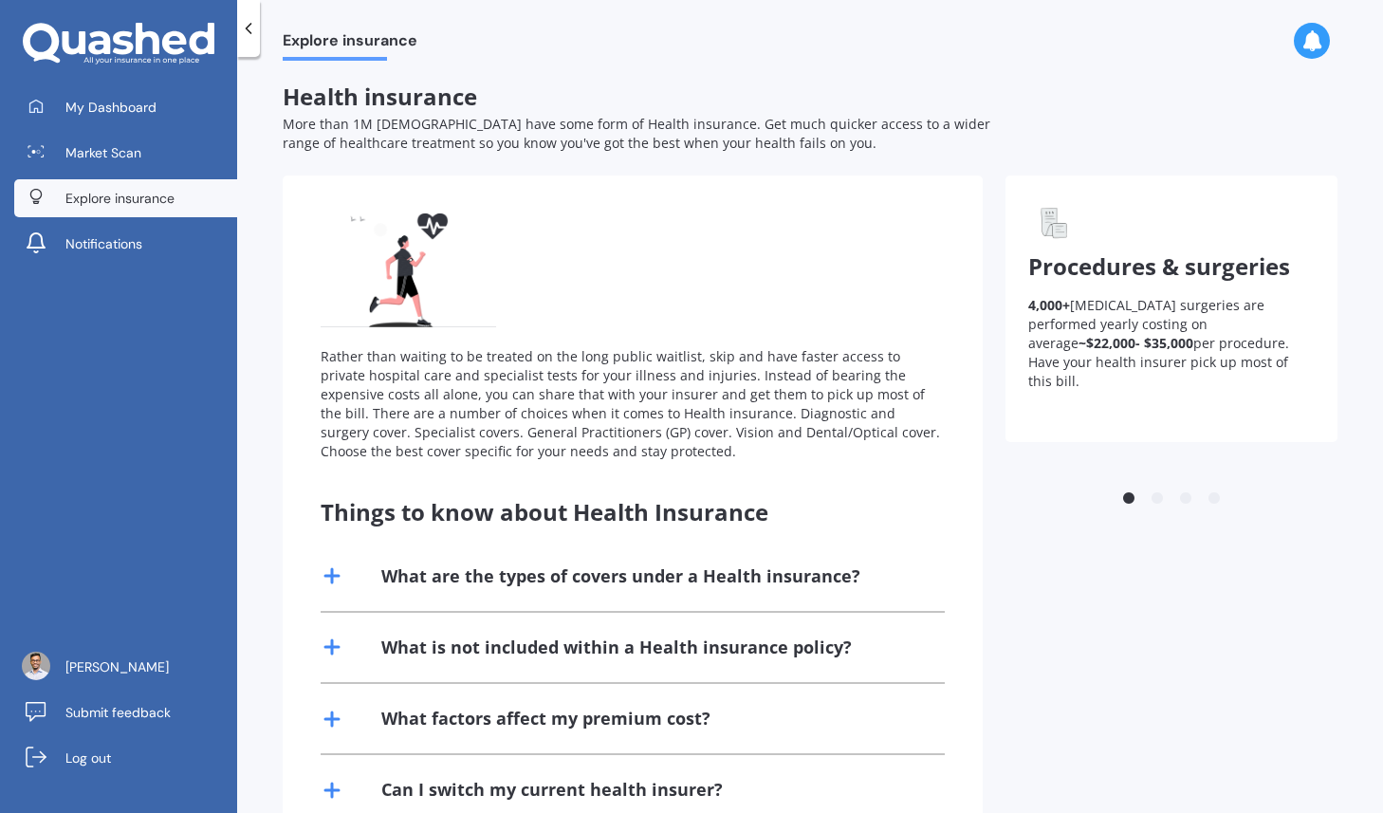
scroll to position [132, 0]
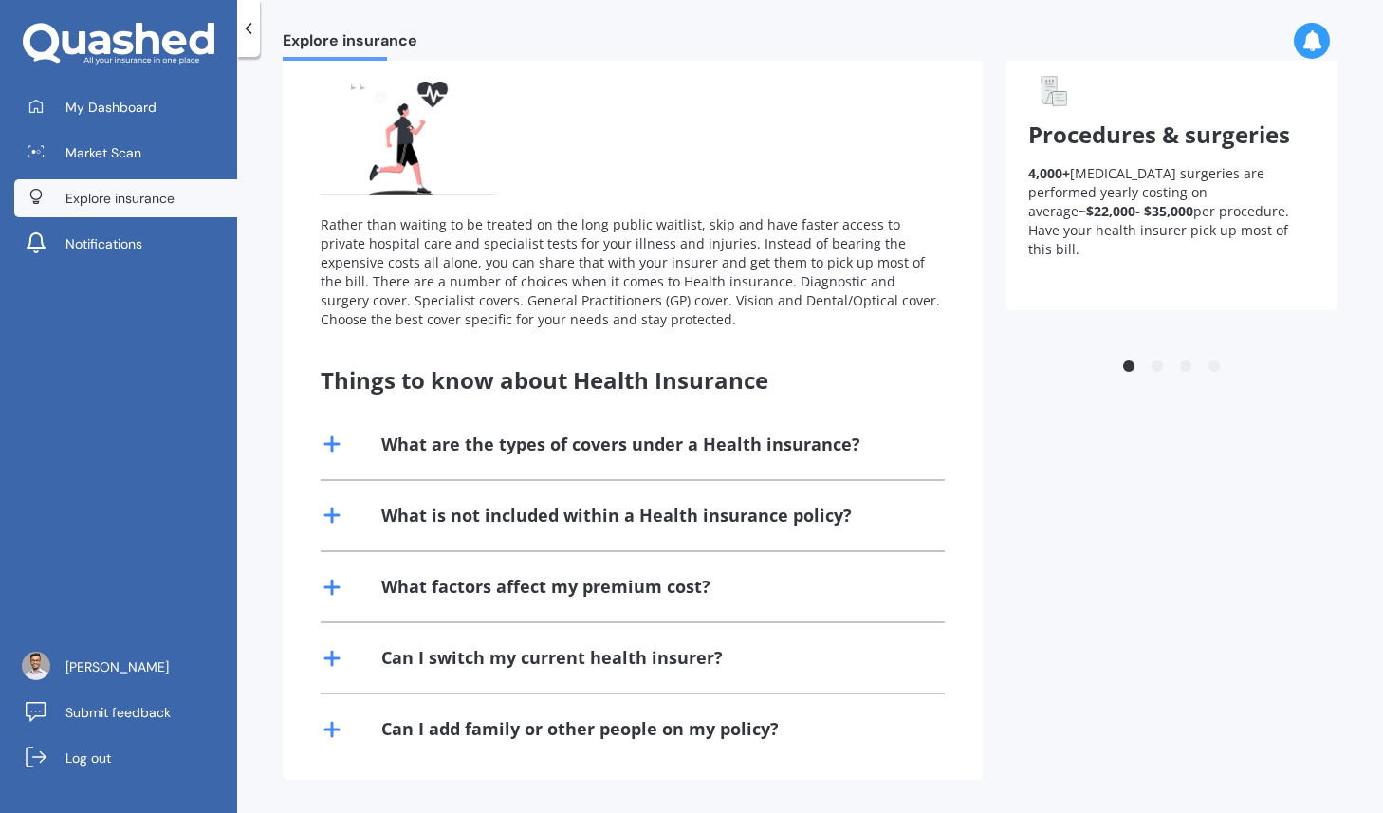
click at [445, 441] on div "What are the types of covers under a Health insurance?" at bounding box center [620, 445] width 479 height 24
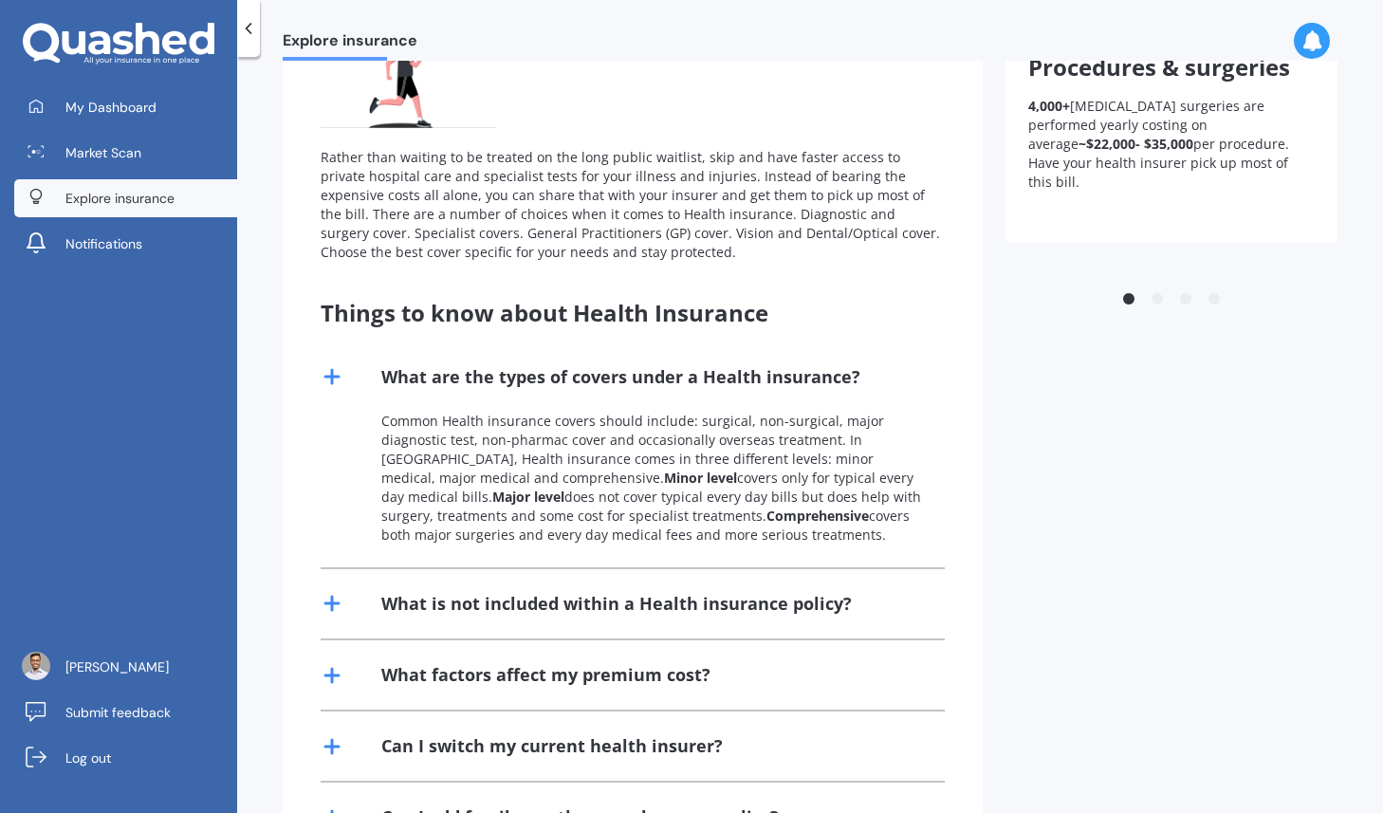
scroll to position [203, 0]
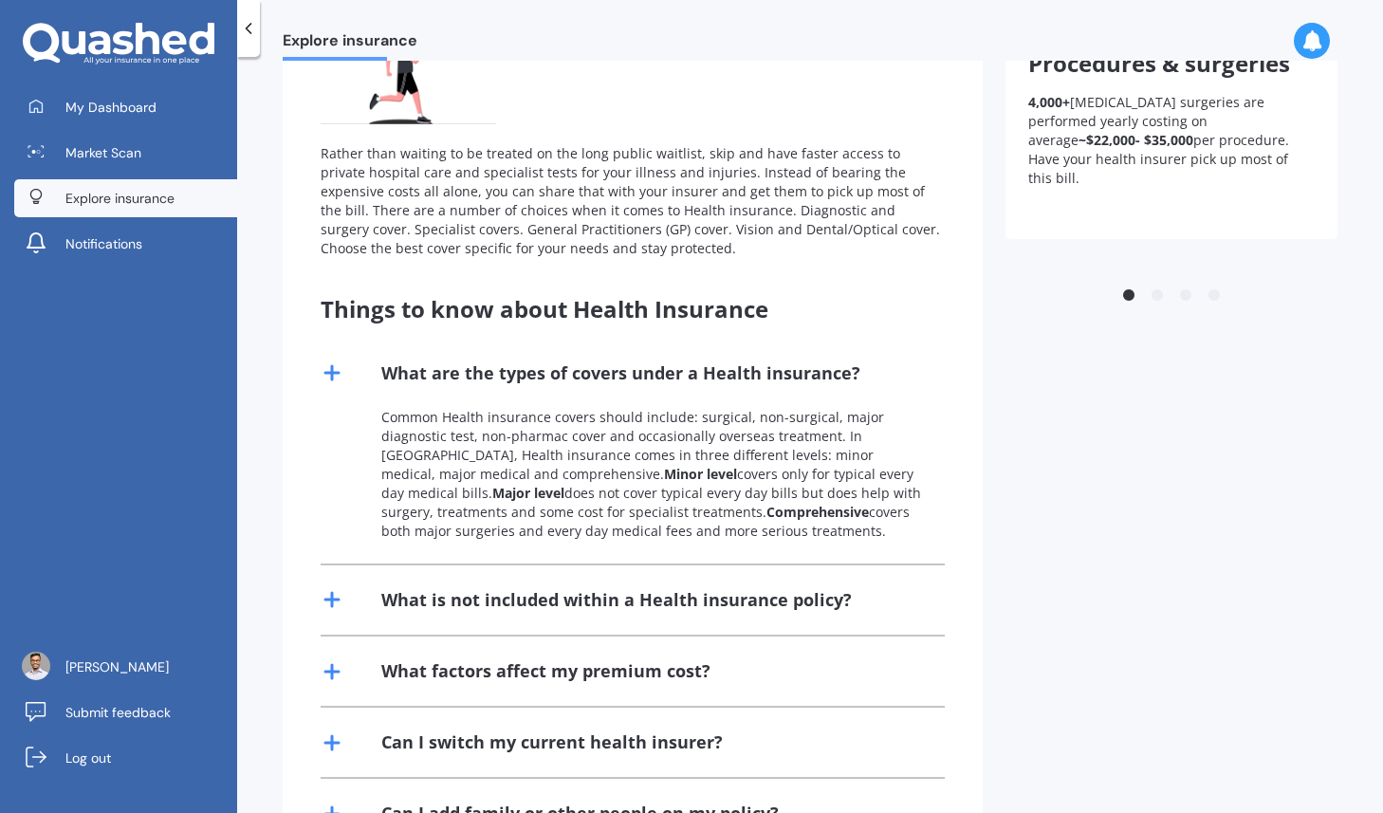
click at [520, 592] on div "What is not included within a Health insurance policy?" at bounding box center [616, 600] width 470 height 24
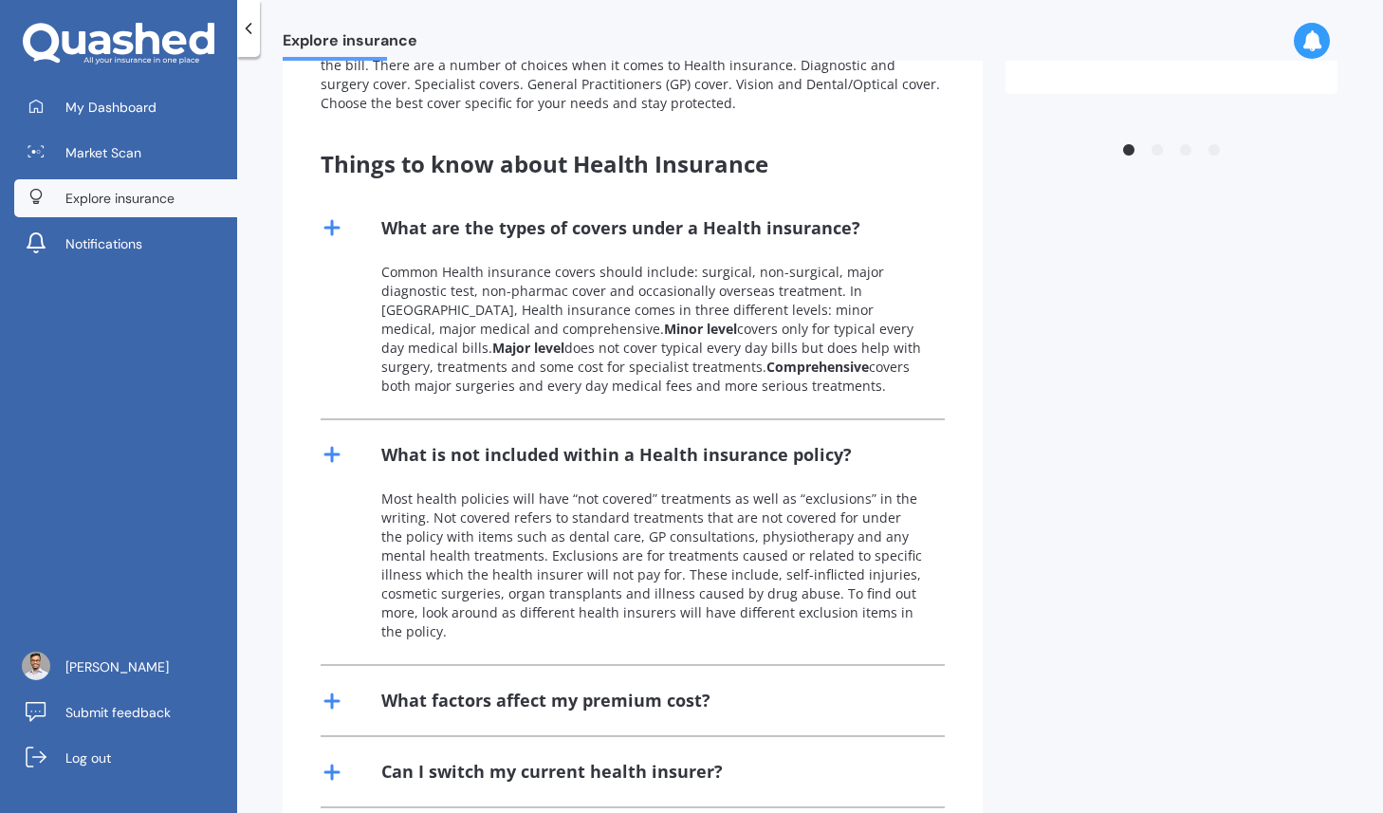
scroll to position [462, 0]
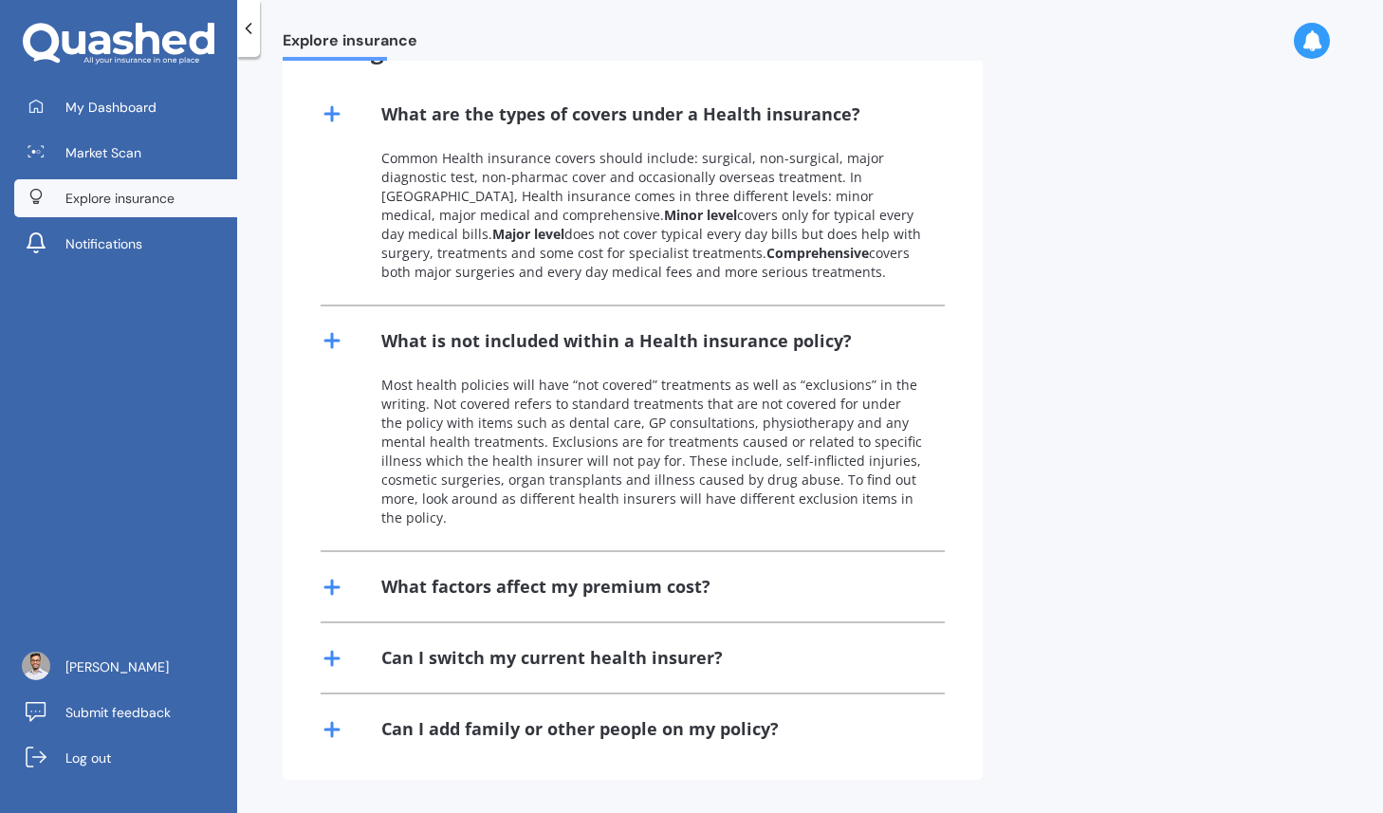
click at [526, 591] on div "What factors affect my premium cost?" at bounding box center [545, 587] width 329 height 24
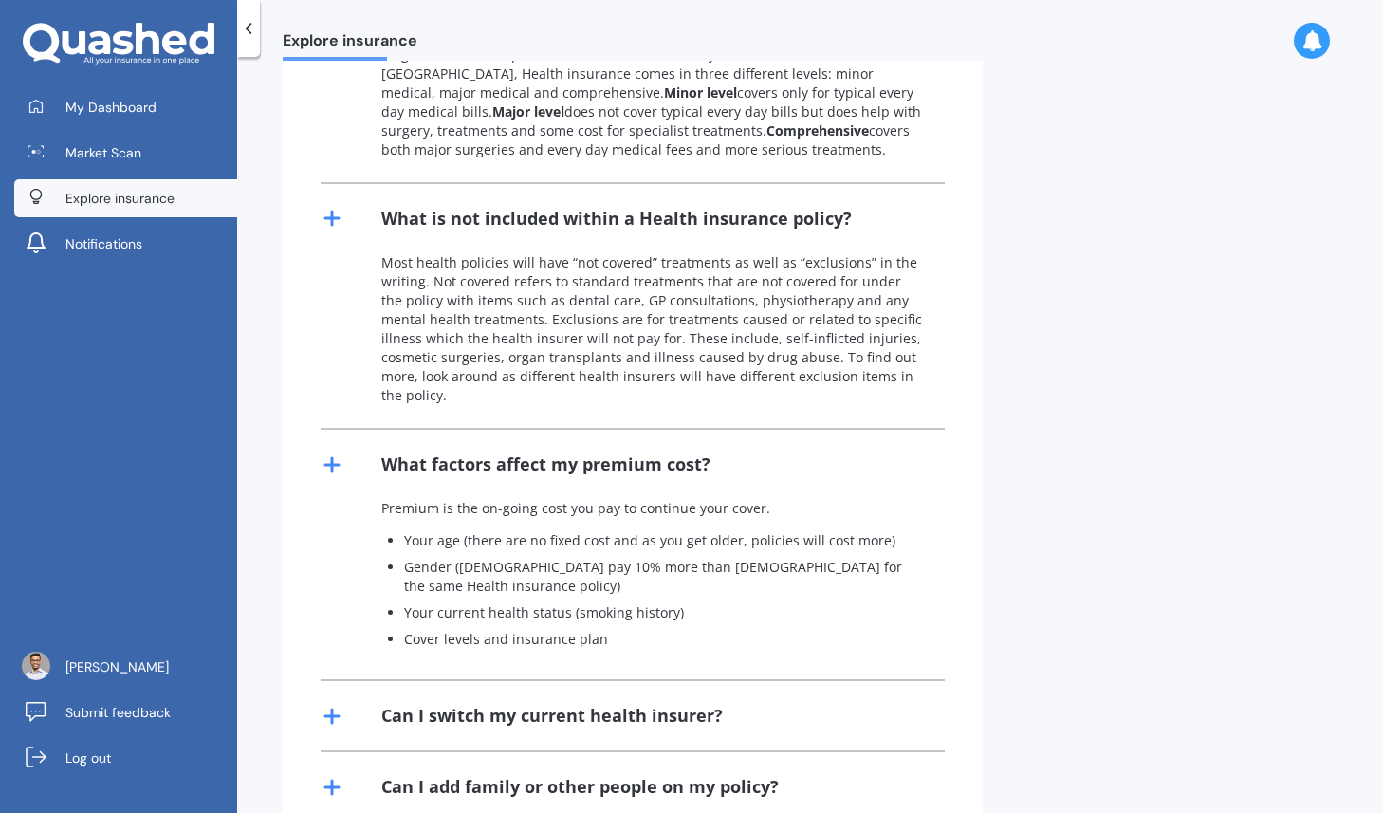
scroll to position [623, 0]
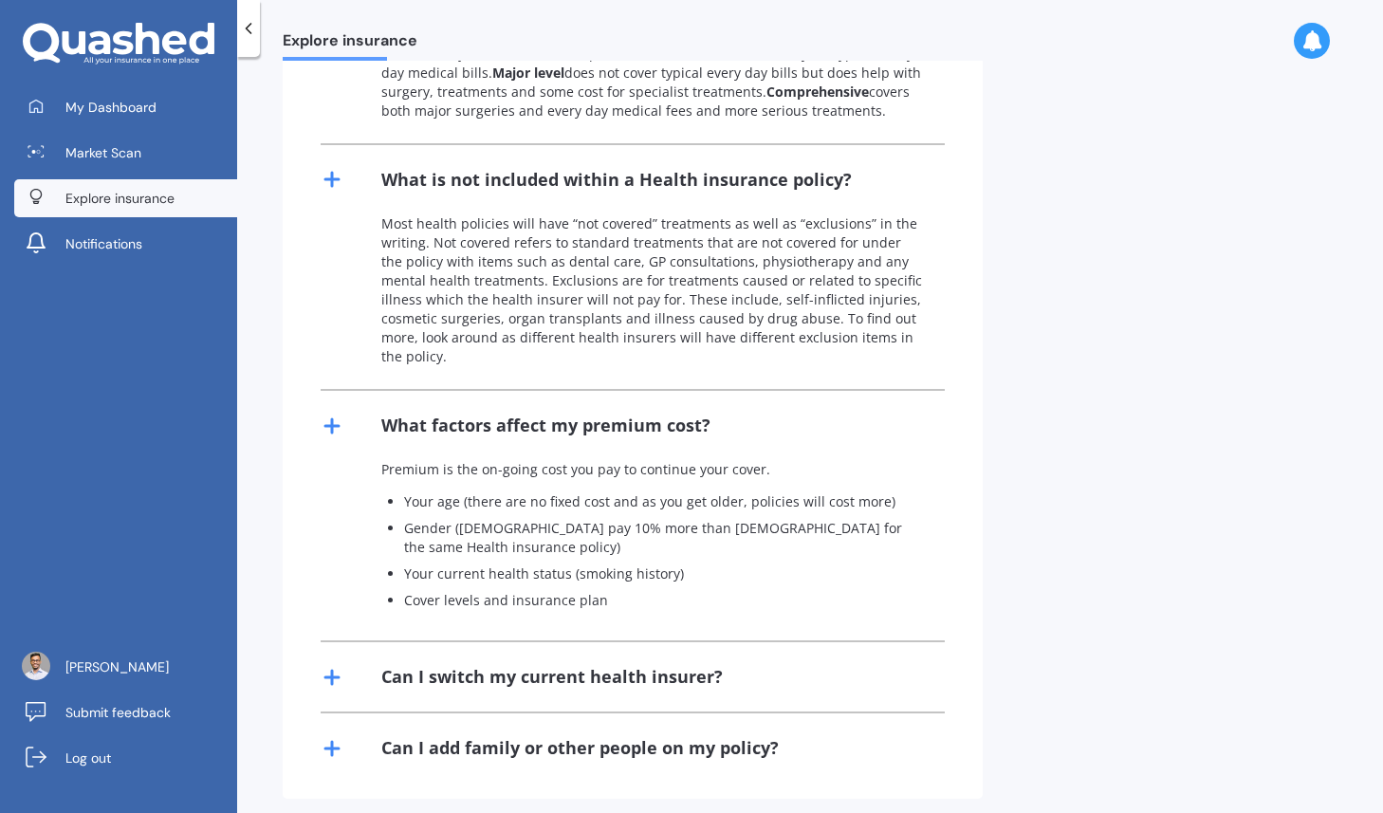
click at [606, 642] on div "Can I switch my current health insurer?" at bounding box center [633, 676] width 624 height 69
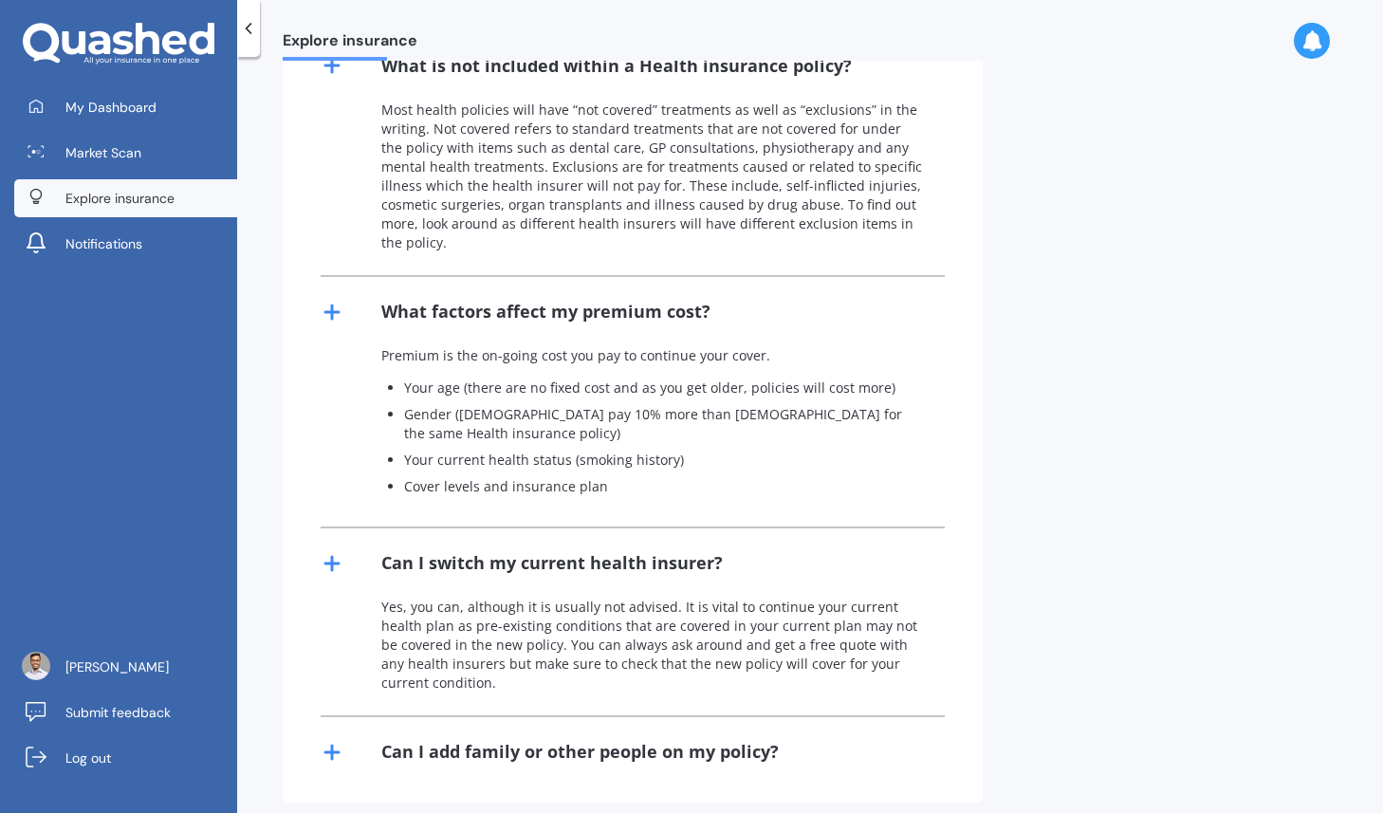
scroll to position [741, 0]
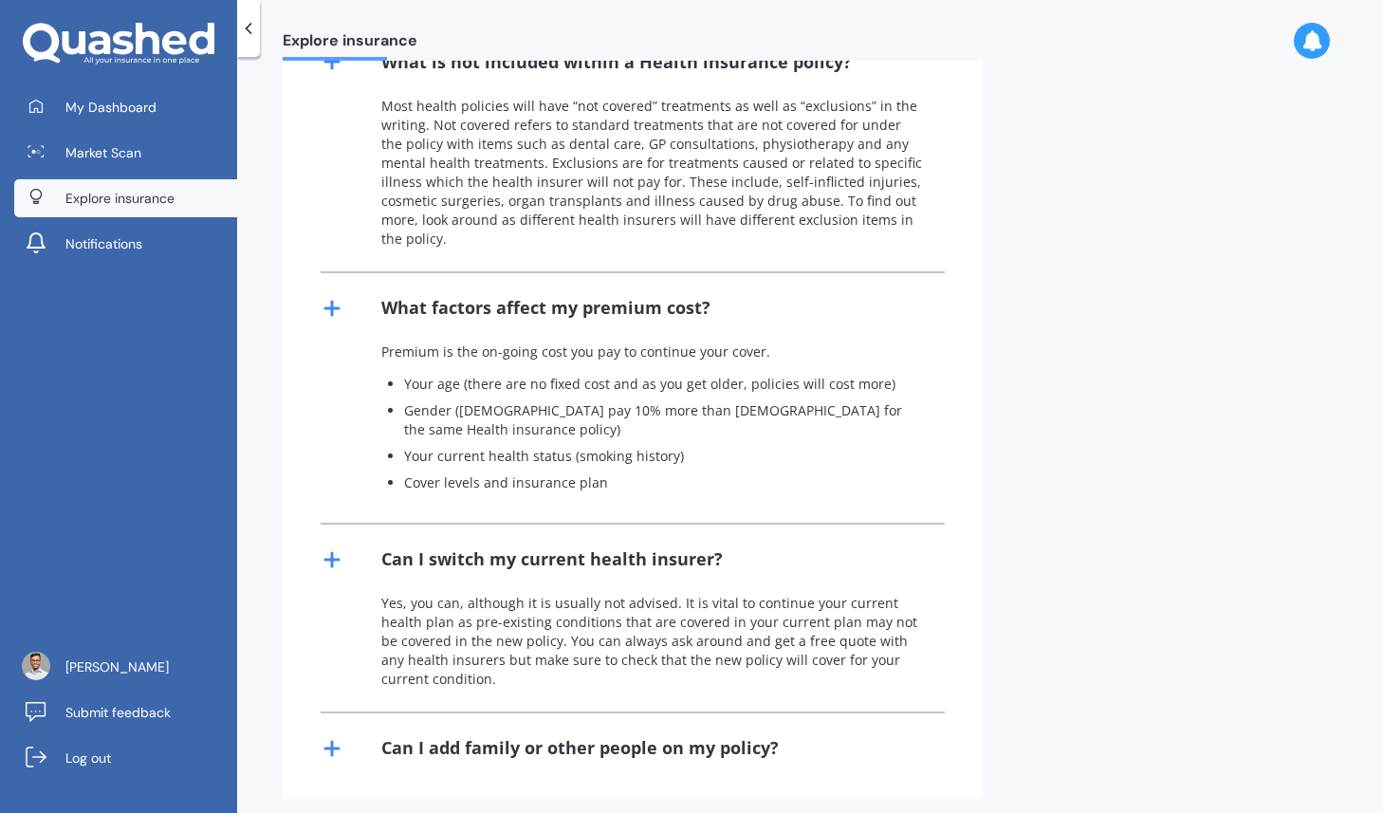
click at [578, 736] on div "Can I add family or other people on my policy?" at bounding box center [579, 748] width 397 height 24
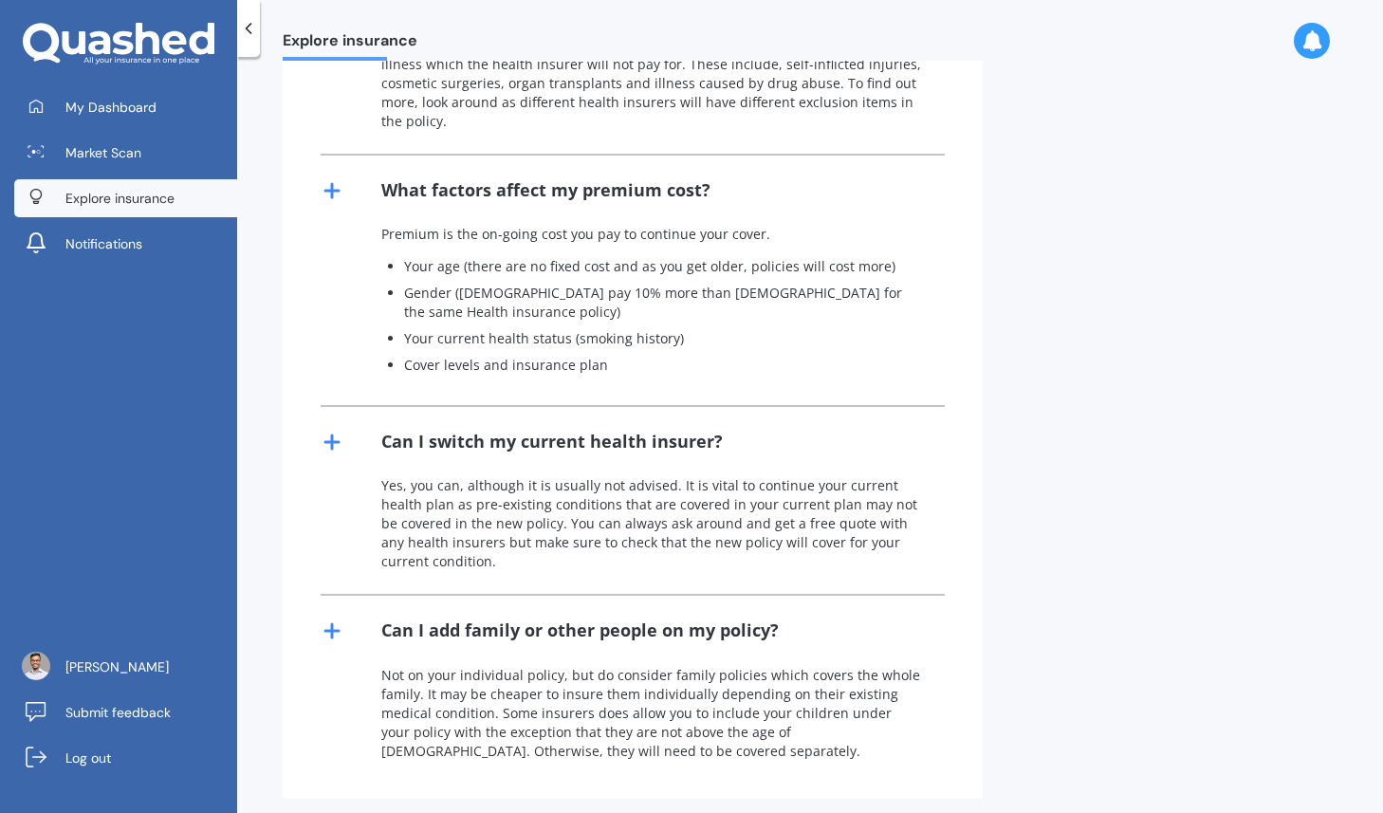
scroll to position [0, 0]
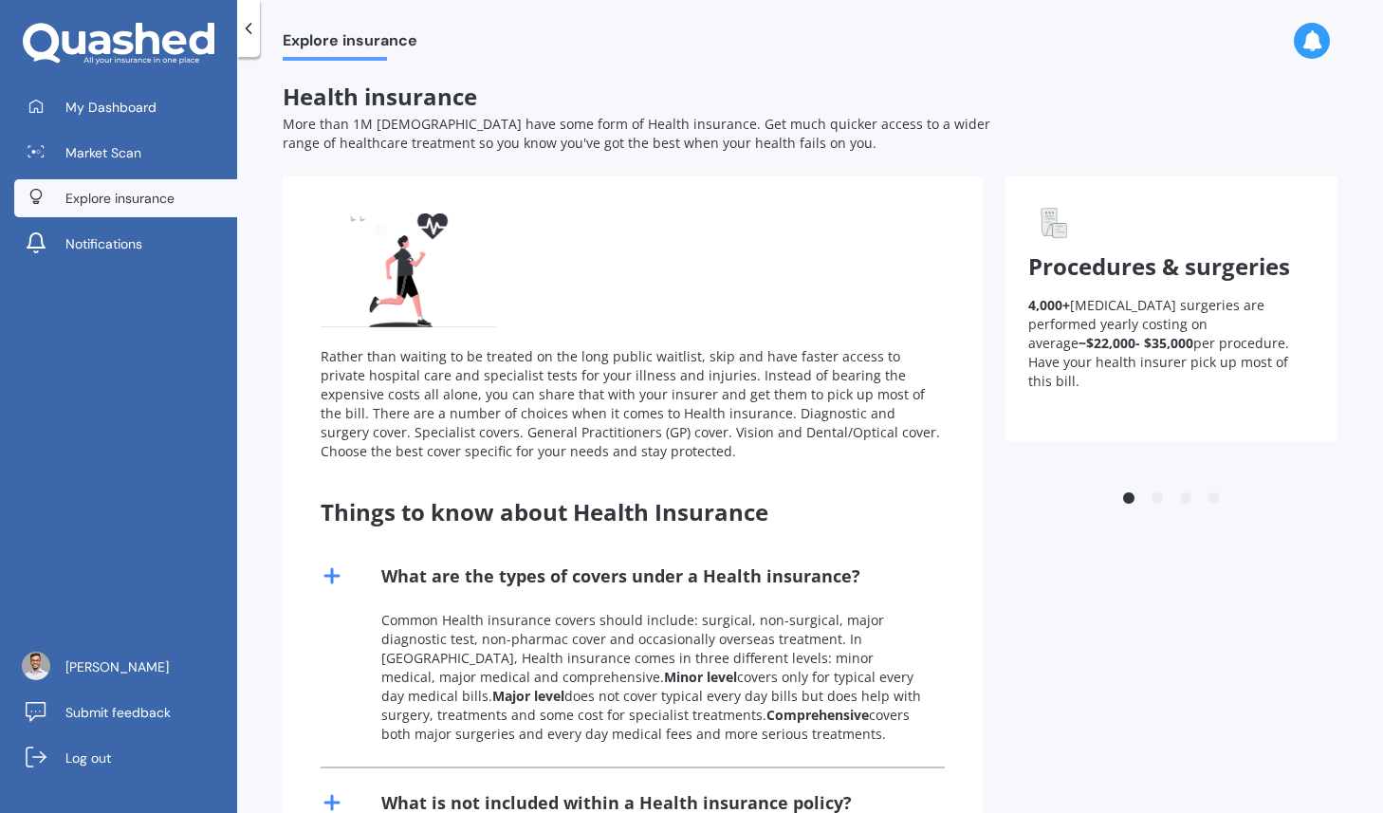
click at [123, 187] on link "Explore insurance" at bounding box center [125, 198] width 223 height 38
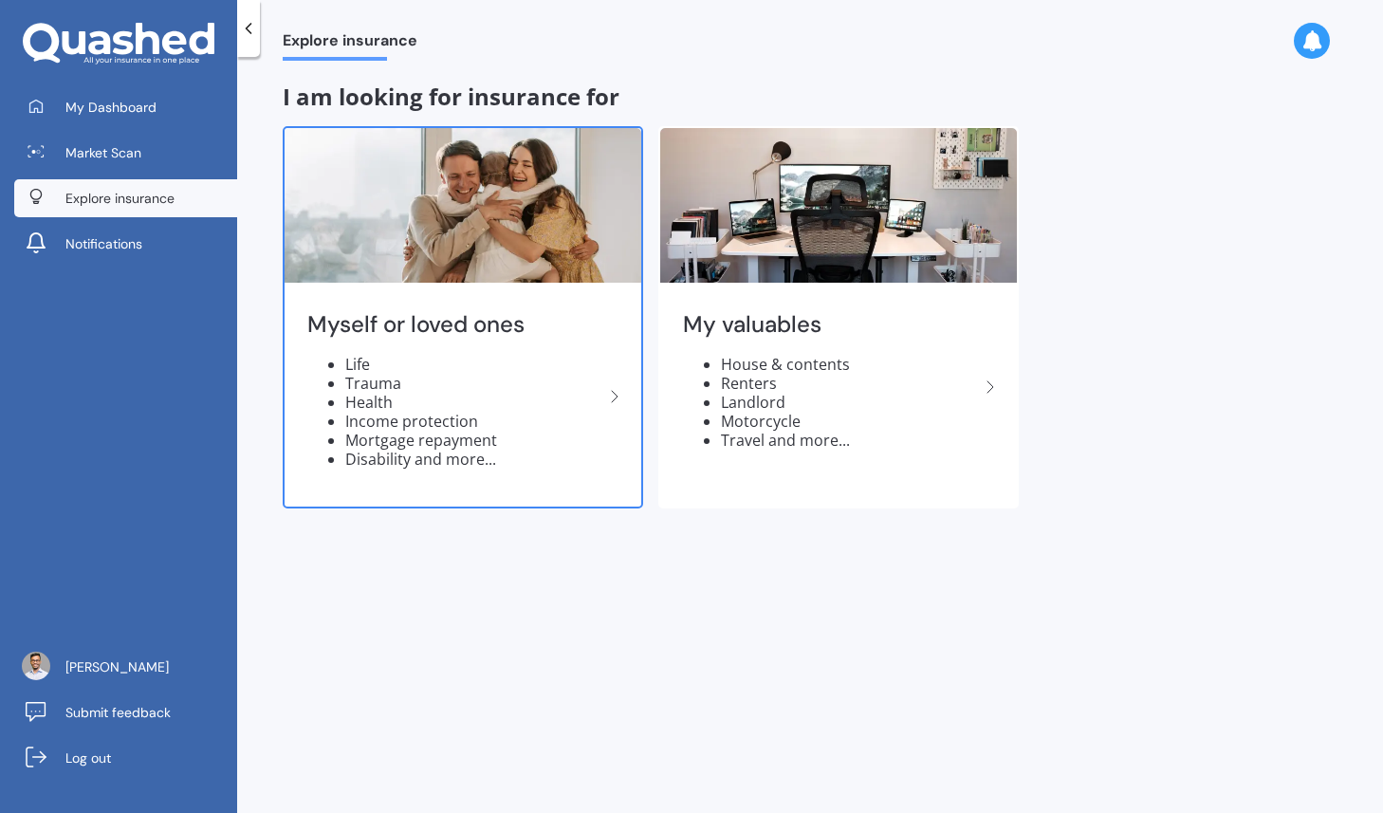
click at [504, 220] on img at bounding box center [463, 205] width 357 height 155
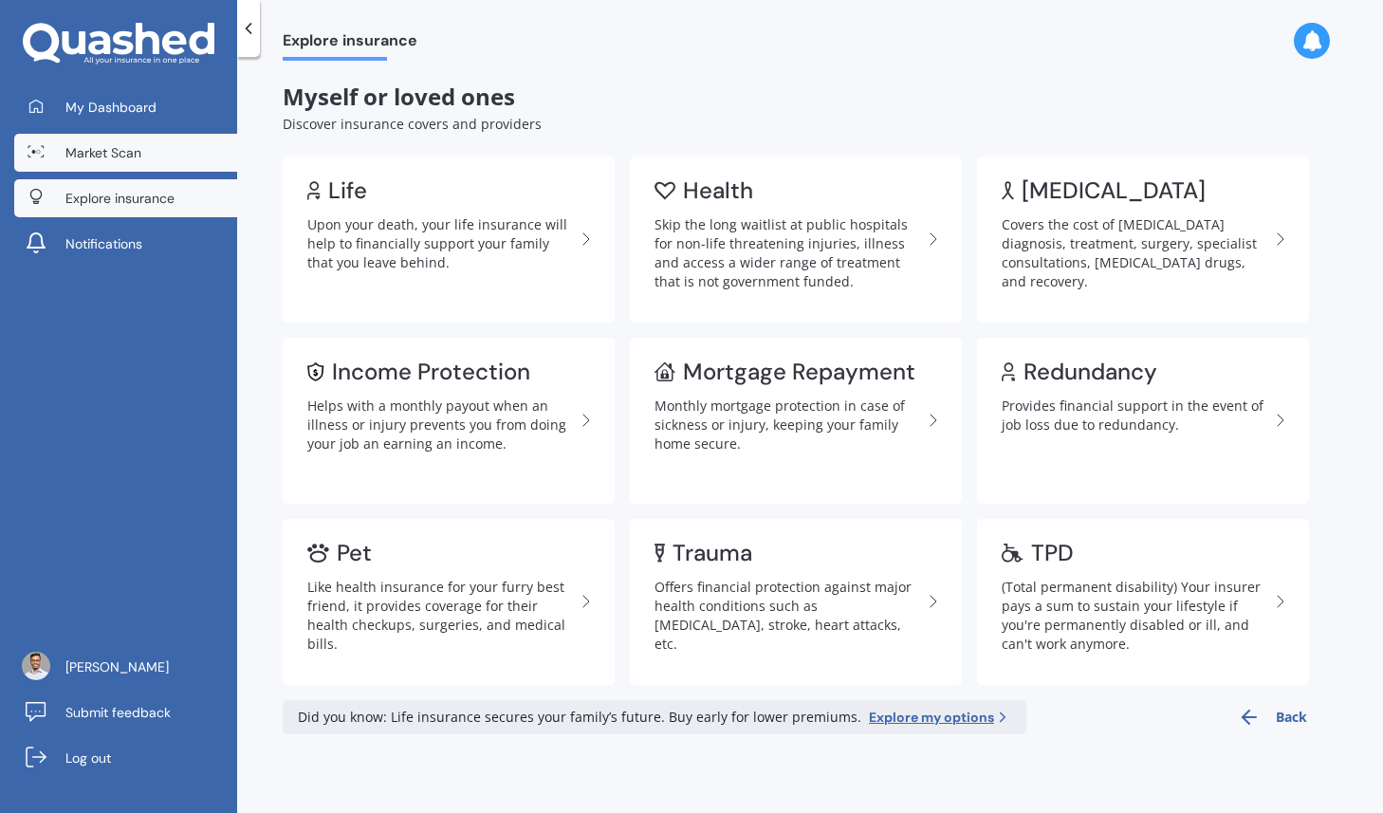
click at [107, 155] on span "Market Scan" at bounding box center [103, 152] width 76 height 19
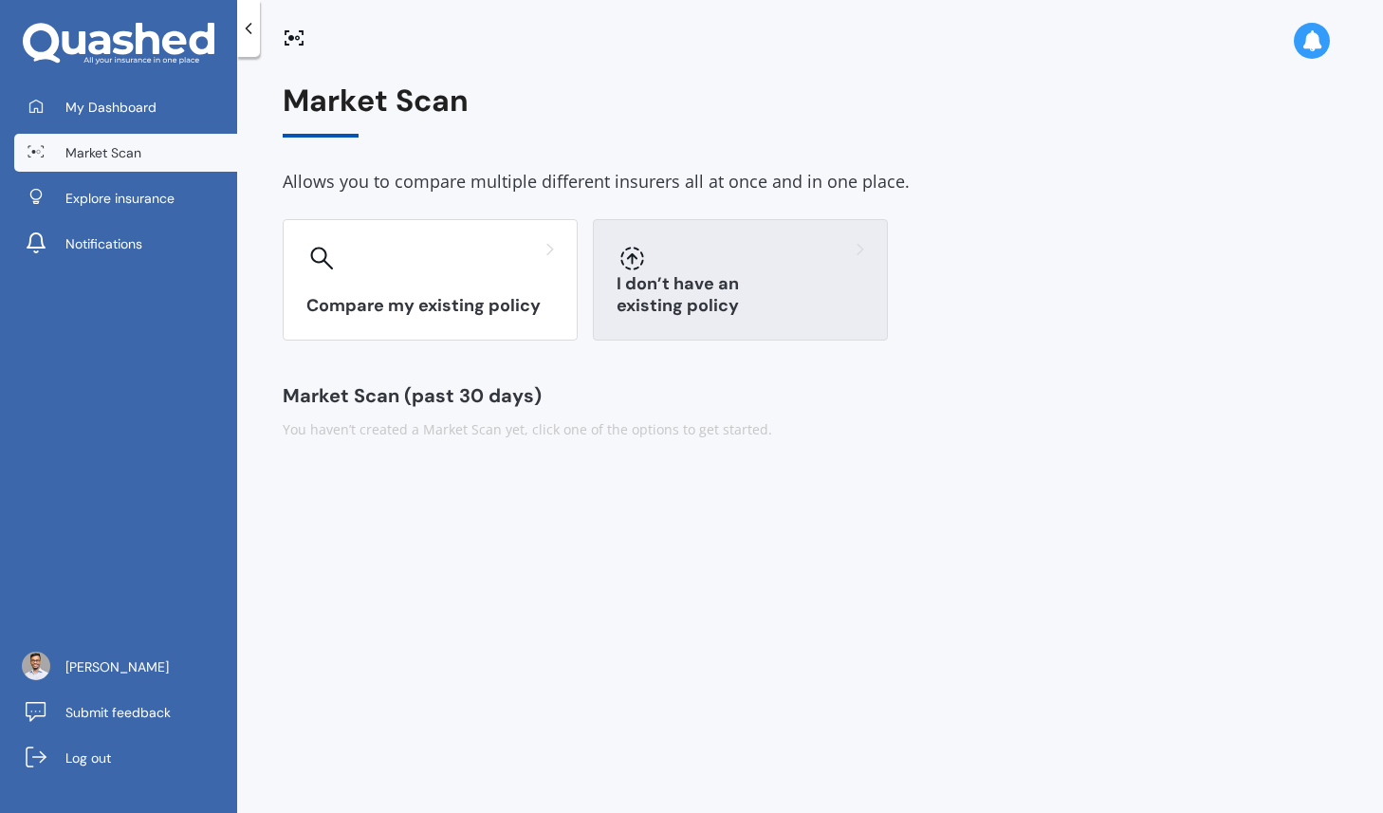
click at [707, 256] on div at bounding box center [741, 258] width 248 height 30
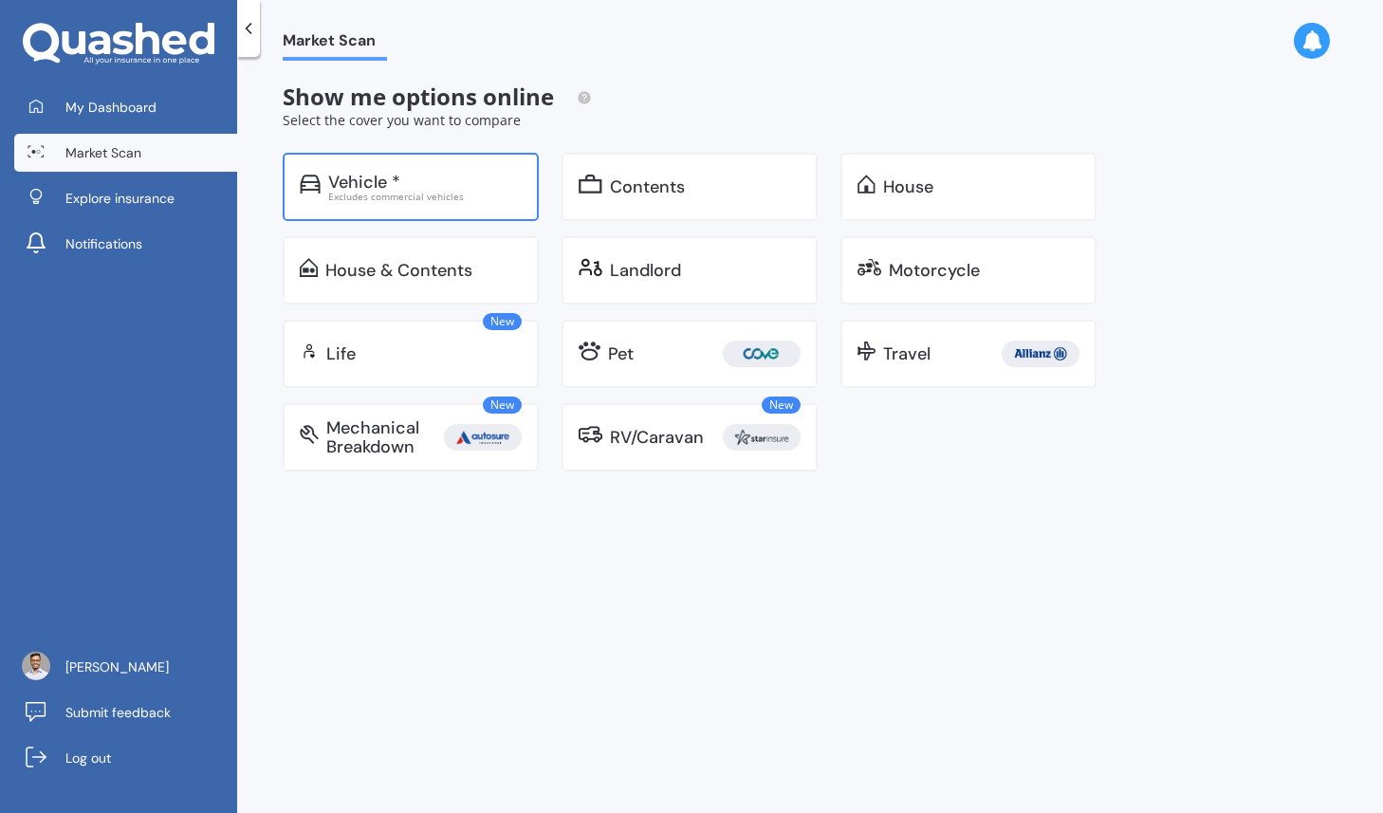
click at [383, 207] on div "Vehicle * Excludes commercial vehicles" at bounding box center [411, 187] width 256 height 68
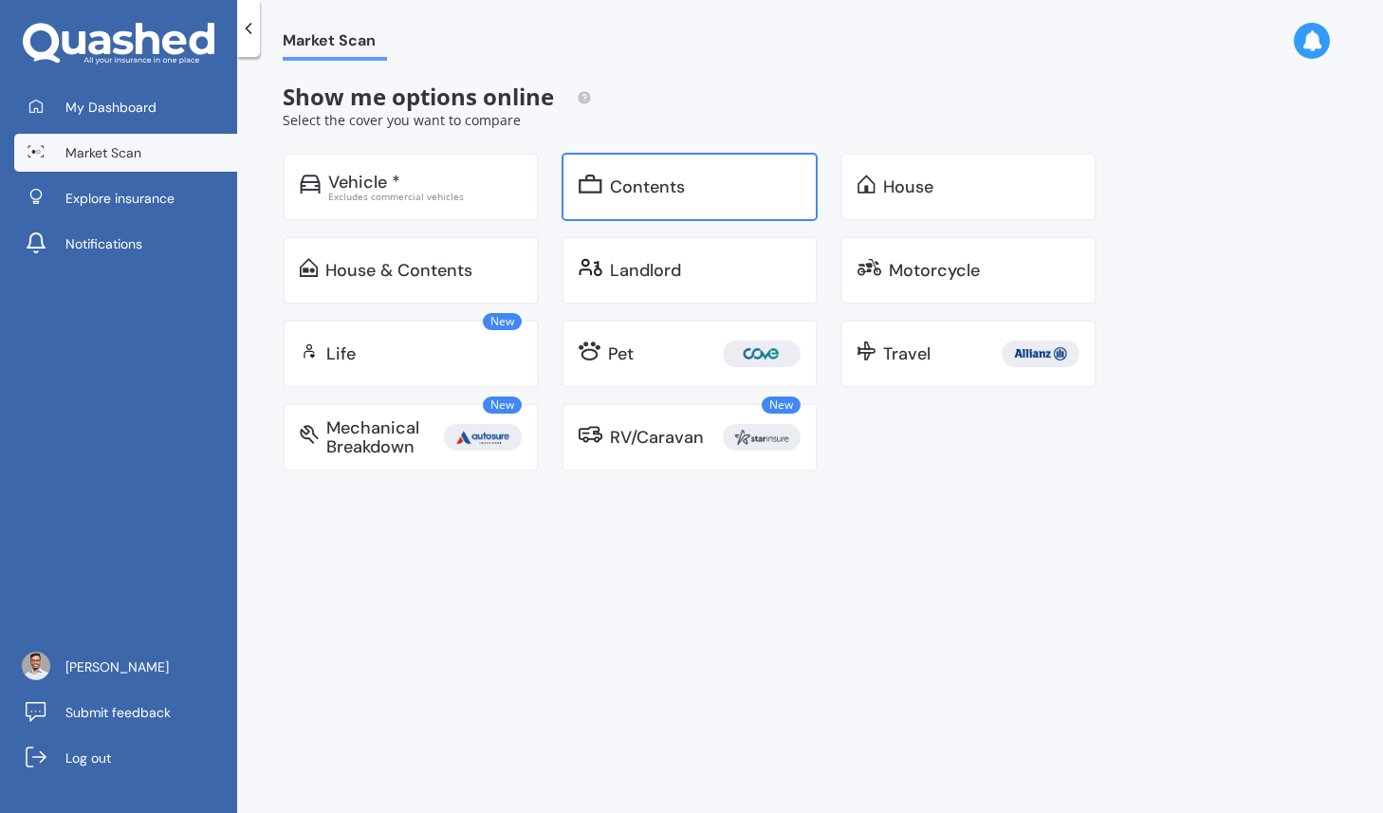
click at [622, 202] on div "Contents" at bounding box center [689, 187] width 256 height 68
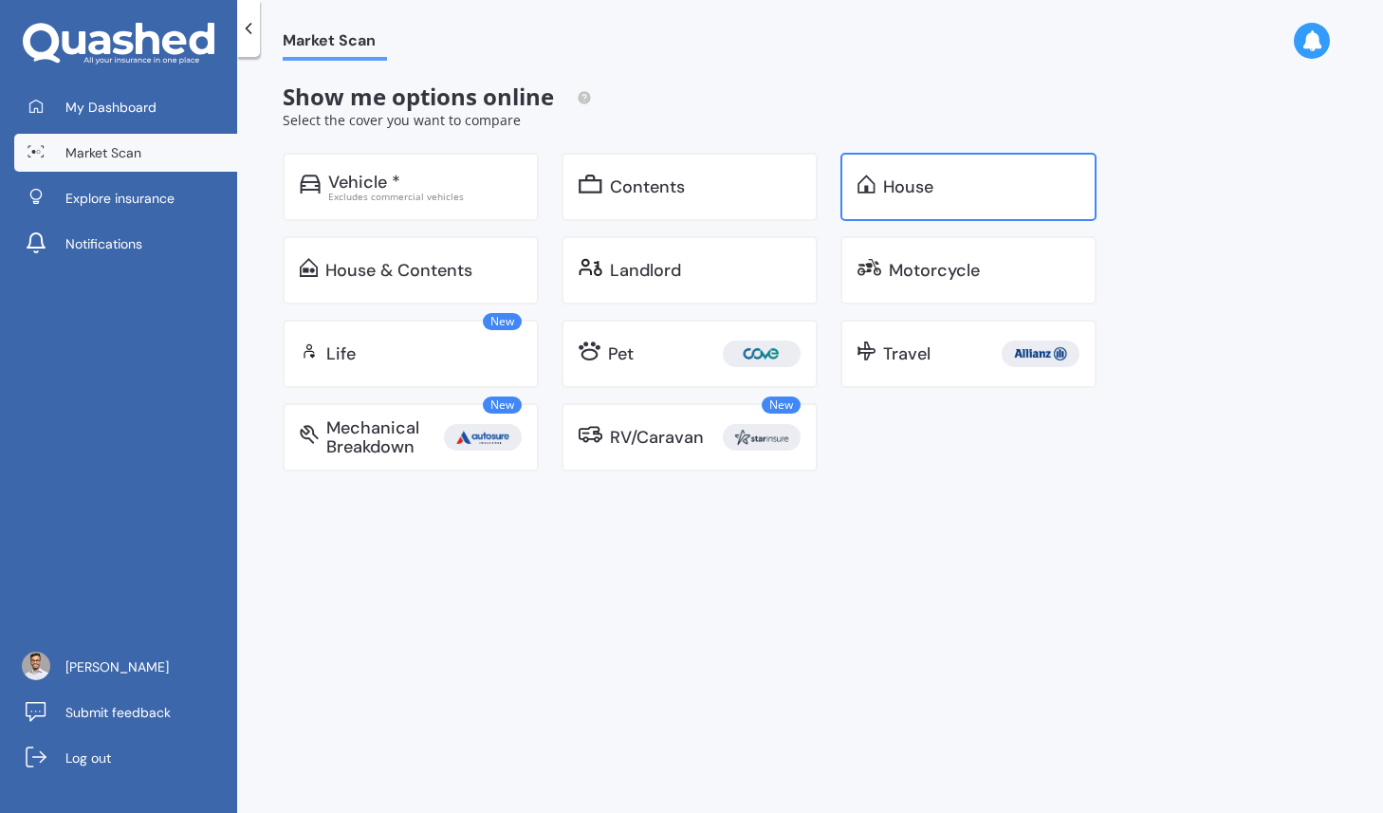
click at [967, 160] on div "House" at bounding box center [968, 187] width 256 height 68
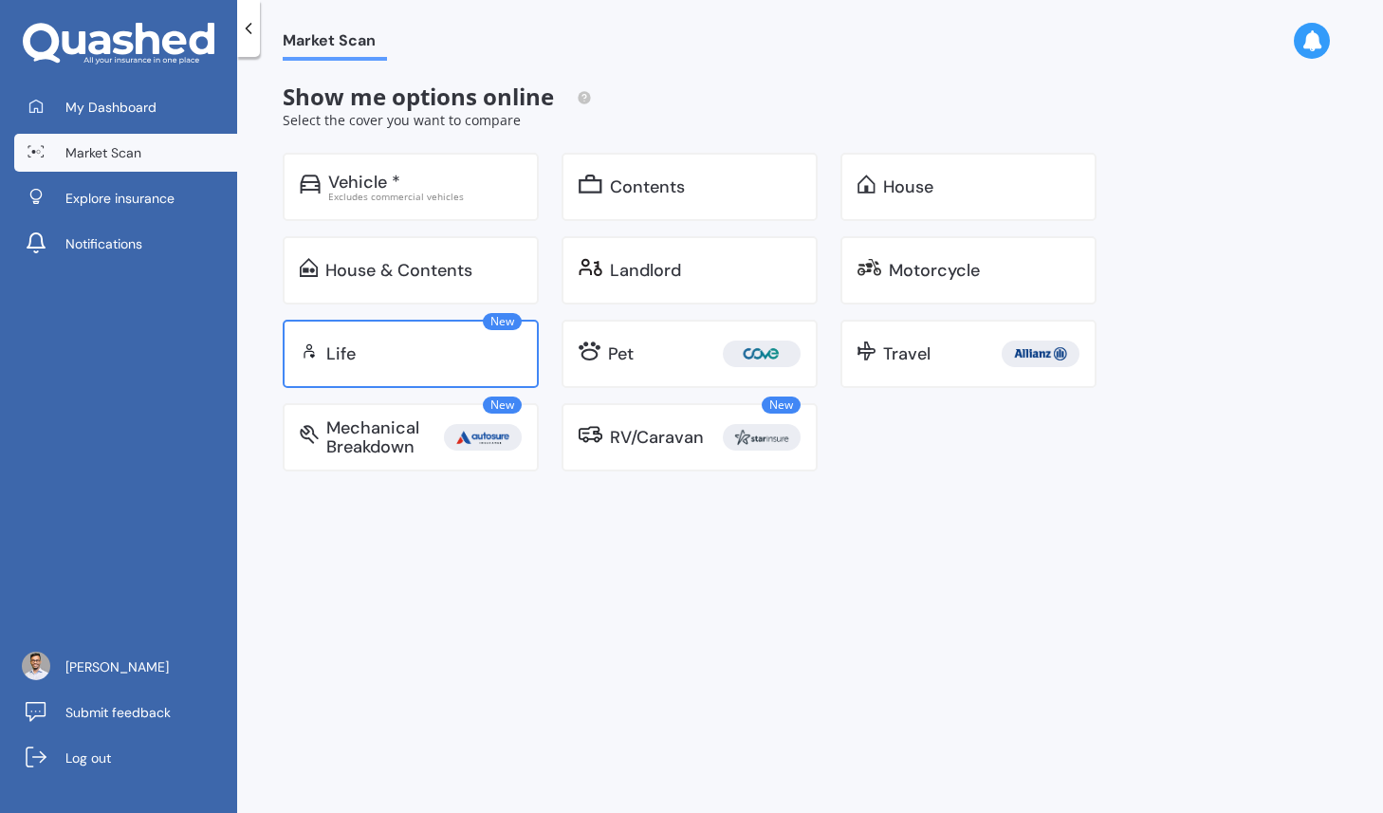
click at [435, 382] on div "New Life" at bounding box center [411, 354] width 256 height 68
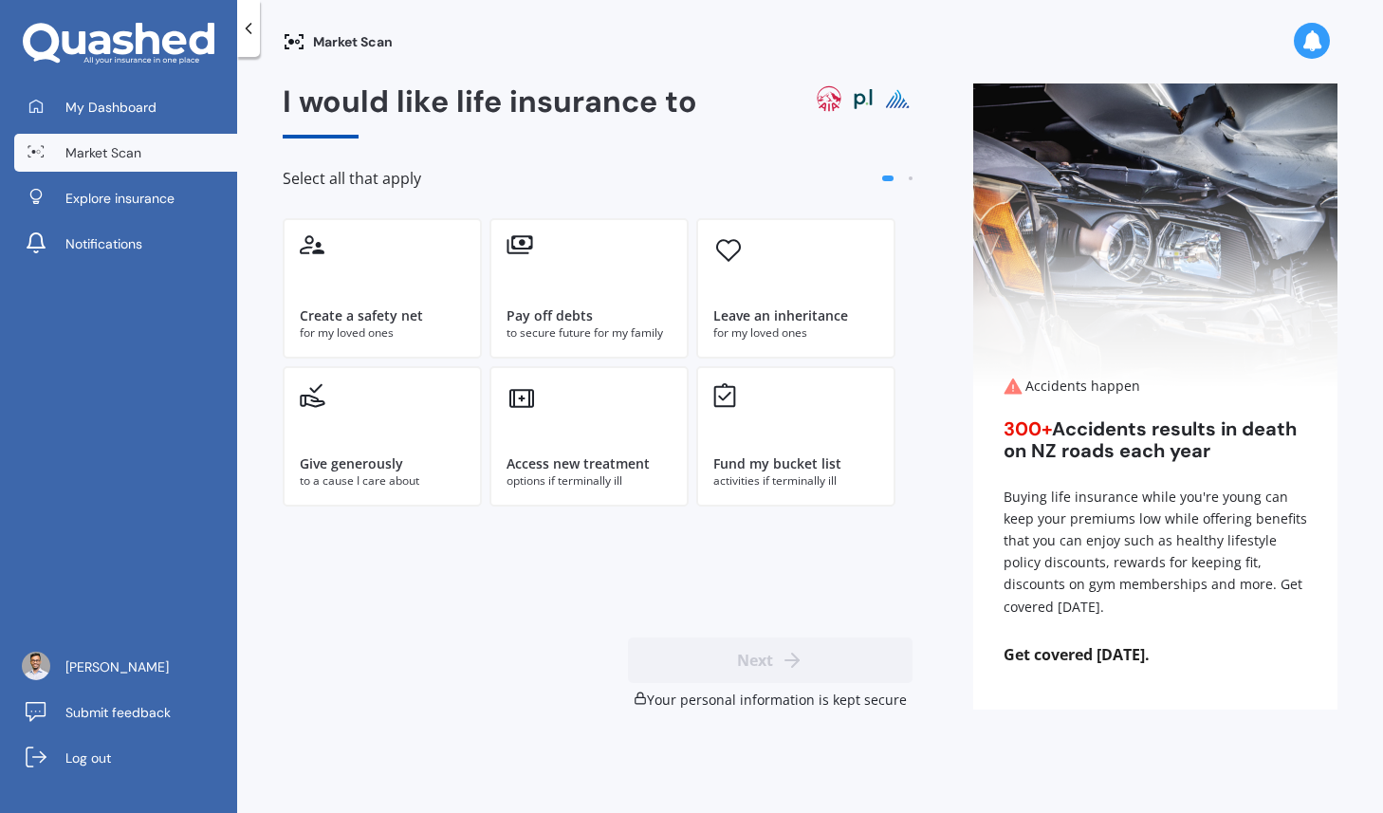
click at [500, 127] on div "I would like life insurance to Select all that apply" at bounding box center [598, 150] width 630 height 135
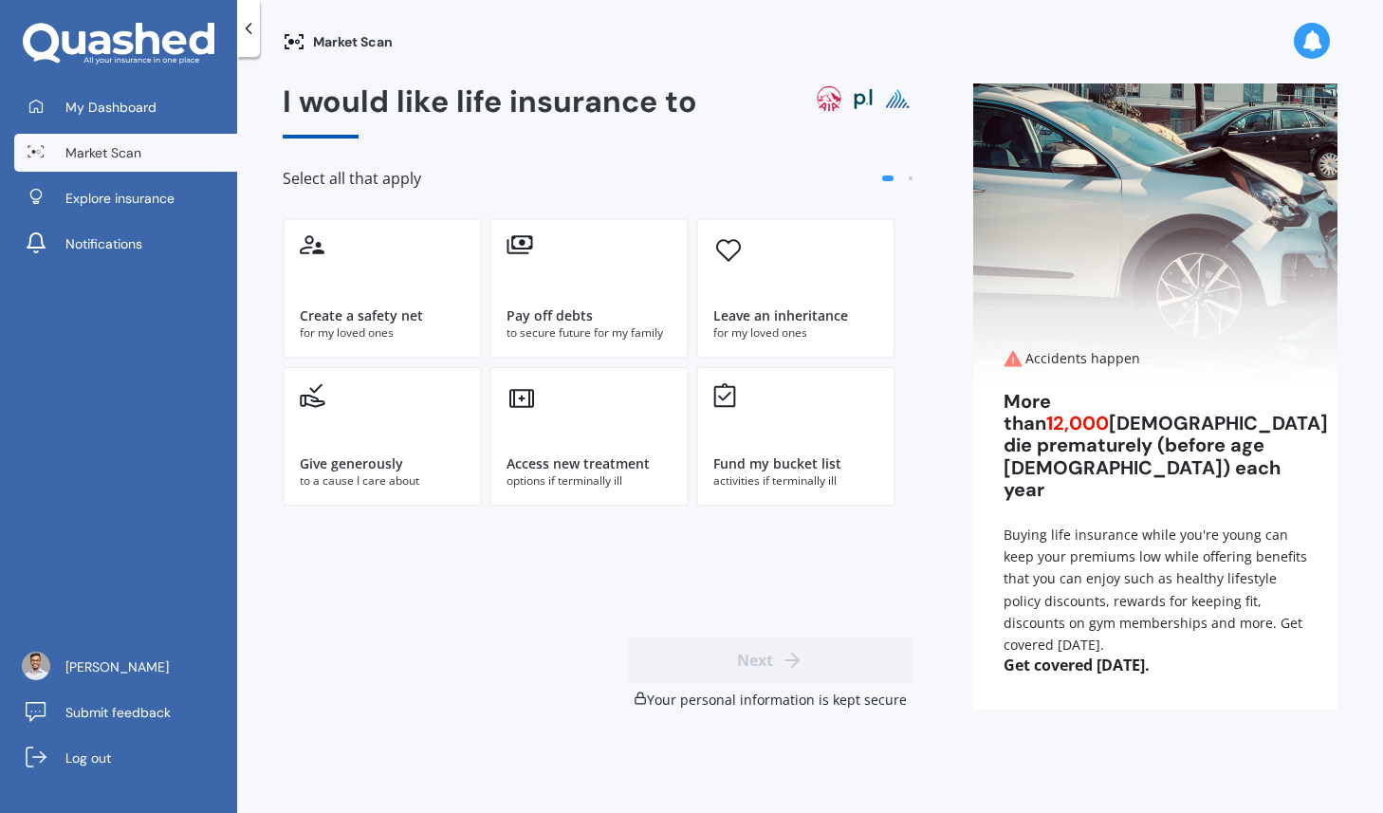
click at [911, 180] on span at bounding box center [911, 178] width 4 height 4
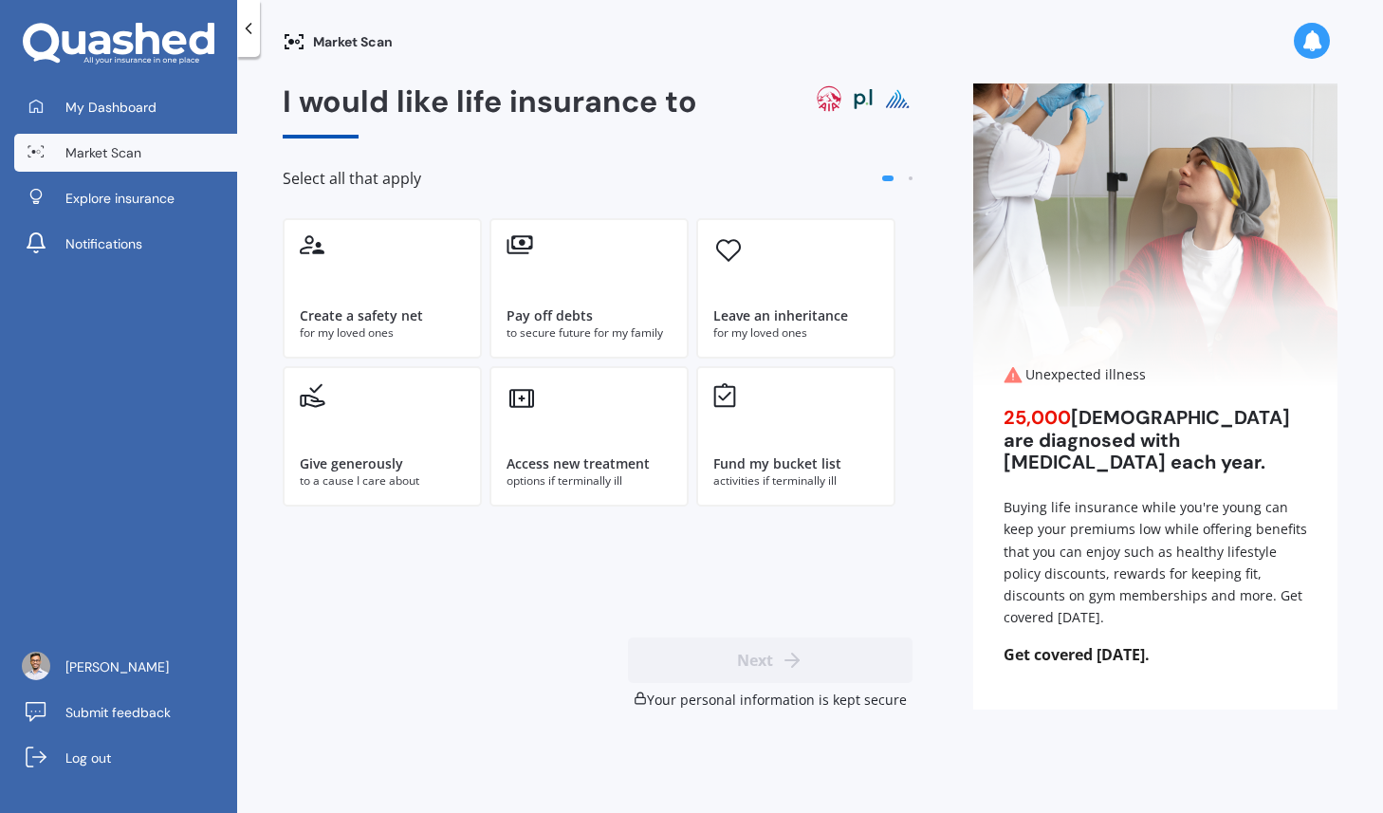
click at [910, 178] on span at bounding box center [911, 178] width 4 height 4
click at [432, 275] on div "Create a safety net for my loved ones" at bounding box center [382, 288] width 199 height 140
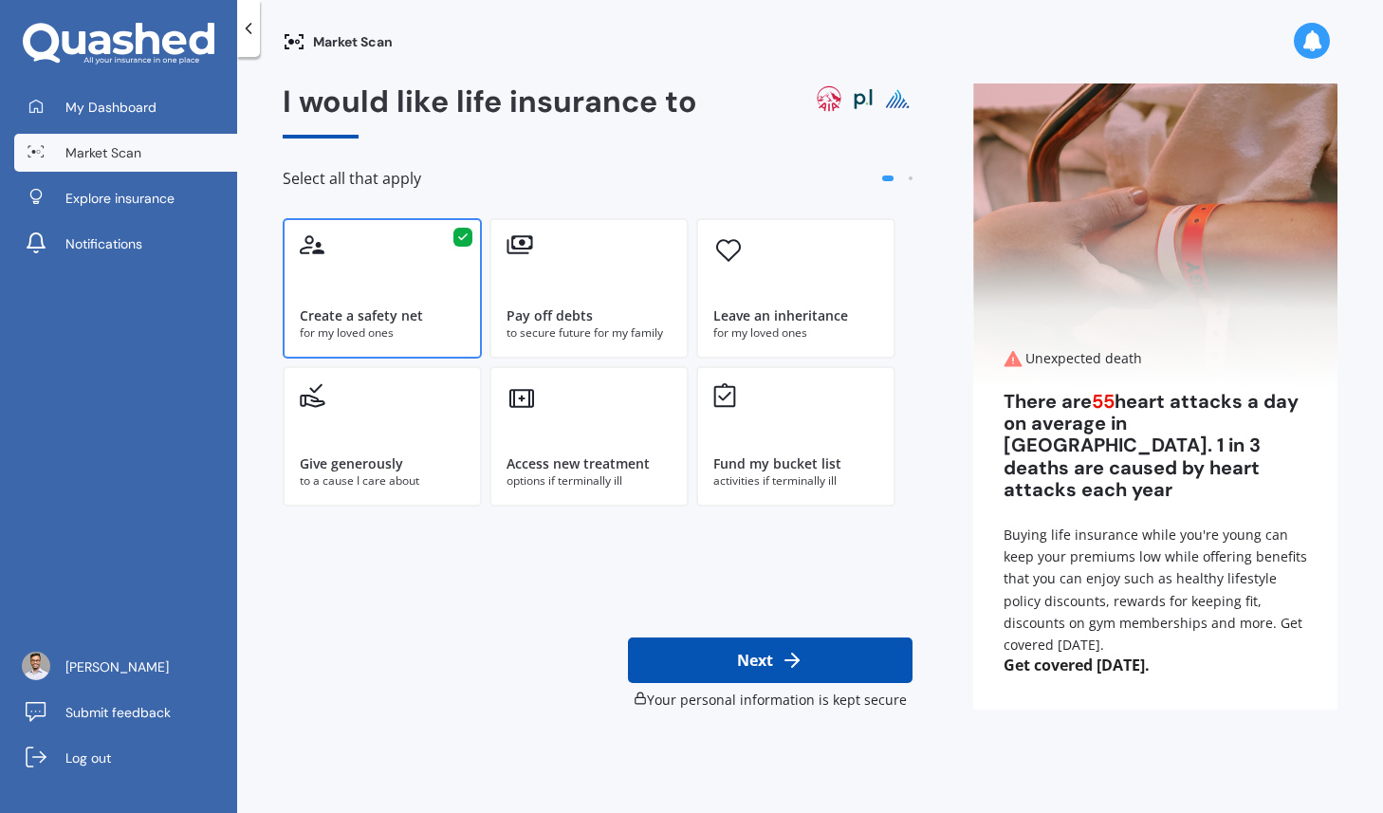
click at [773, 670] on button "Next" at bounding box center [770, 660] width 285 height 46
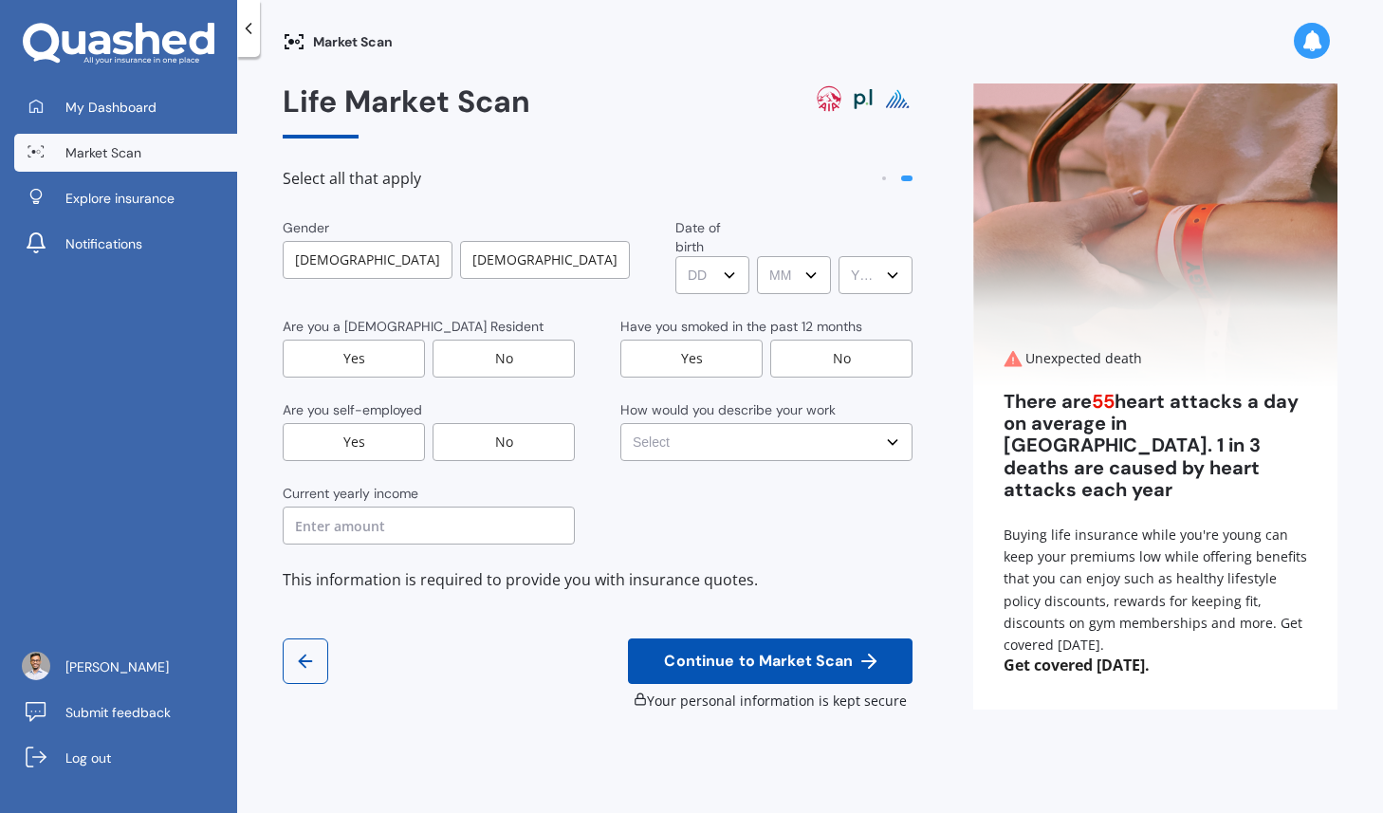
click at [482, 258] on div "Female" at bounding box center [545, 260] width 170 height 38
click at [536, 340] on div "No" at bounding box center [504, 359] width 142 height 38
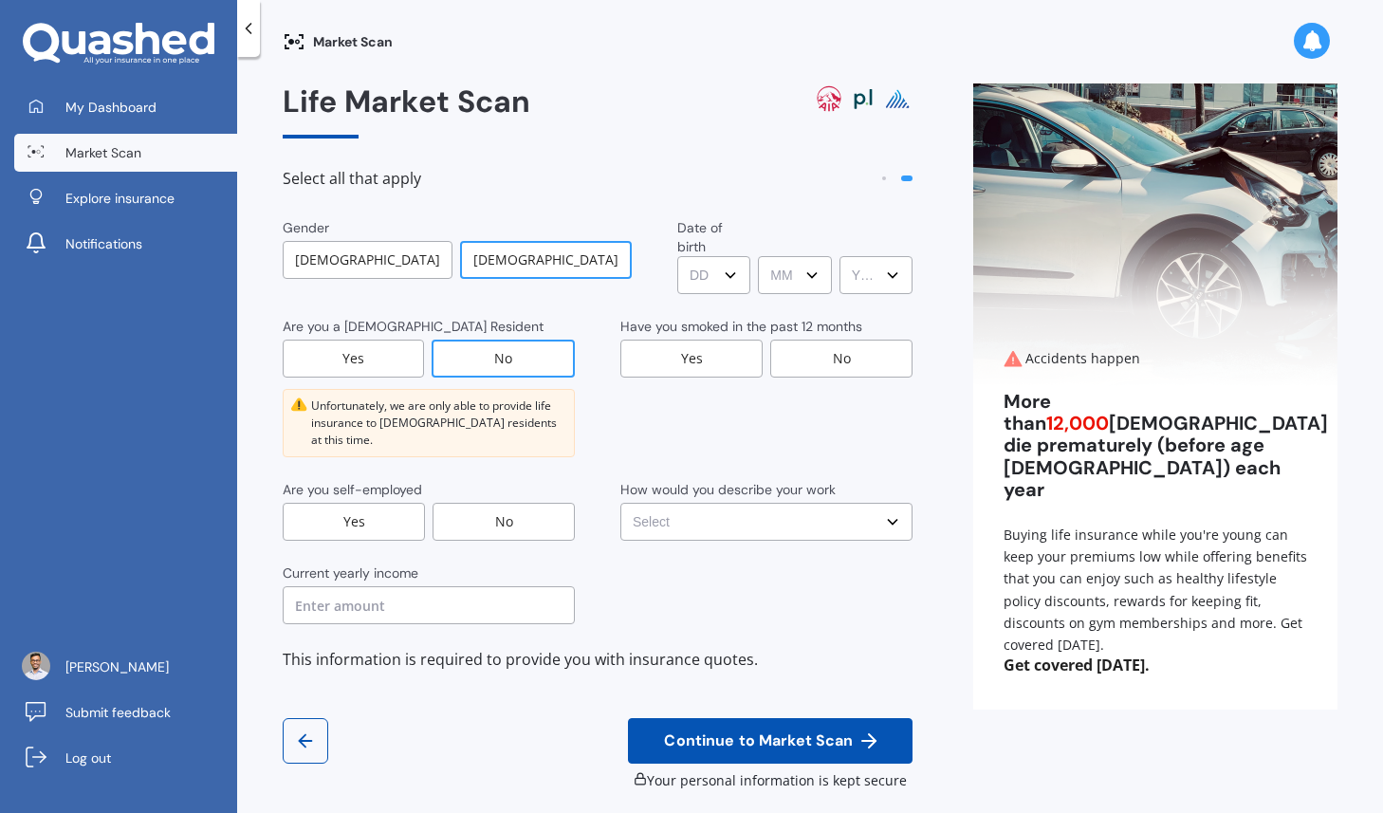
click at [465, 503] on div "No" at bounding box center [504, 522] width 142 height 38
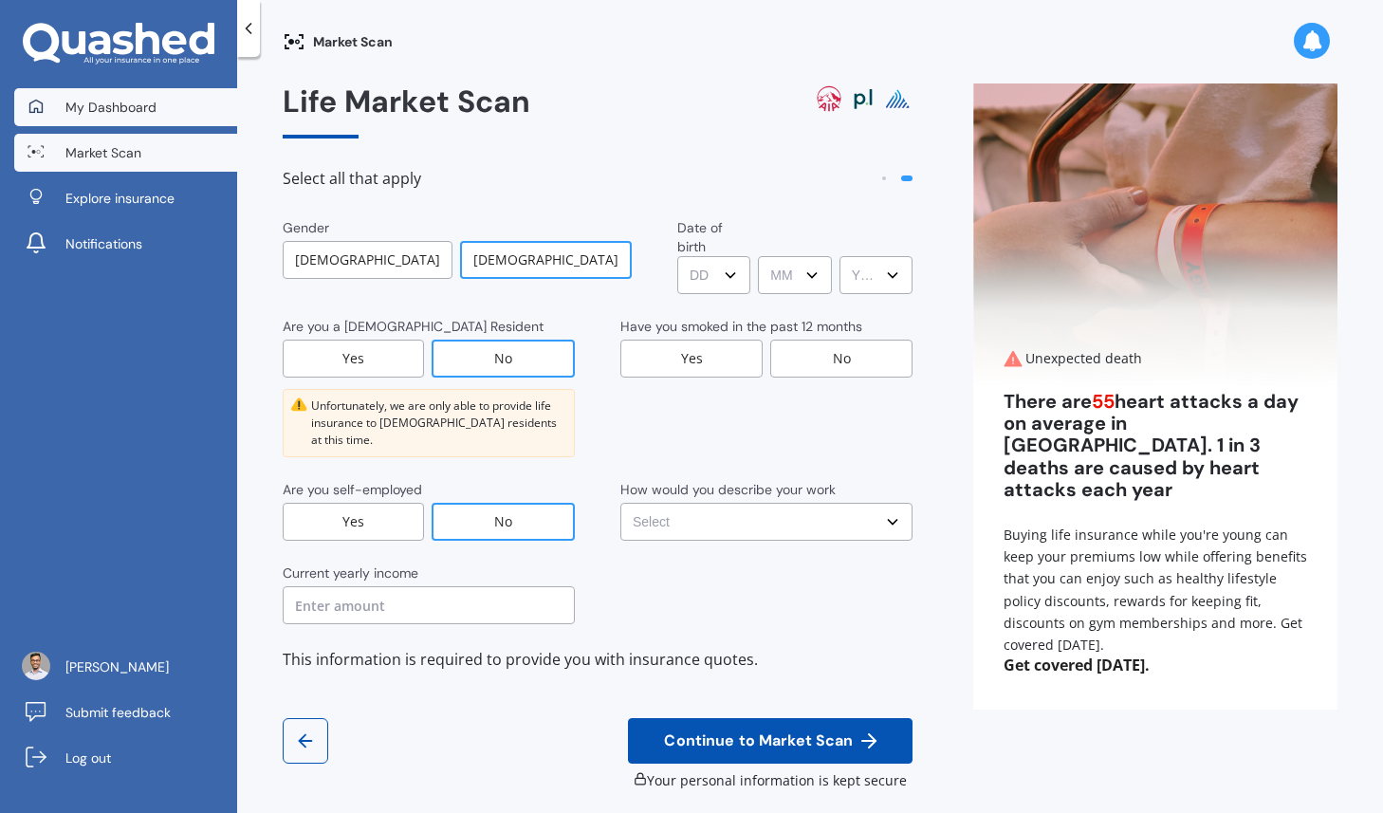
click at [87, 91] on link "My Dashboard" at bounding box center [125, 107] width 223 height 38
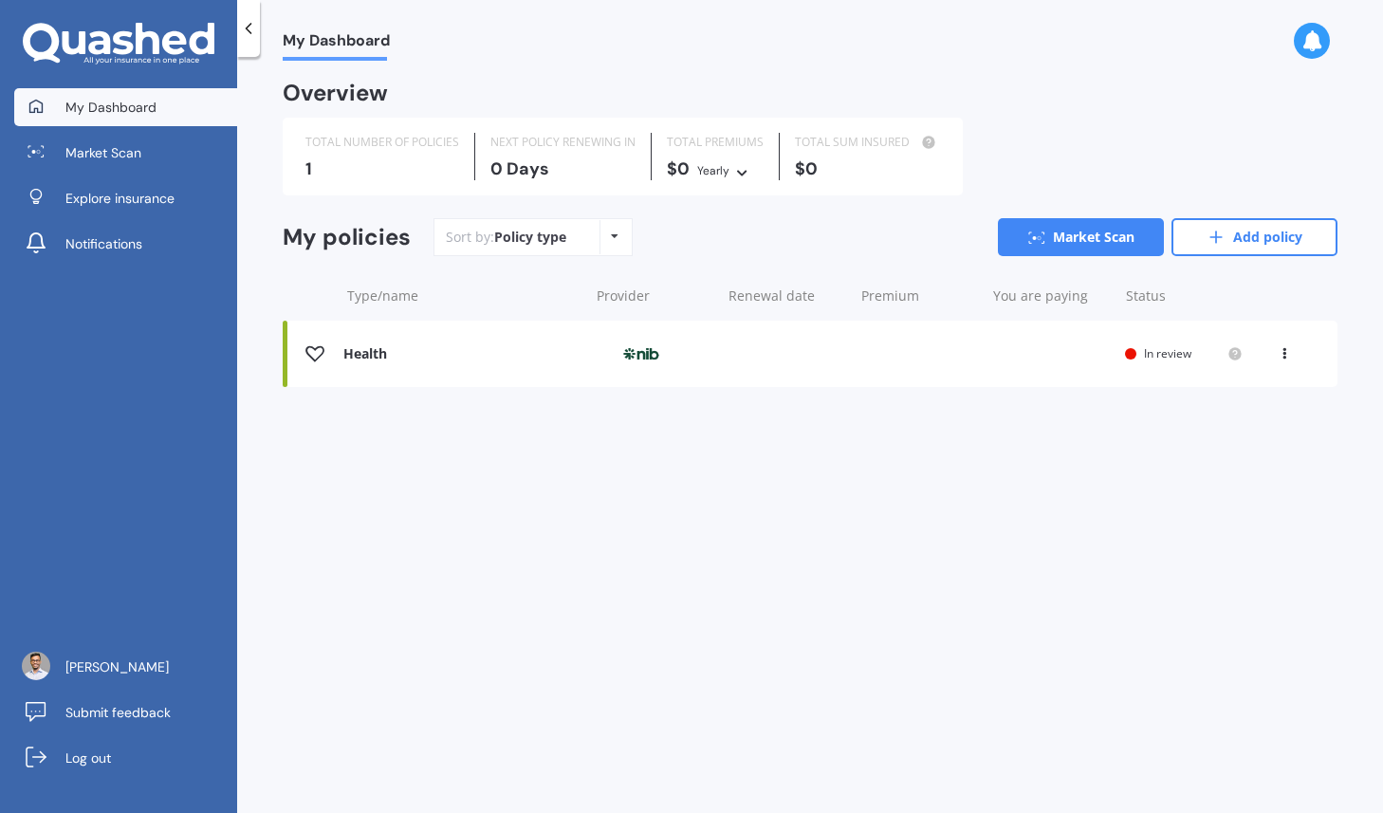
click at [629, 364] on img at bounding box center [641, 354] width 95 height 36
click at [120, 149] on span "Market Scan" at bounding box center [103, 152] width 76 height 19
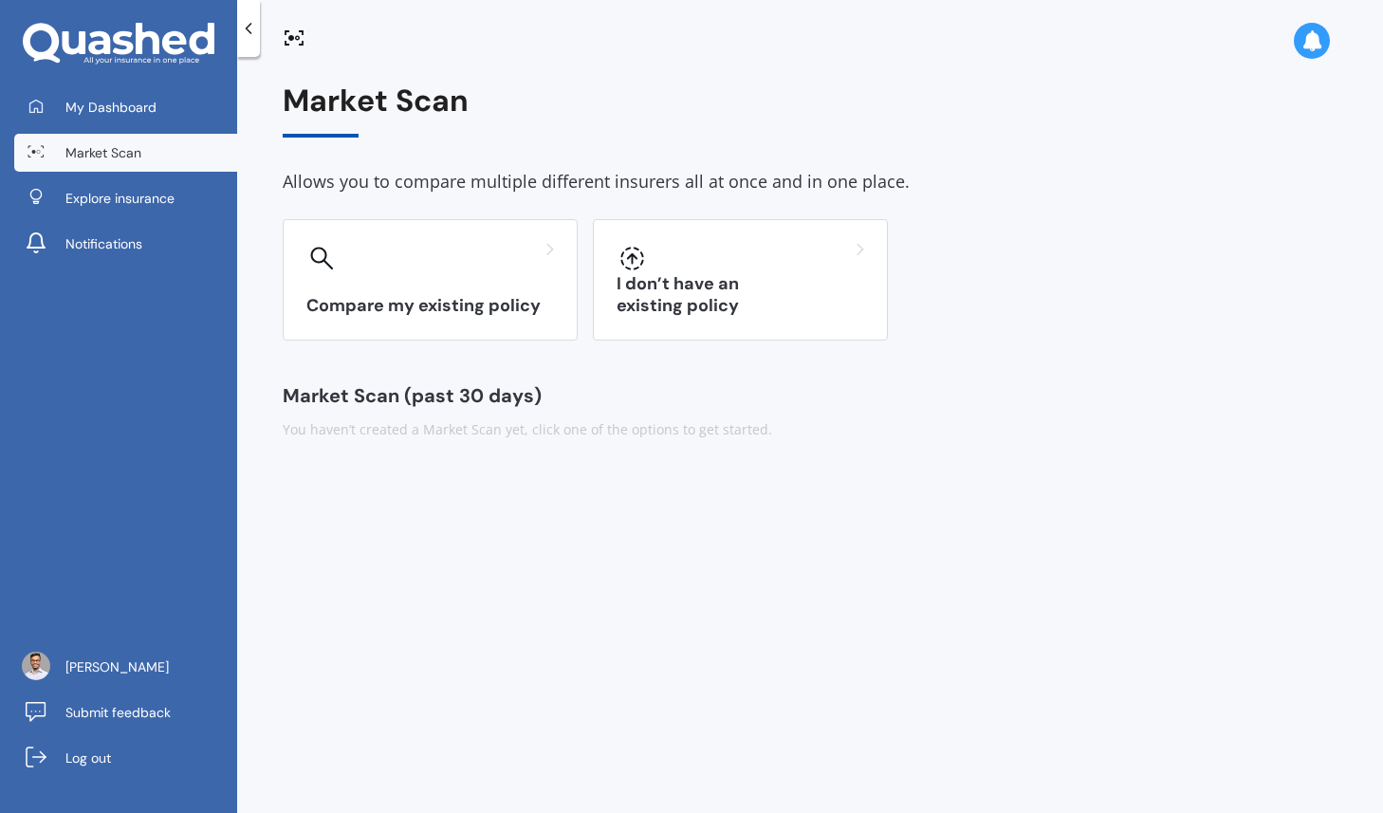
click at [148, 46] on icon at bounding box center [119, 44] width 192 height 43
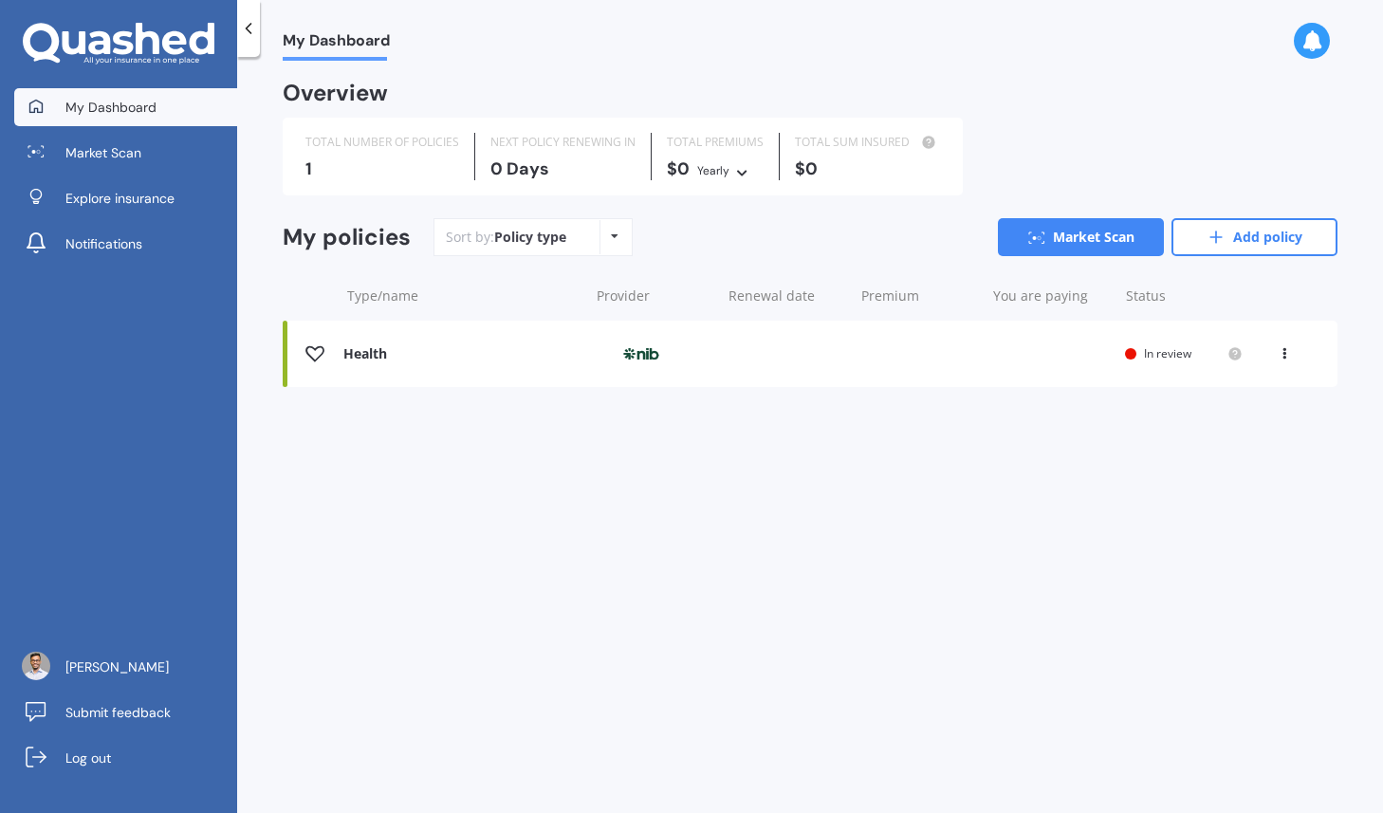
click at [148, 46] on icon at bounding box center [119, 44] width 192 height 43
click at [1064, 239] on link "Market Scan" at bounding box center [1081, 237] width 166 height 38
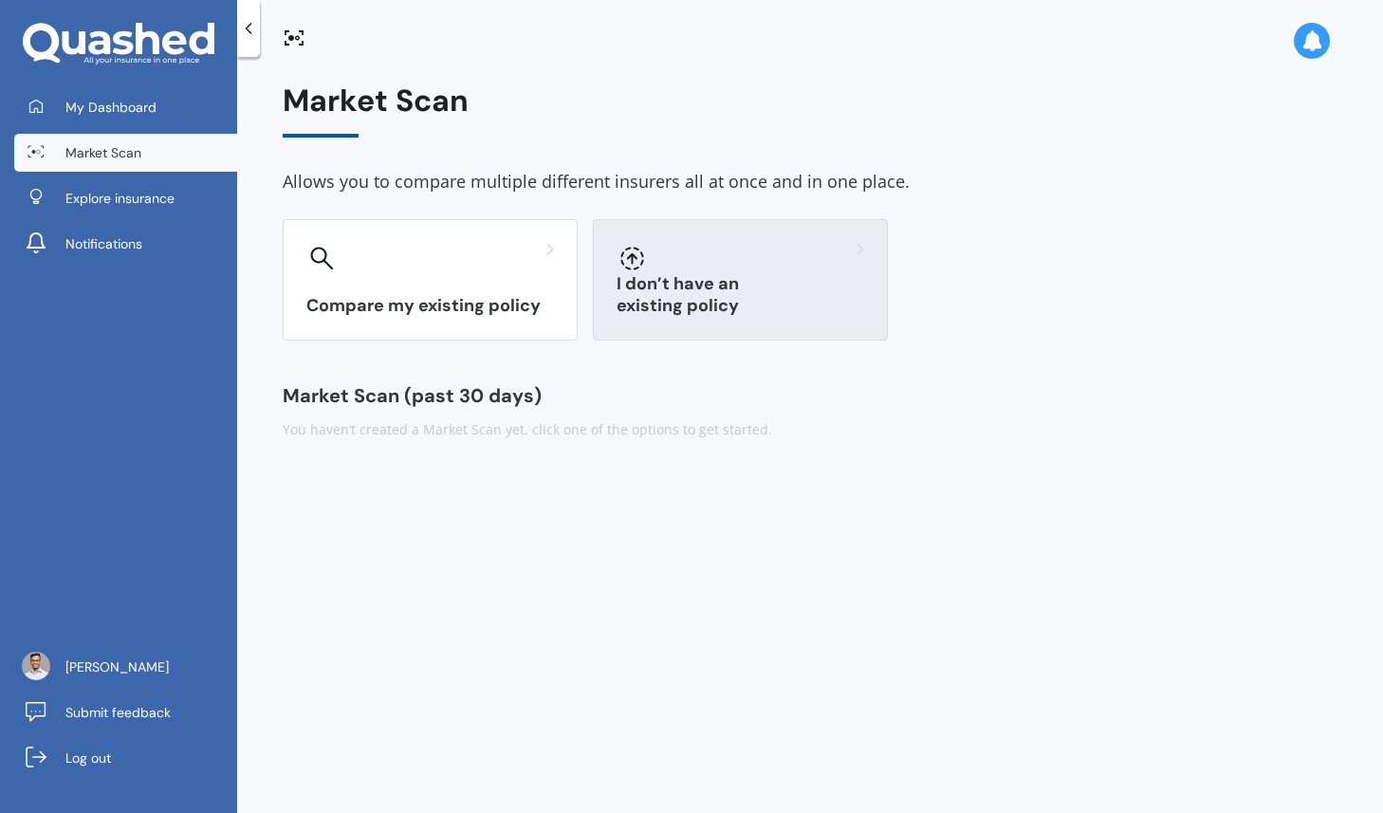
click at [748, 264] on div at bounding box center [741, 258] width 248 height 30
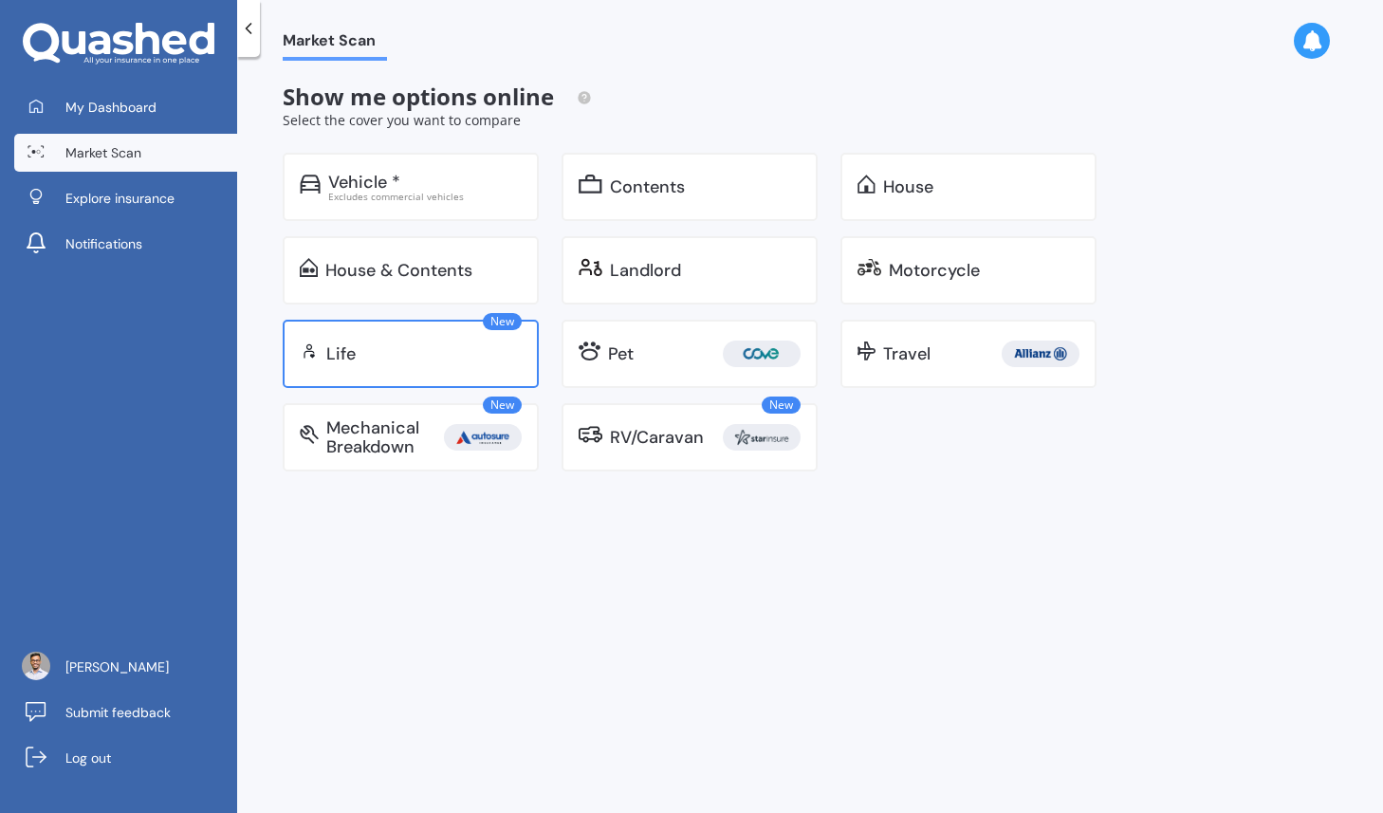
click at [480, 358] on div "Life" at bounding box center [423, 353] width 195 height 19
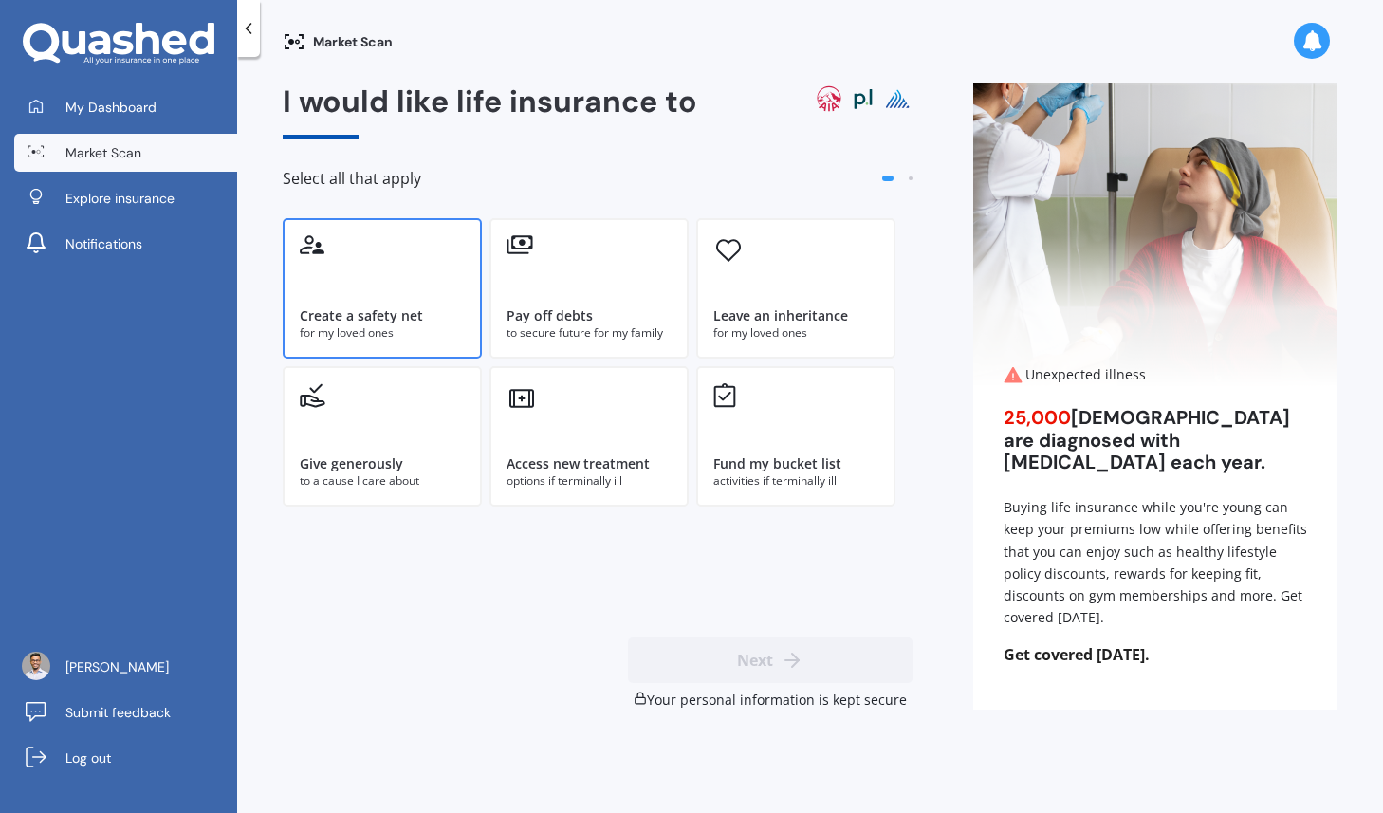
click at [430, 256] on div "Create a safety net for my loved ones" at bounding box center [382, 288] width 199 height 140
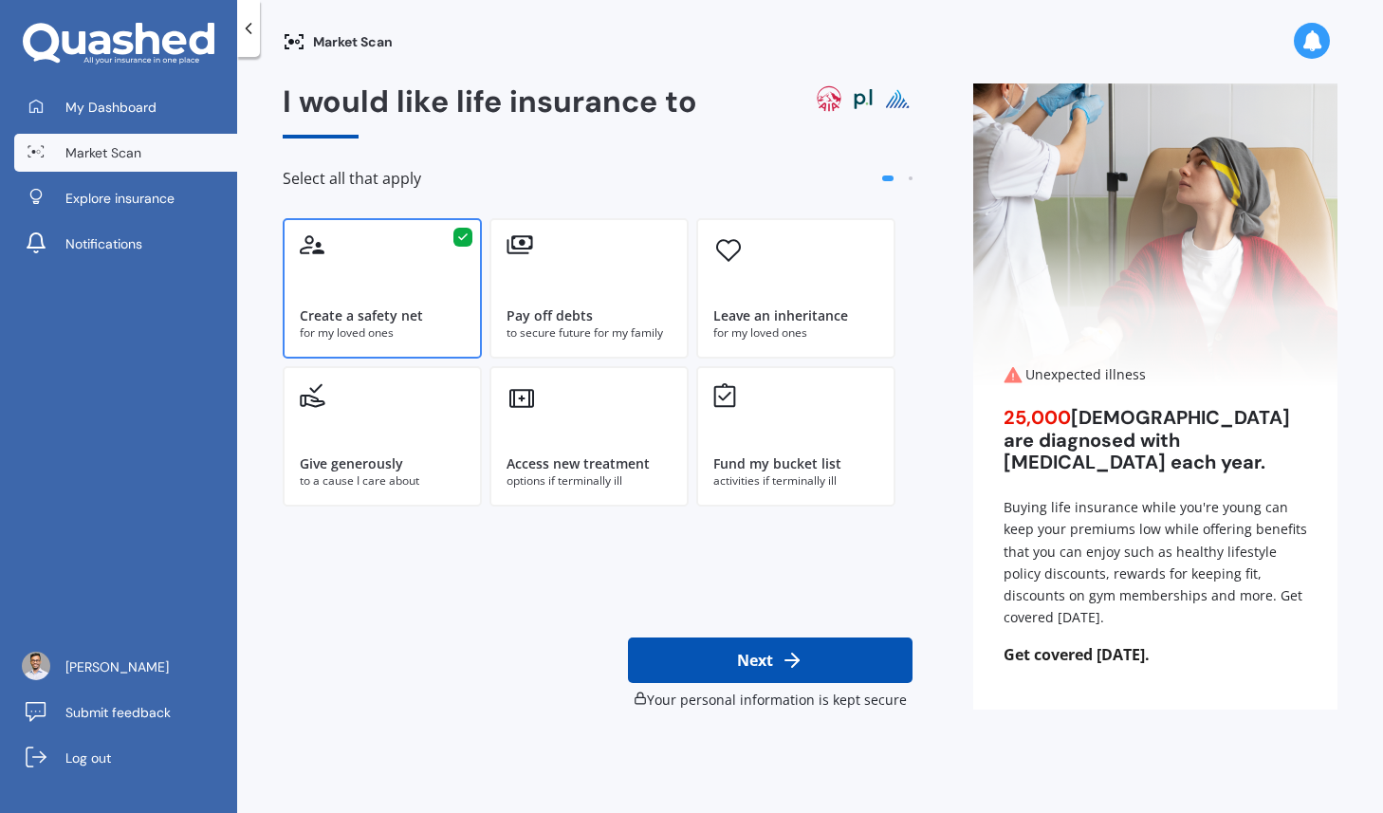
click at [799, 669] on icon at bounding box center [792, 660] width 23 height 23
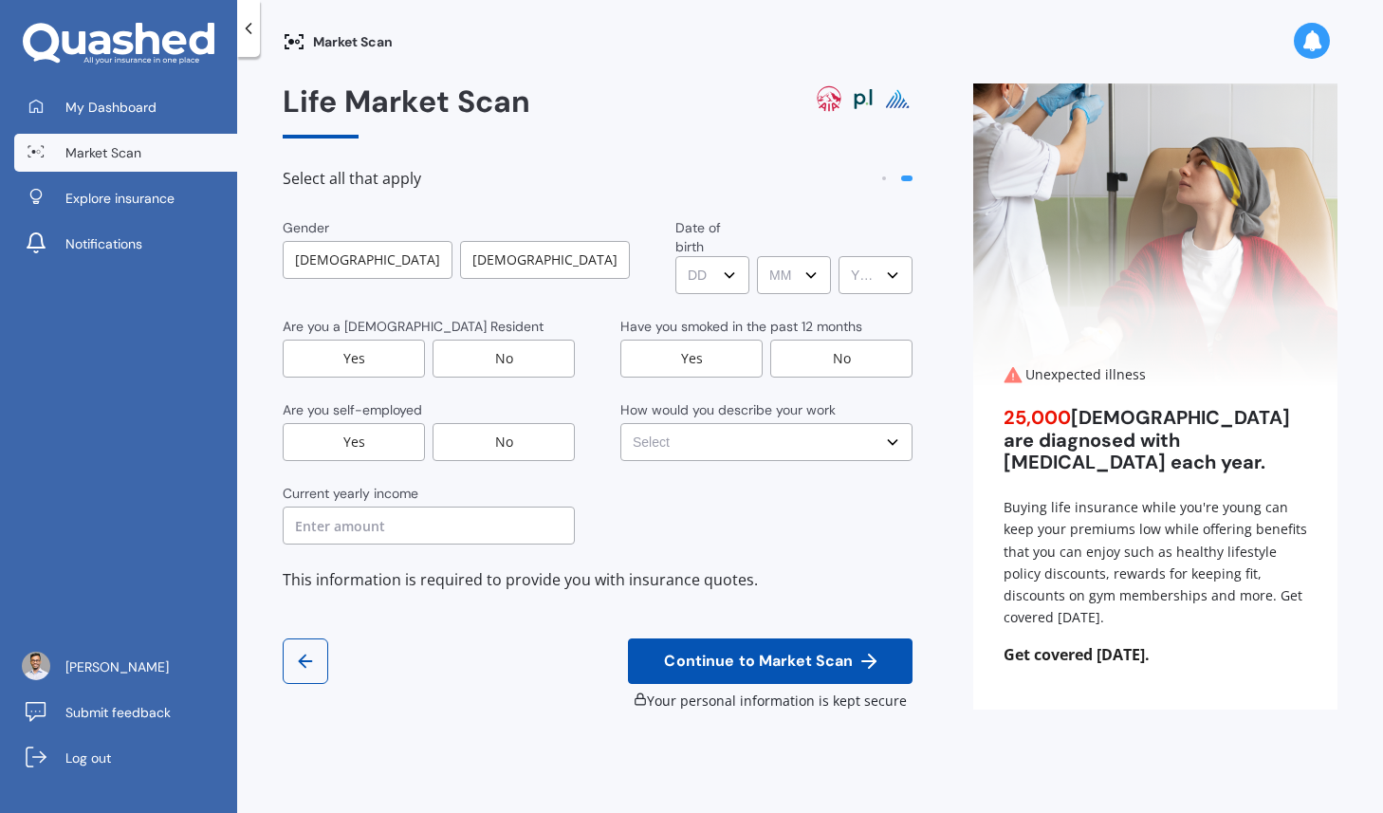
click at [565, 340] on div "No" at bounding box center [504, 359] width 142 height 38
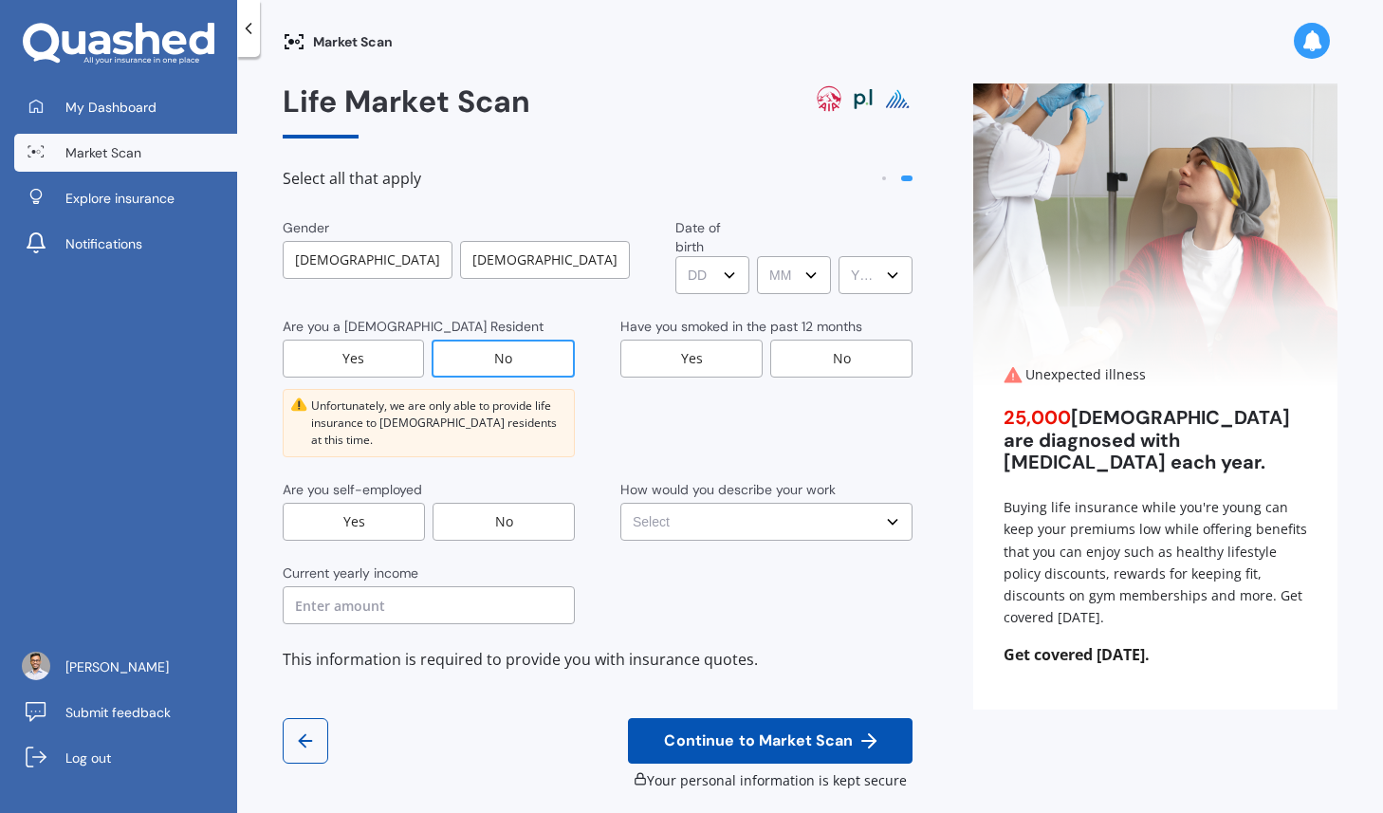
click at [779, 503] on select "Select No manual work e.g. lawyer, consultant, engineer Light manual work e.g. …" at bounding box center [766, 522] width 292 height 38
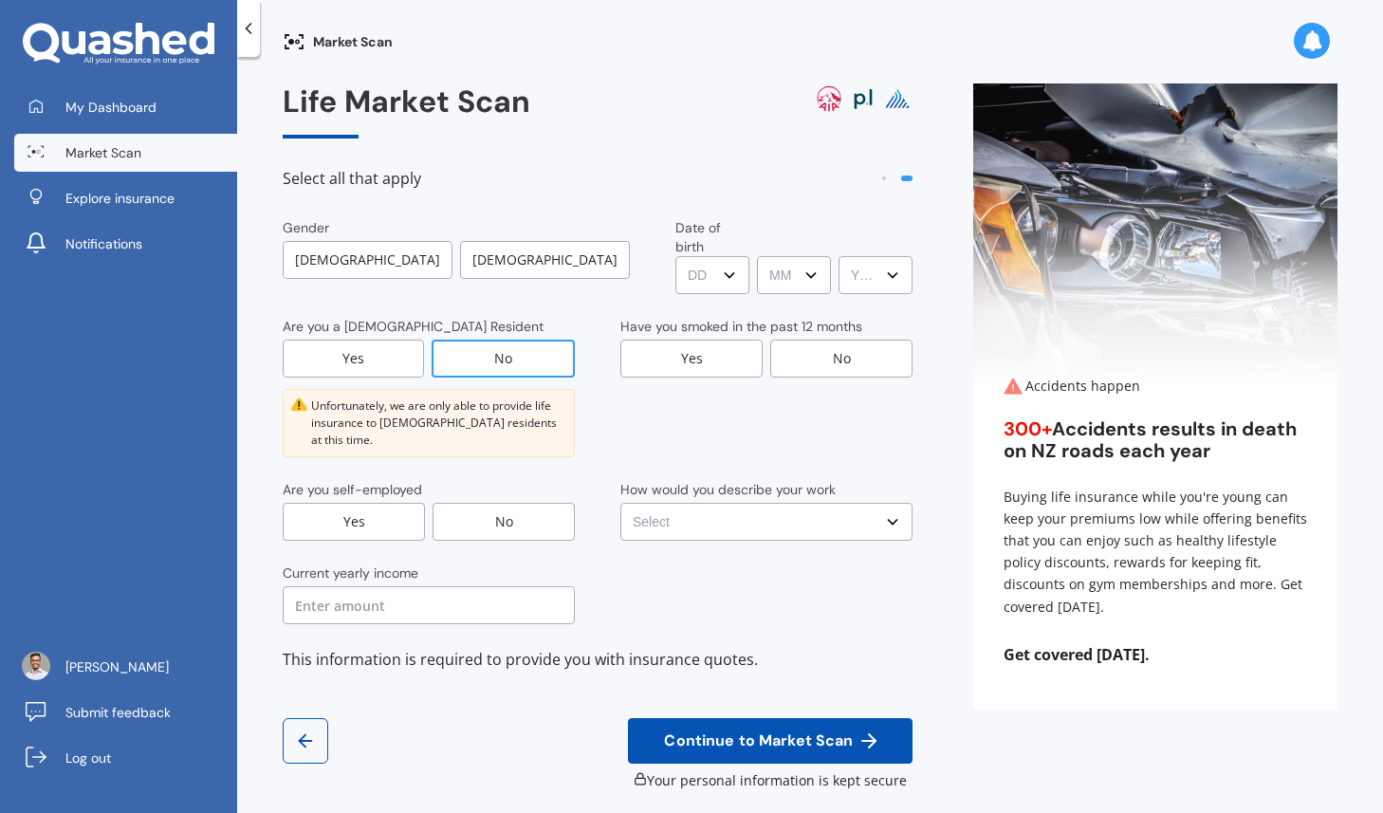
click at [121, 37] on icon at bounding box center [119, 44] width 192 height 43
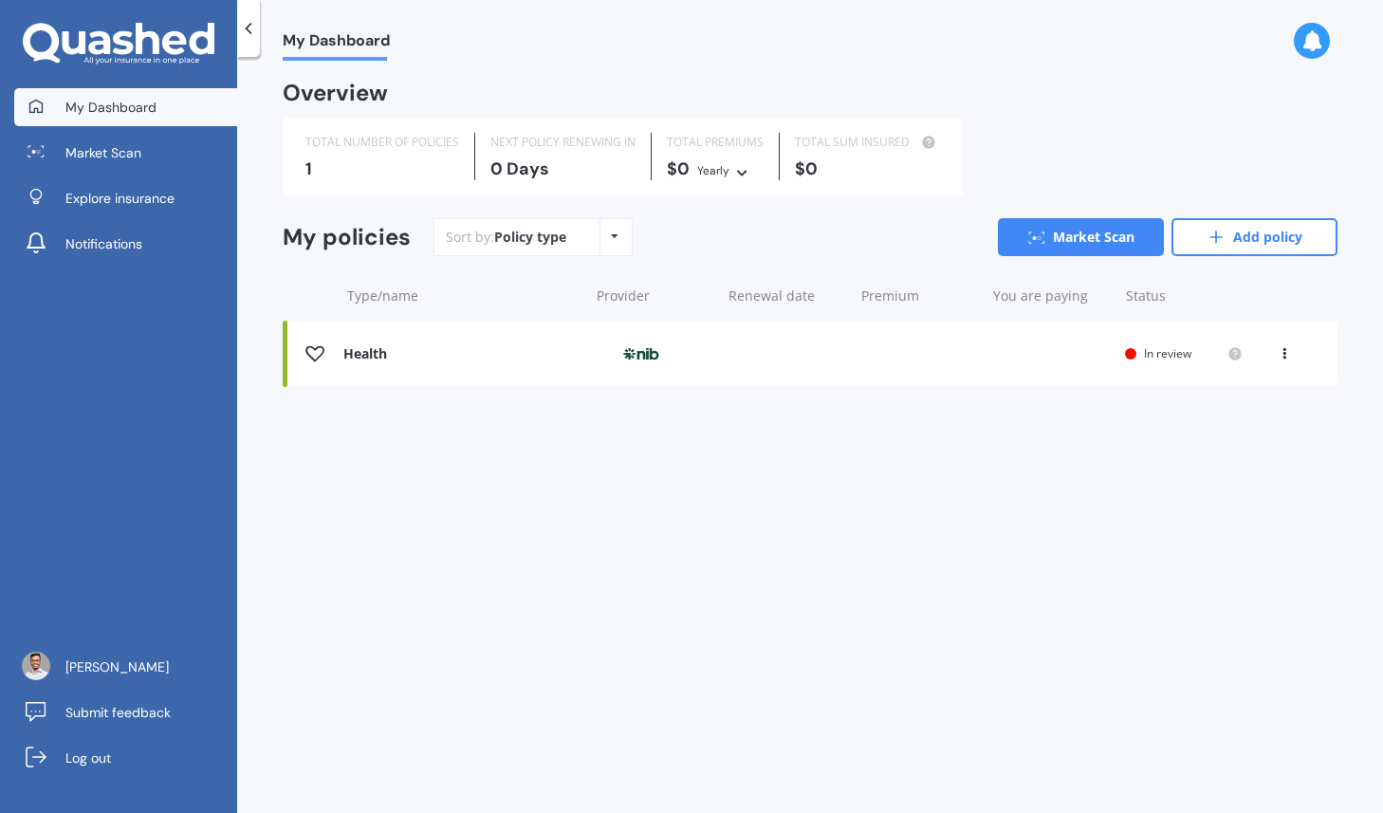
click at [1317, 28] on div at bounding box center [1312, 41] width 36 height 36
click at [126, 714] on span "Submit feedback" at bounding box center [117, 712] width 105 height 19
click at [160, 34] on icon at bounding box center [119, 44] width 192 height 43
click at [363, 353] on div "Health" at bounding box center [460, 354] width 235 height 16
click at [649, 358] on img at bounding box center [641, 354] width 95 height 36
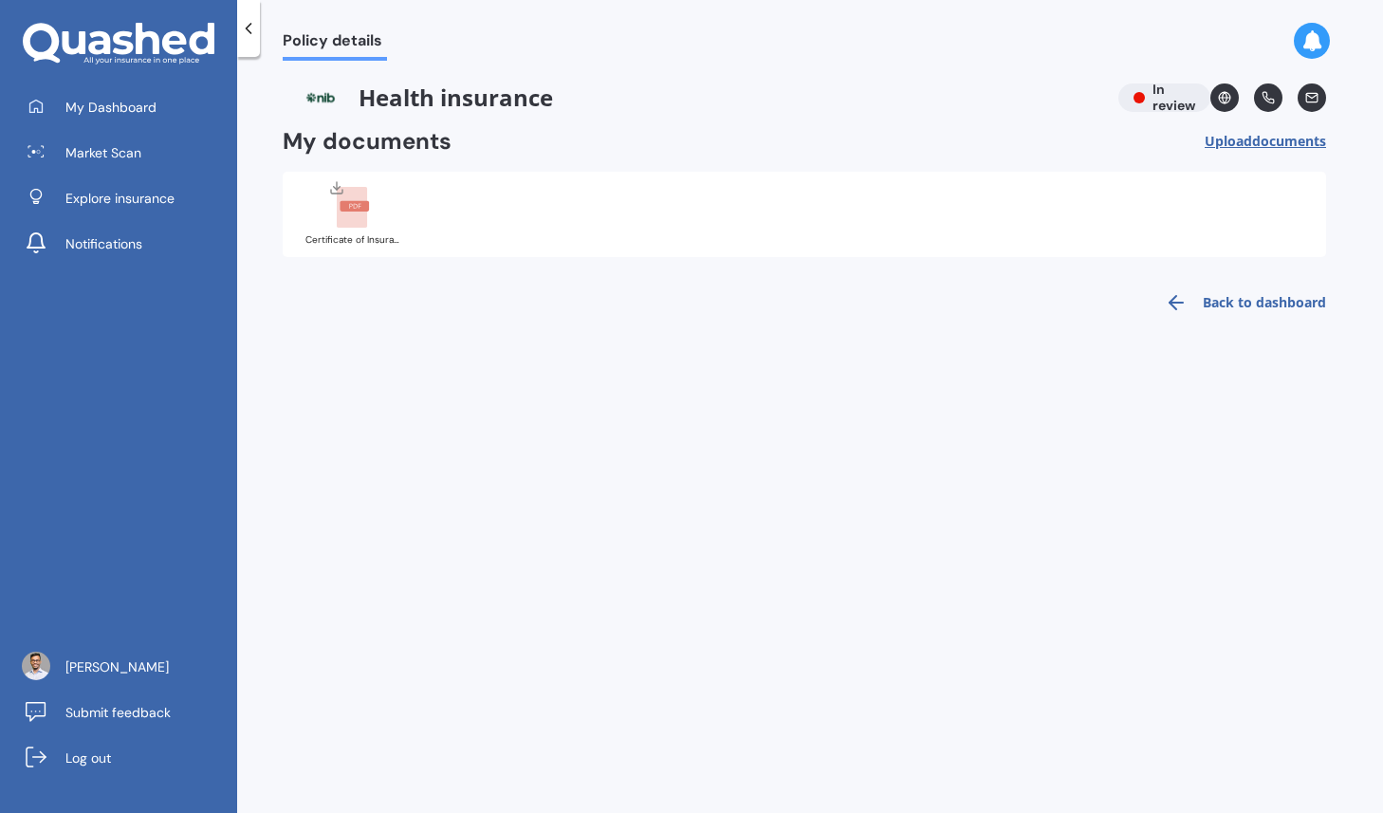
click at [340, 198] on div at bounding box center [336, 190] width 15 height 20
